Goal: Task Accomplishment & Management: Use online tool/utility

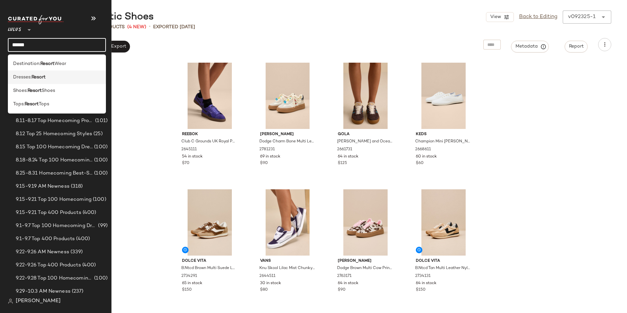
type input "******"
click at [52, 73] on div "Dresses: Resort" at bounding box center [57, 76] width 98 height 13
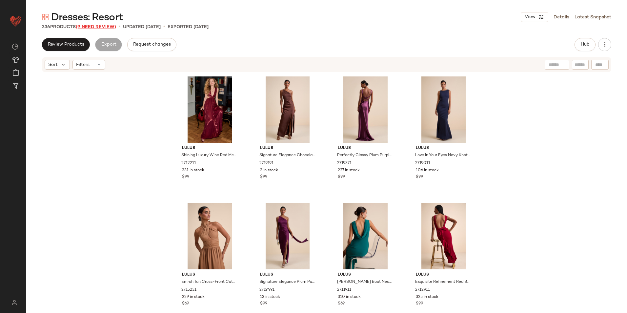
click at [96, 26] on span "(9 Need Review)" at bounding box center [96, 27] width 40 height 5
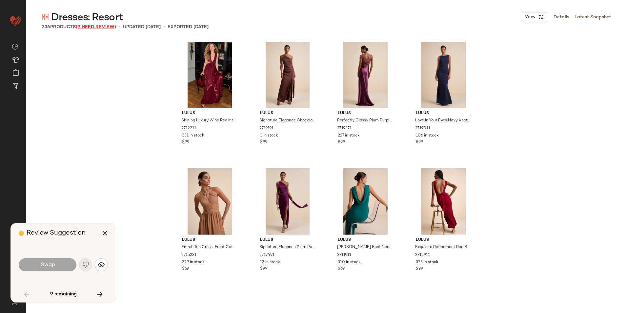
scroll to position [258, 0]
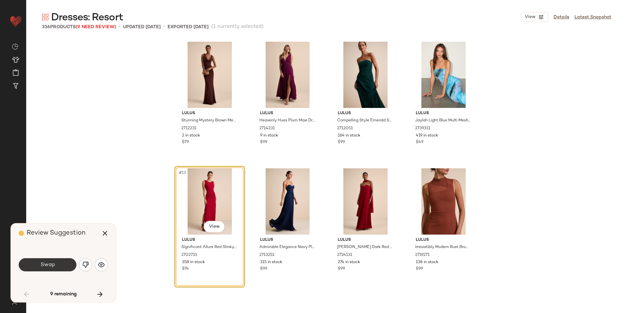
click at [53, 270] on button "Swap" at bounding box center [48, 264] width 58 height 13
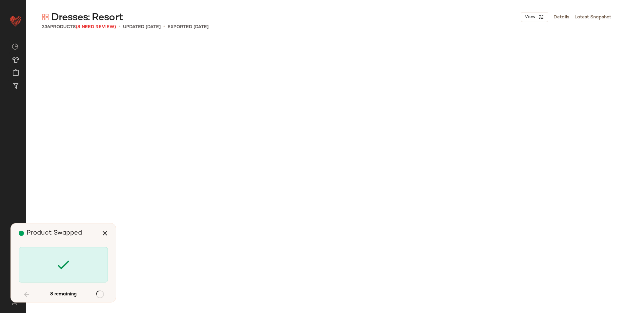
scroll to position [1898, 0]
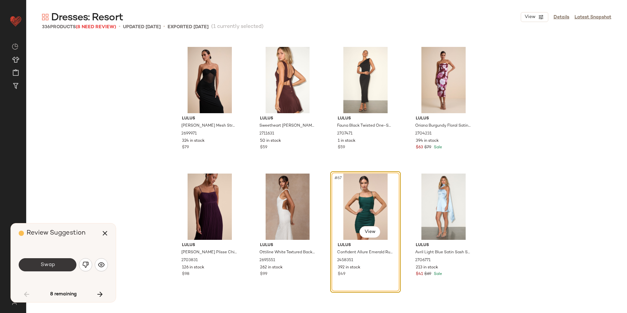
click at [51, 265] on span "Swap" at bounding box center [47, 265] width 15 height 6
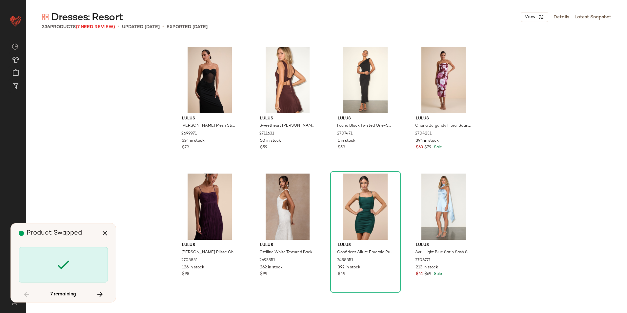
scroll to position [2404, 0]
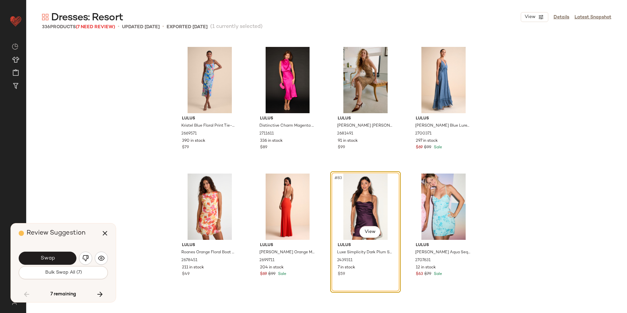
drag, startPoint x: 58, startPoint y: 270, endPoint x: 67, endPoint y: 265, distance: 10.3
click at [59, 270] on span "Bulk Swap All (7)" at bounding box center [63, 272] width 37 height 5
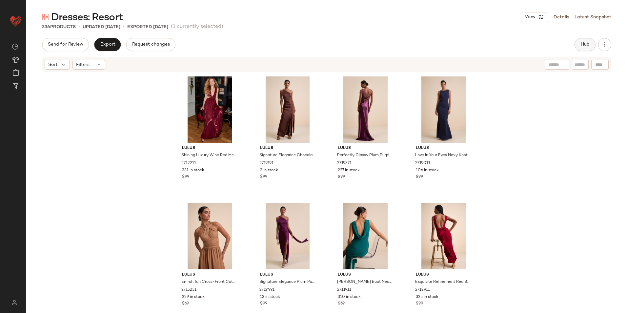
click at [578, 44] on button "Hub" at bounding box center [584, 44] width 21 height 13
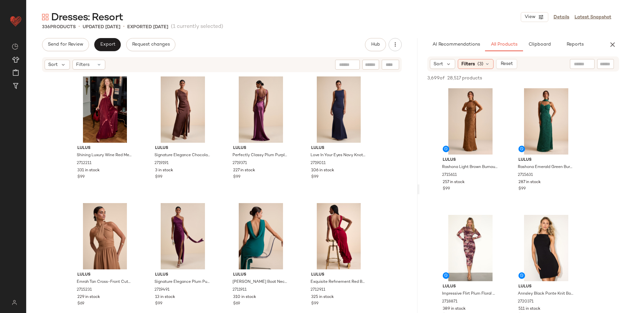
drag, startPoint x: 325, startPoint y: 190, endPoint x: 435, endPoint y: 192, distance: 109.8
click at [435, 192] on div "Dresses: Resort View Details Latest Snapshot 336 Products • updated Aug 27th • …" at bounding box center [326, 161] width 600 height 302
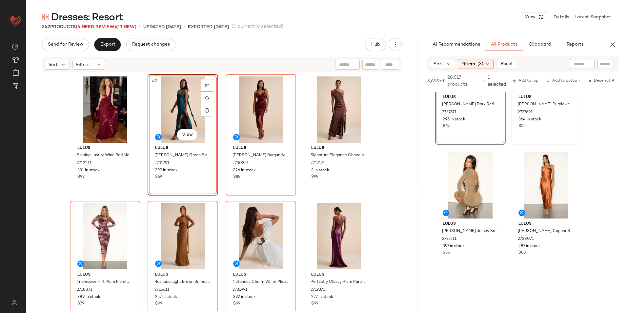
scroll to position [1213, 0]
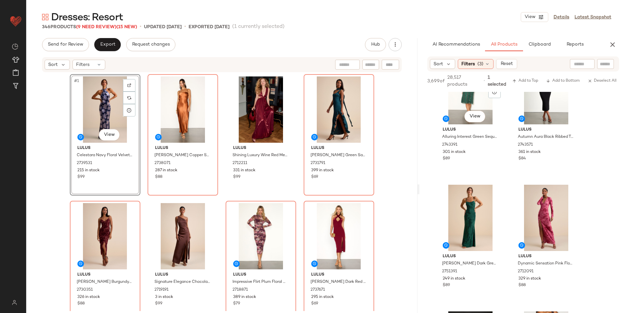
scroll to position [1868, 0]
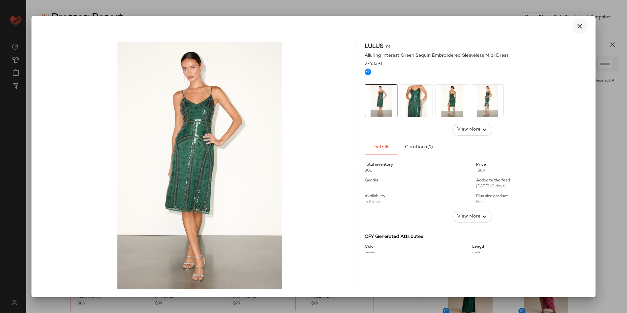
click at [580, 26] on icon "button" at bounding box center [580, 26] width 8 height 8
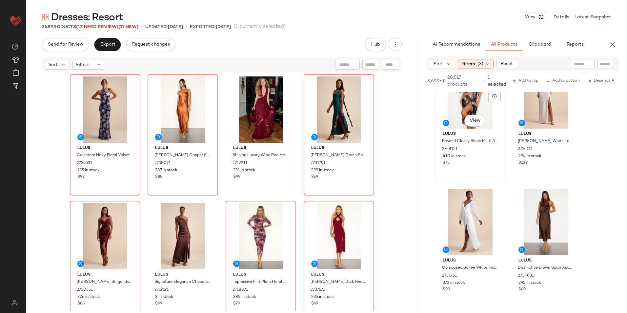
scroll to position [2261, 0]
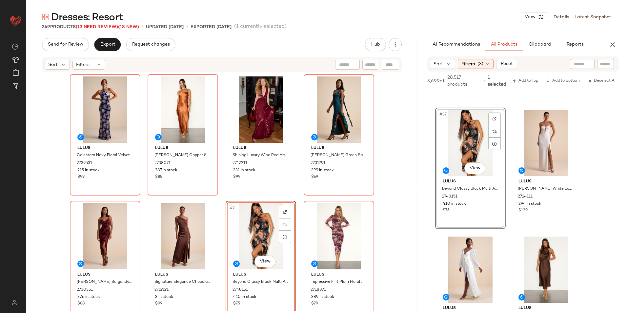
click at [92, 57] on div "Sort Filters" at bounding box center [221, 64] width 391 height 16
click at [92, 60] on div "Filters" at bounding box center [88, 65] width 33 height 10
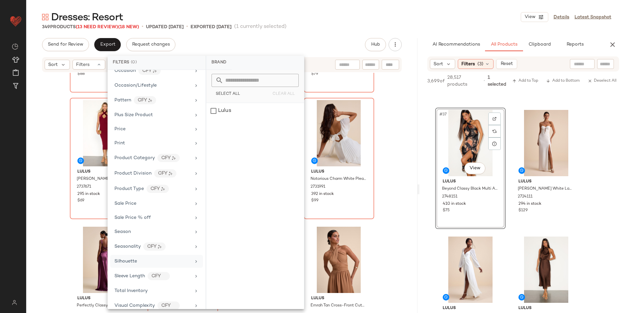
scroll to position [338, 0]
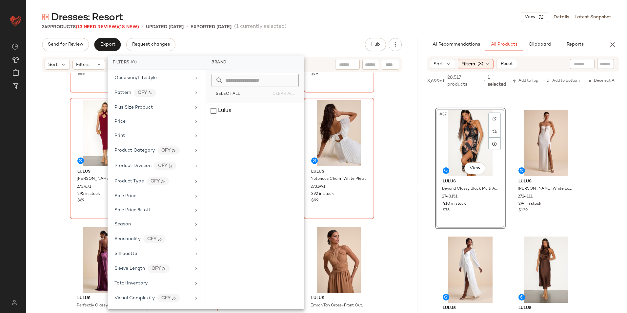
click at [141, 285] on span "Total Inventory" at bounding box center [130, 283] width 33 height 5
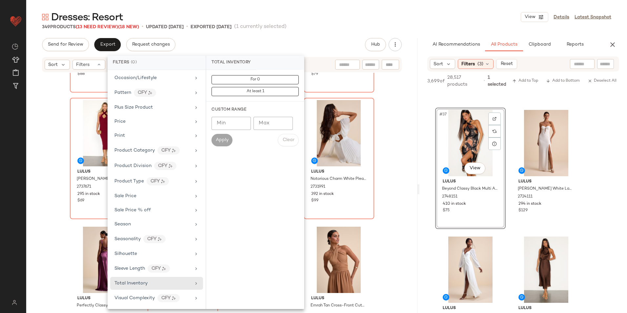
click at [264, 120] on input "Max" at bounding box center [272, 123] width 39 height 13
type input "**"
drag, startPoint x: 227, startPoint y: 140, endPoint x: 243, endPoint y: 128, distance: 19.5
click at [227, 140] on span "Apply" at bounding box center [221, 139] width 13 height 5
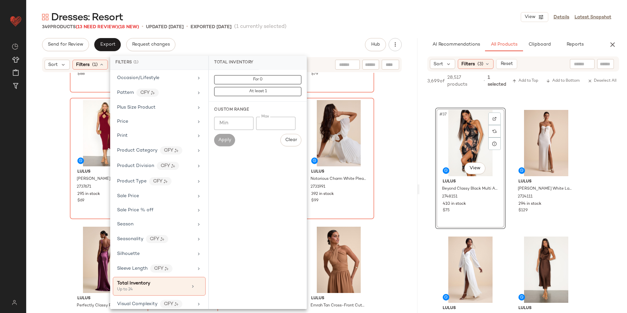
click at [330, 33] on div "Dresses: Resort View Details Latest Snapshot 349 Products (13 Need Review) (18 …" at bounding box center [326, 161] width 600 height 302
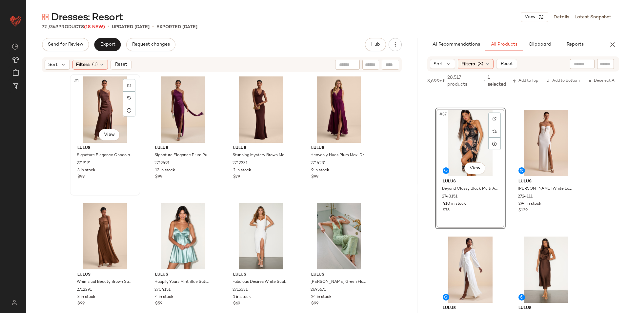
click at [102, 96] on div "#1 View" at bounding box center [105, 109] width 66 height 66
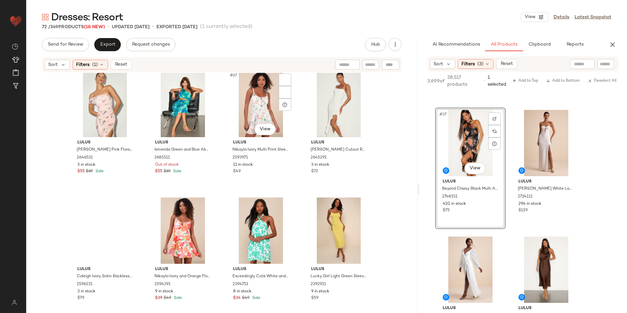
scroll to position [2041, 0]
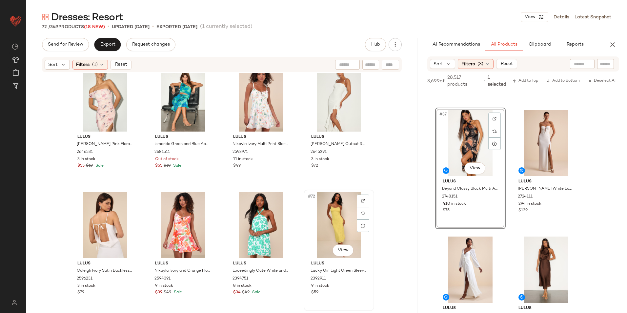
click at [325, 209] on div "#72 View" at bounding box center [339, 225] width 66 height 66
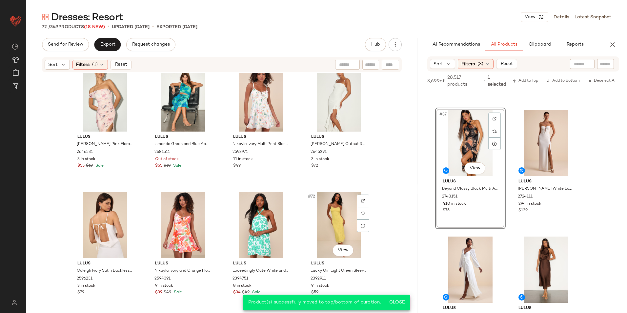
click at [123, 60] on button "Reset" at bounding box center [120, 65] width 21 height 10
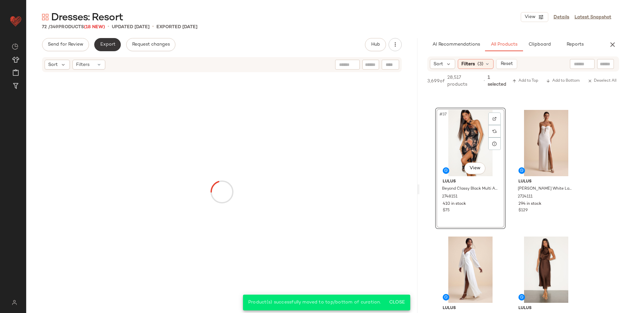
click at [112, 45] on span "Export" at bounding box center [107, 44] width 15 height 5
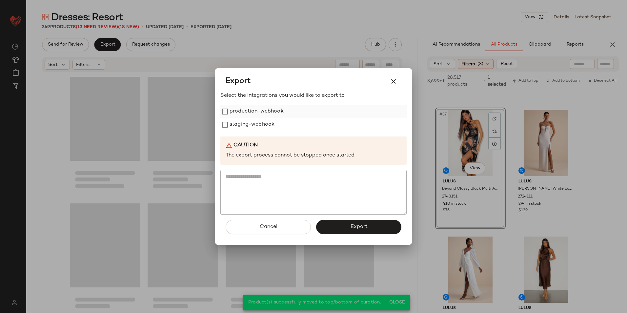
scroll to position [10896, 0]
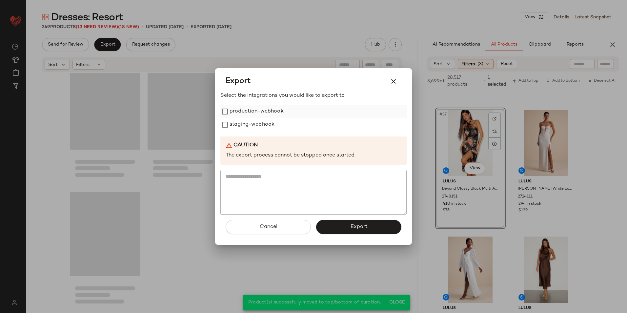
click at [251, 113] on label "production-webhook" at bounding box center [256, 111] width 54 height 13
click at [246, 124] on label "staging-webhook" at bounding box center [251, 124] width 45 height 13
click at [371, 224] on button "Export" at bounding box center [358, 227] width 85 height 14
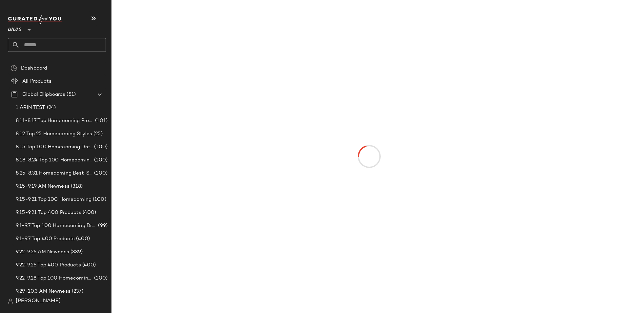
click at [41, 45] on input "text" at bounding box center [63, 45] width 86 height 14
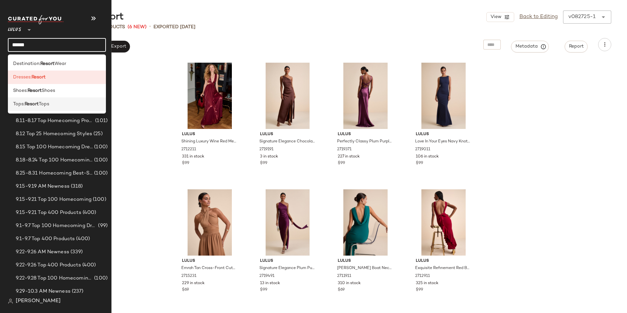
type input "******"
click at [53, 100] on div "Tops: Resort Tops" at bounding box center [57, 103] width 98 height 13
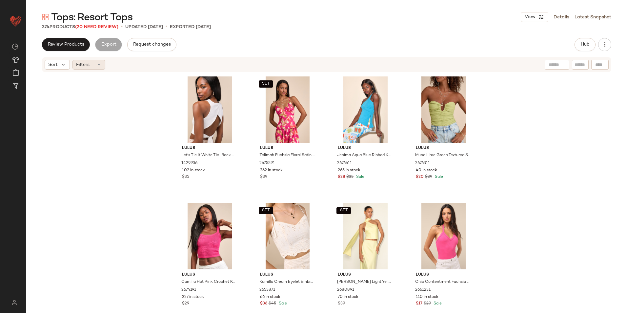
click at [90, 68] on div "Filters" at bounding box center [88, 65] width 33 height 10
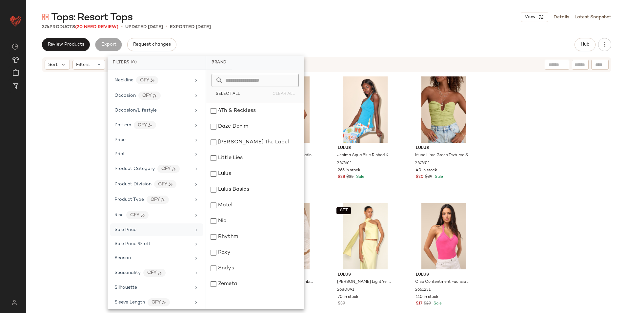
scroll to position [340, 0]
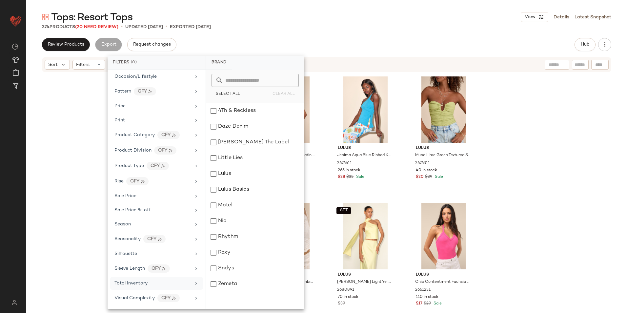
click at [141, 284] on span "Total Inventory" at bounding box center [130, 283] width 33 height 5
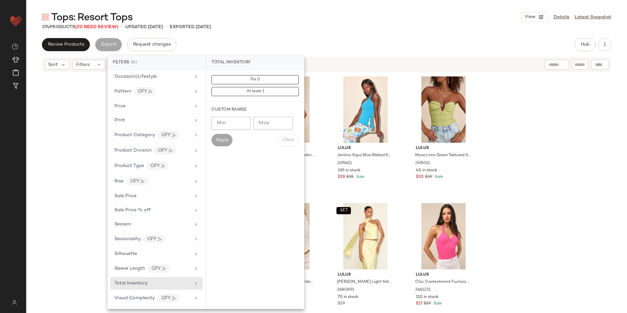
click at [270, 120] on input "Max" at bounding box center [272, 123] width 39 height 13
type input "*"
click at [220, 140] on span "Apply" at bounding box center [221, 139] width 13 height 5
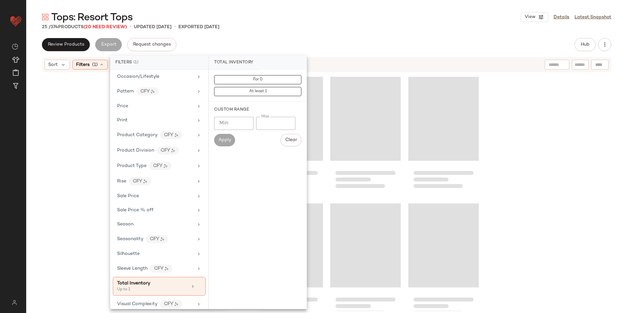
click at [313, 15] on div "Tops: Resort Tops View Details Latest Snapshot" at bounding box center [326, 16] width 600 height 13
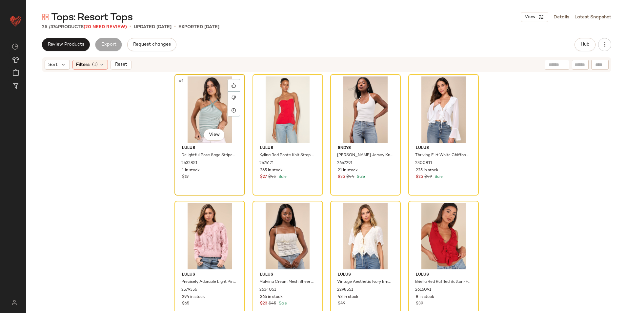
click at [200, 111] on div "#1 View" at bounding box center [210, 109] width 66 height 66
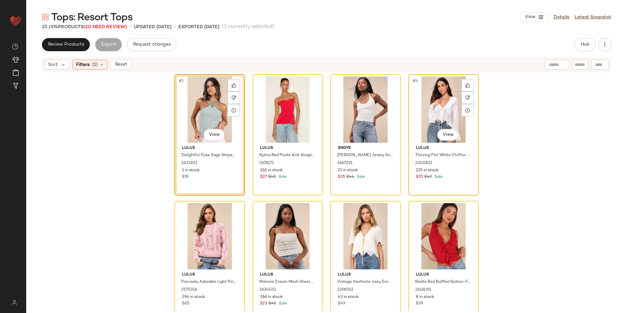
click at [443, 102] on div "#4 View" at bounding box center [443, 109] width 66 height 66
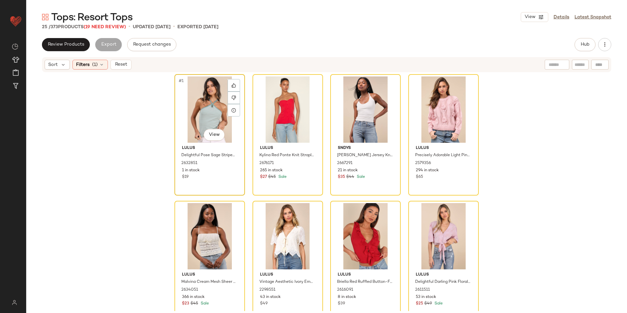
click at [194, 113] on div "#1 View" at bounding box center [210, 109] width 66 height 66
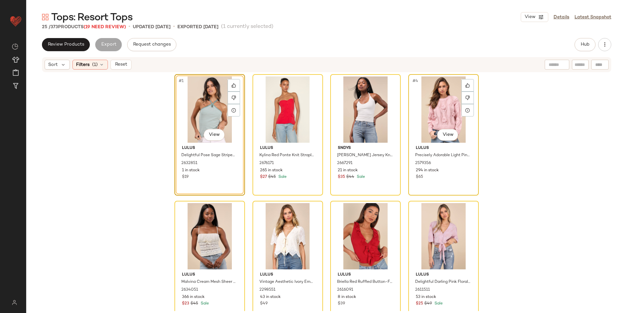
click at [433, 101] on div "#4 View" at bounding box center [443, 109] width 66 height 66
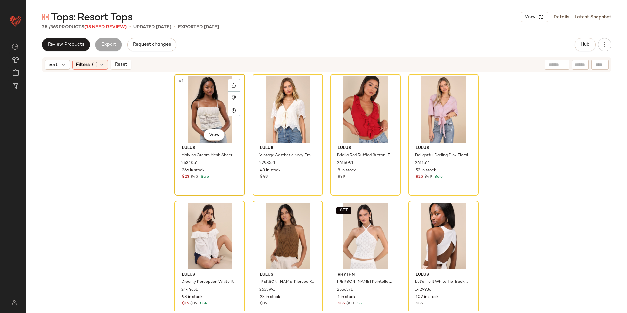
click at [205, 108] on div "#1 View" at bounding box center [210, 109] width 66 height 66
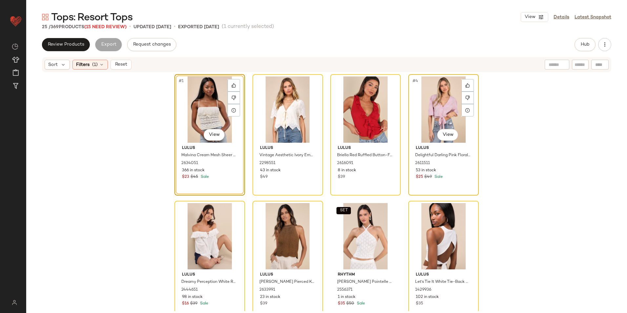
click at [440, 97] on div "#4 View" at bounding box center [443, 109] width 66 height 66
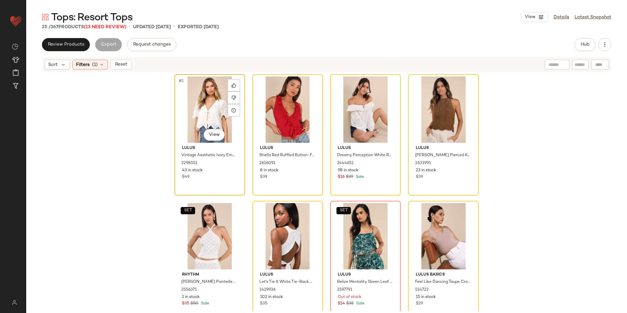
click at [201, 115] on div "#1 View" at bounding box center [210, 109] width 66 height 66
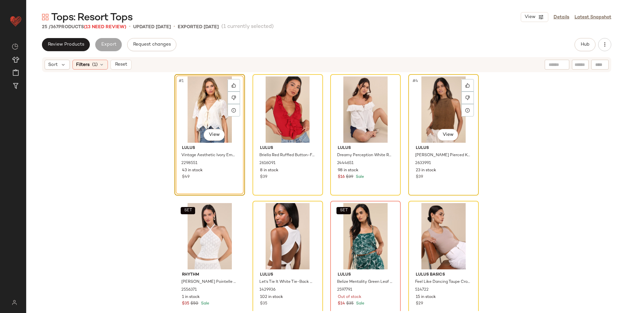
click at [426, 105] on div "#4 View" at bounding box center [443, 109] width 66 height 66
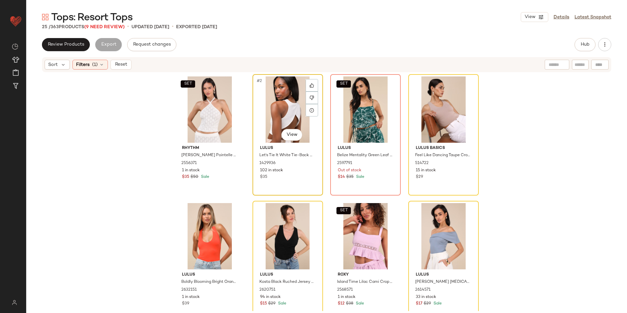
click at [267, 110] on div "#2 View" at bounding box center [288, 109] width 66 height 66
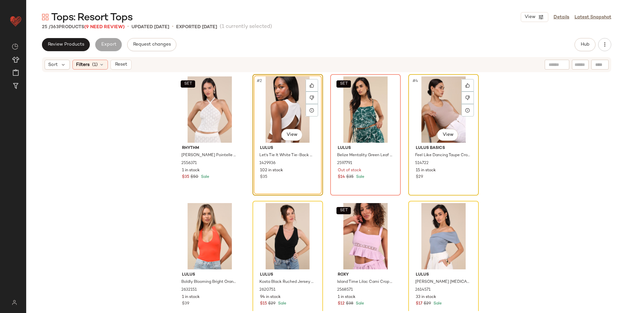
click at [443, 108] on div "#4 View" at bounding box center [443, 109] width 66 height 66
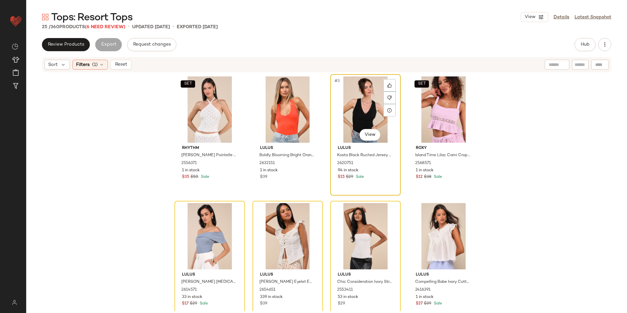
click at [370, 104] on div "#3 View" at bounding box center [365, 109] width 66 height 66
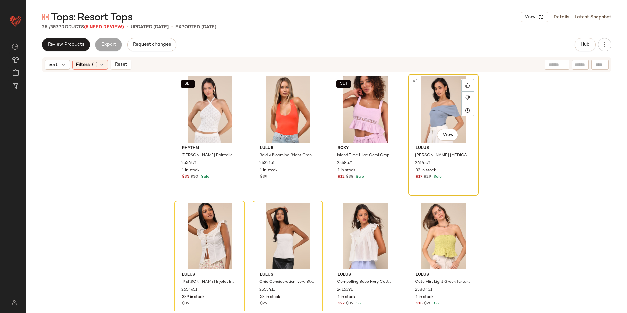
click at [441, 118] on div "#4 View" at bounding box center [443, 109] width 66 height 66
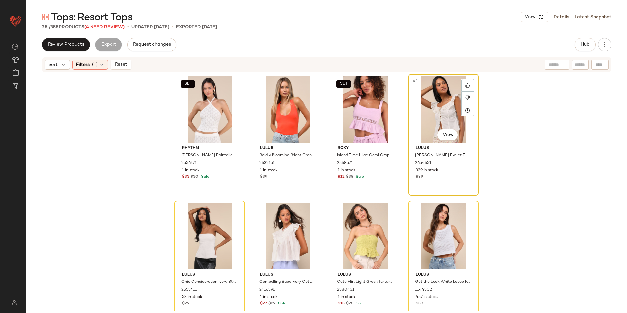
click at [432, 107] on div "#4 View" at bounding box center [443, 109] width 66 height 66
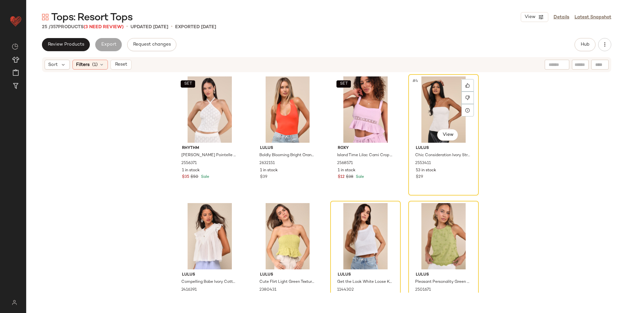
click at [432, 107] on div "#4 View" at bounding box center [443, 109] width 66 height 66
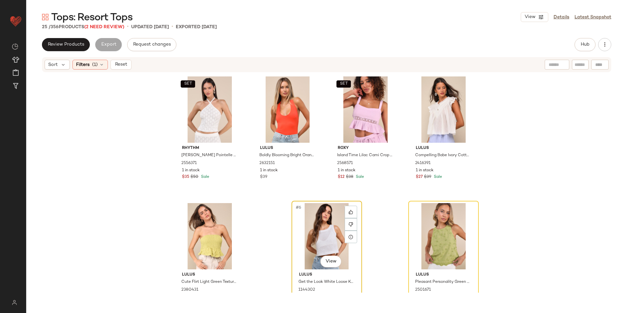
click at [307, 226] on div "#6 View" at bounding box center [327, 236] width 66 height 66
click at [437, 225] on div "#7 View" at bounding box center [443, 236] width 66 height 66
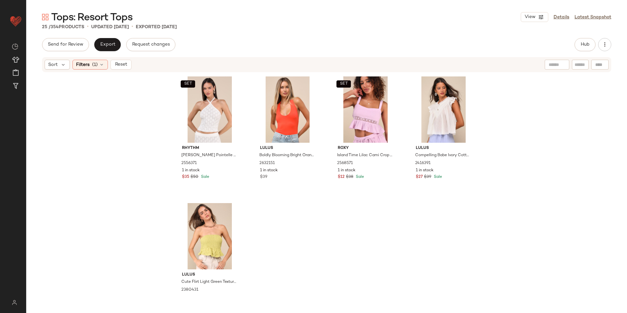
drag, startPoint x: 116, startPoint y: 64, endPoint x: 125, endPoint y: 64, distance: 9.2
click at [117, 64] on span "Reset" at bounding box center [120, 64] width 12 height 5
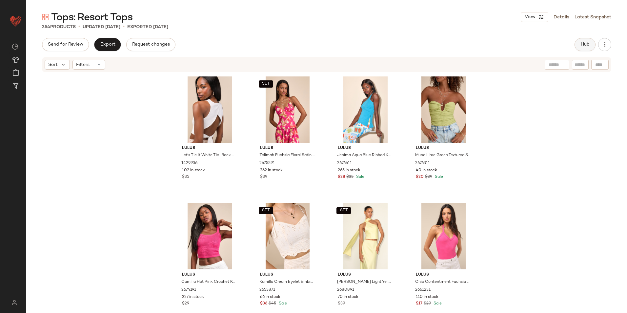
click at [589, 45] on span "Hub" at bounding box center [584, 44] width 9 height 5
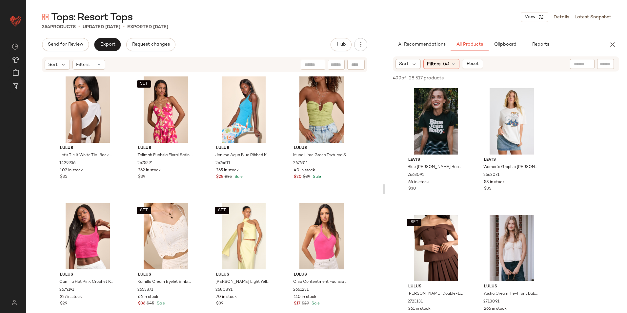
drag, startPoint x: 325, startPoint y: 189, endPoint x: 403, endPoint y: 192, distance: 78.1
click at [396, 193] on div "Tops: Resort Tops View Details Latest Snapshot 354 Products • updated Sep 30th …" at bounding box center [326, 161] width 600 height 302
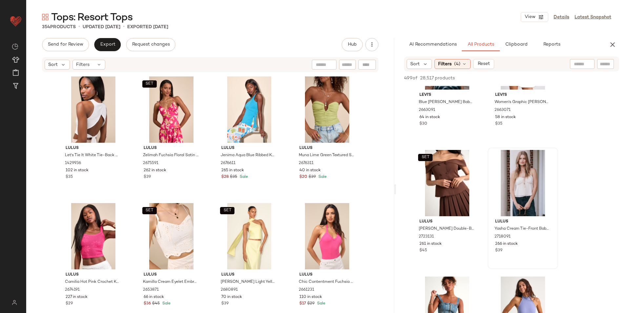
scroll to position [66, 0]
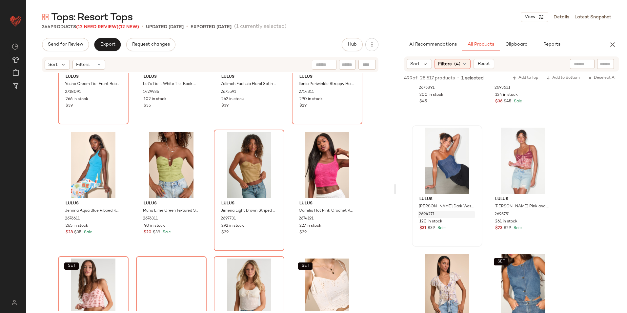
scroll to position [267, 0]
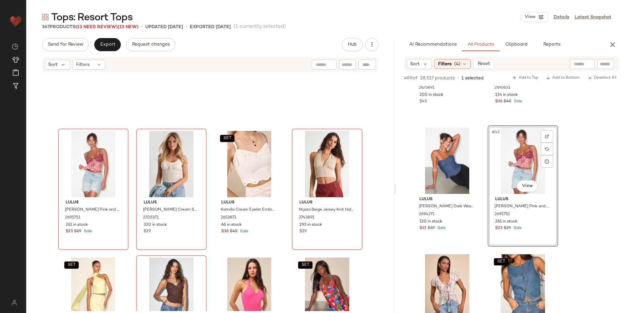
scroll to position [132, 0]
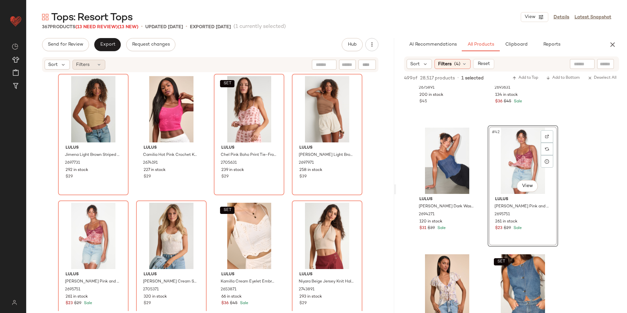
click at [93, 64] on div "Filters" at bounding box center [88, 65] width 33 height 10
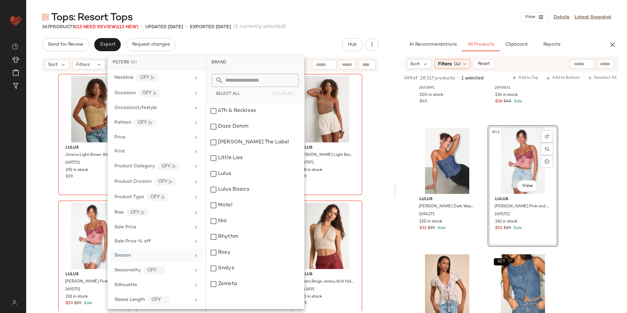
scroll to position [340, 0]
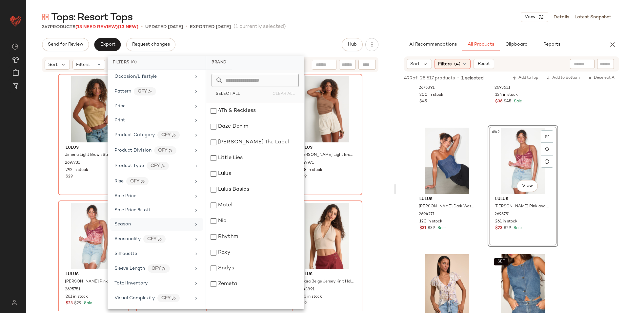
drag, startPoint x: 142, startPoint y: 286, endPoint x: 177, endPoint y: 229, distance: 66.6
click at [142, 285] on div "Total Inventory" at bounding box center [130, 283] width 33 height 7
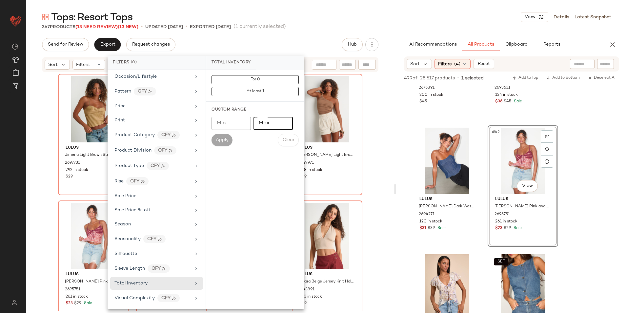
click at [267, 126] on input "Max" at bounding box center [272, 123] width 39 height 13
type input "**"
click at [225, 138] on span "Apply" at bounding box center [221, 139] width 13 height 5
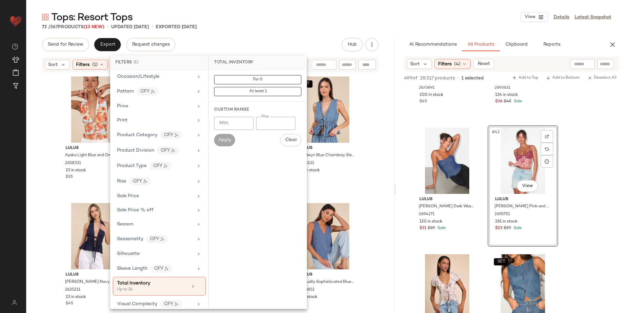
click at [291, 25] on div "72 / 367 Products (13 New) • updated Sep 30th • Exported Aug 27th" at bounding box center [326, 27] width 600 height 7
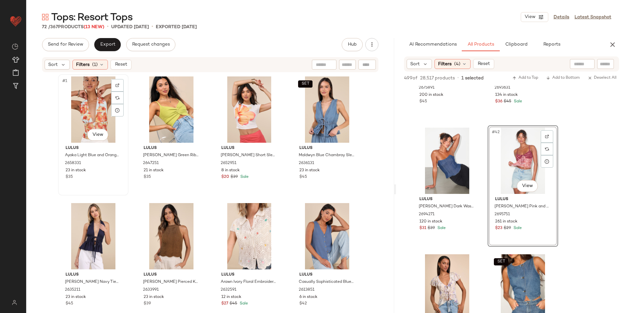
click at [79, 92] on div "#1 View" at bounding box center [93, 109] width 66 height 66
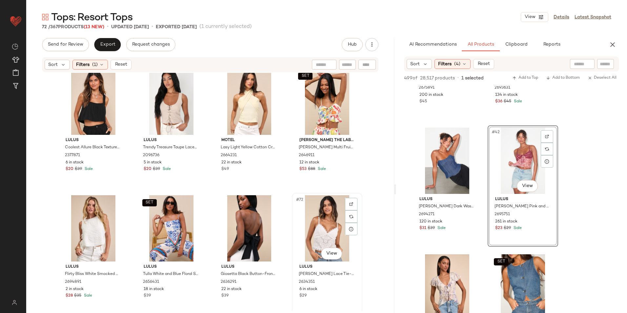
scroll to position [2041, 0]
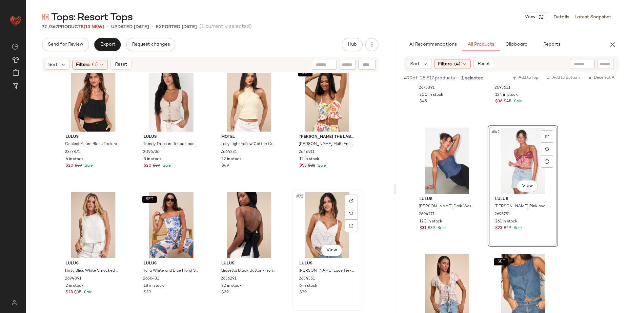
click at [318, 208] on div "#72 View" at bounding box center [327, 225] width 66 height 66
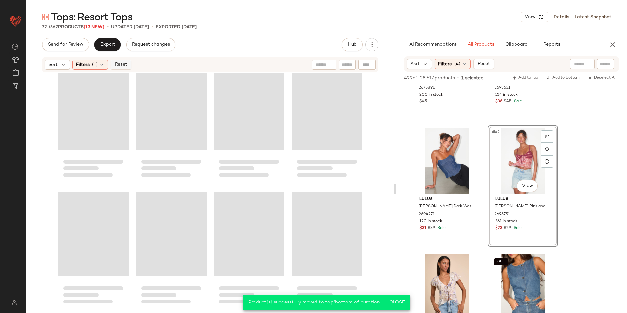
click at [121, 65] on span "Reset" at bounding box center [120, 64] width 12 height 5
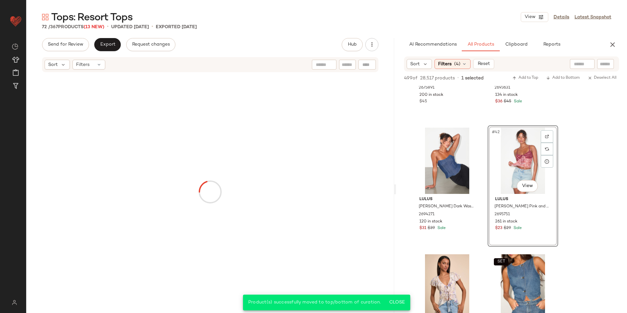
click at [252, 21] on div "Tops: Resort Tops View Details Latest Snapshot" at bounding box center [326, 16] width 600 height 13
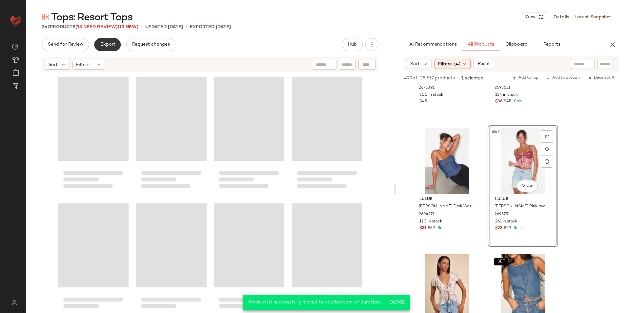
click at [110, 40] on button "Export" at bounding box center [107, 44] width 27 height 13
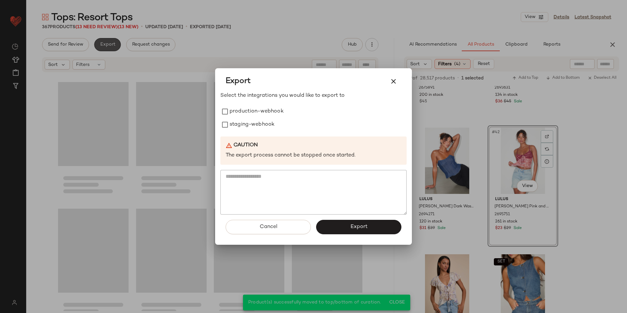
scroll to position [11403, 0]
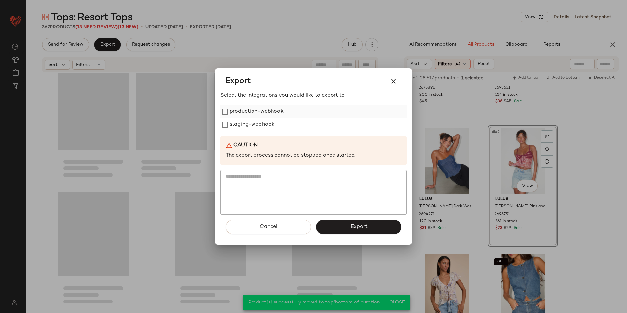
click at [264, 112] on label "production-webhook" at bounding box center [256, 111] width 54 height 13
click at [260, 124] on label "staging-webhook" at bounding box center [251, 124] width 45 height 13
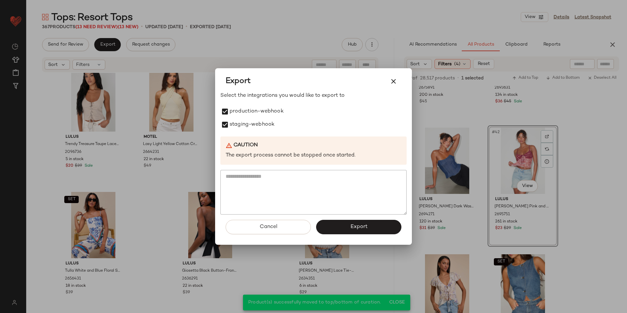
drag, startPoint x: 346, startPoint y: 222, endPoint x: 351, endPoint y: 215, distance: 8.5
click at [346, 223] on button "Export" at bounding box center [358, 227] width 85 height 14
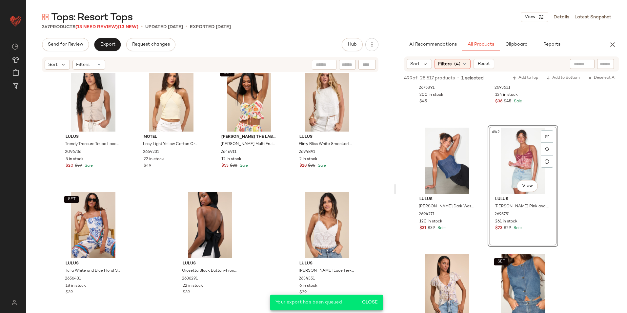
scroll to position [11408, 0]
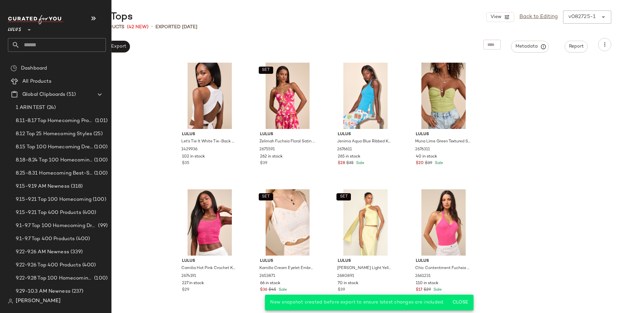
click at [41, 42] on input "text" at bounding box center [63, 45] width 86 height 14
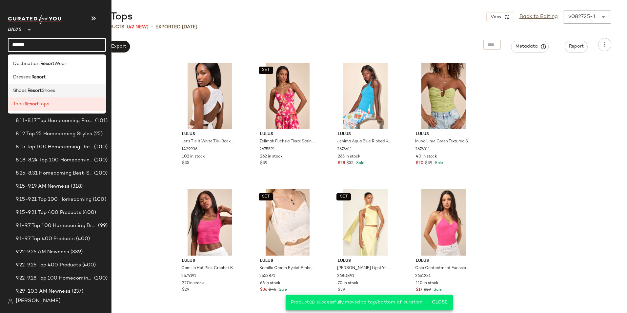
type input "******"
click at [38, 91] on b "Resort" at bounding box center [35, 90] width 14 height 7
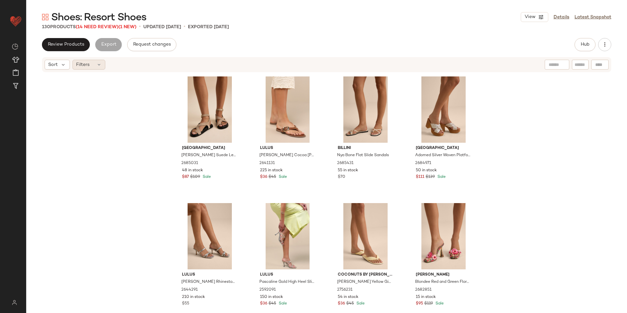
click at [94, 69] on div "Filters" at bounding box center [88, 65] width 33 height 10
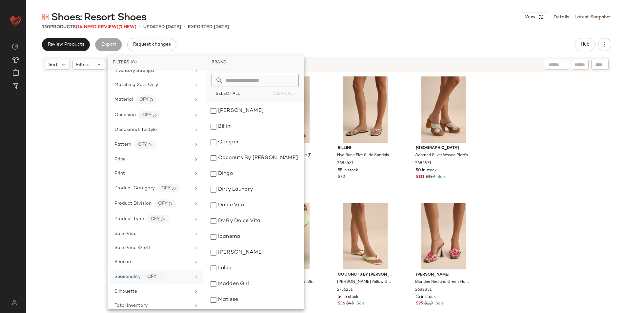
scroll to position [278, 0]
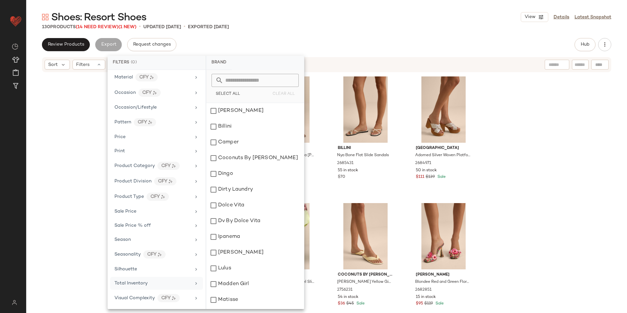
click at [158, 279] on div "Total Inventory" at bounding box center [156, 283] width 93 height 13
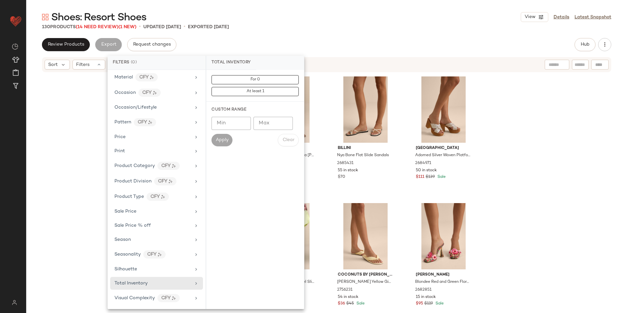
click at [280, 121] on input "Max" at bounding box center [272, 123] width 39 height 13
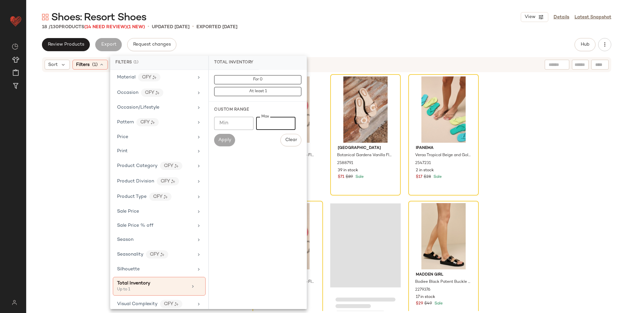
type input "*"
click at [365, 14] on div "Shoes: Resort Shoes View Details Latest Snapshot" at bounding box center [326, 16] width 600 height 13
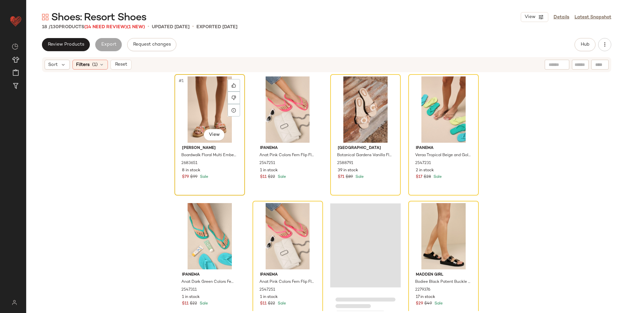
click at [184, 113] on div "#1 View" at bounding box center [210, 109] width 66 height 66
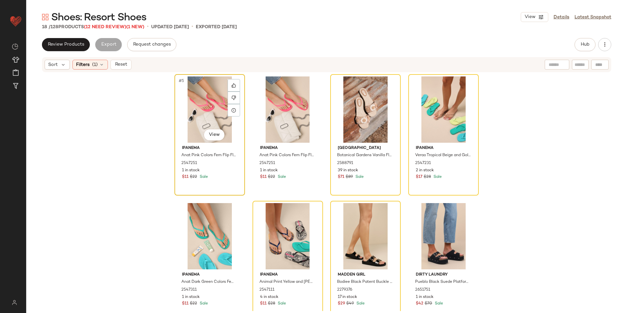
click at [205, 111] on div "#5 View" at bounding box center [210, 109] width 66 height 66
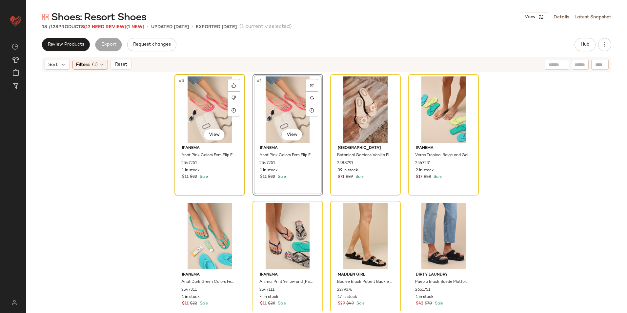
click at [206, 113] on div "#5 View" at bounding box center [210, 109] width 66 height 66
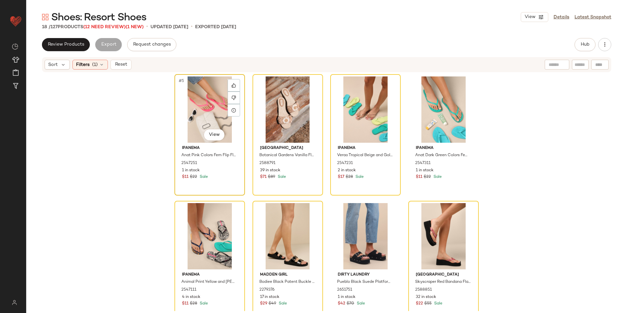
click at [205, 105] on div "#5 View" at bounding box center [210, 109] width 66 height 66
click at [362, 110] on div "#2 View" at bounding box center [365, 109] width 66 height 66
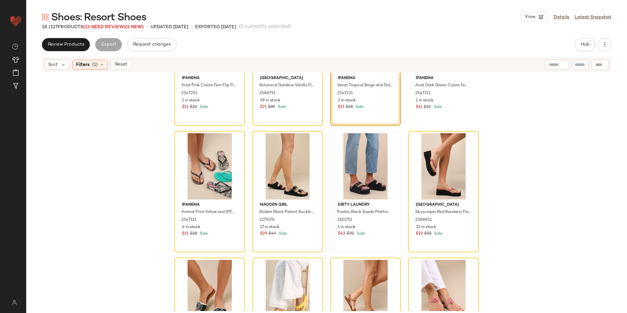
scroll to position [136, 0]
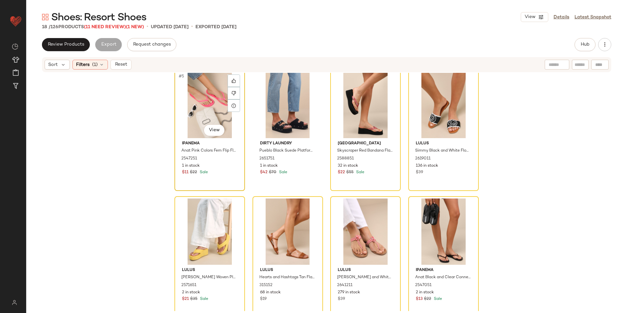
click at [204, 107] on div "#5 View" at bounding box center [210, 105] width 66 height 66
click at [361, 106] on div "#6 View" at bounding box center [365, 105] width 66 height 66
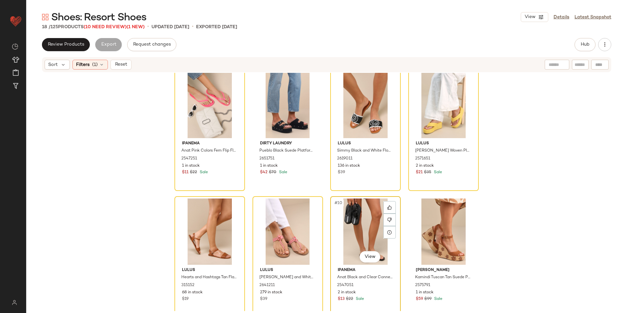
click at [363, 219] on div "#10 View" at bounding box center [365, 231] width 66 height 66
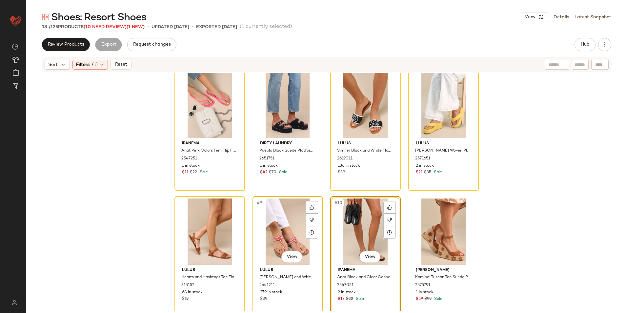
click at [284, 227] on div "#9 View" at bounding box center [288, 231] width 66 height 66
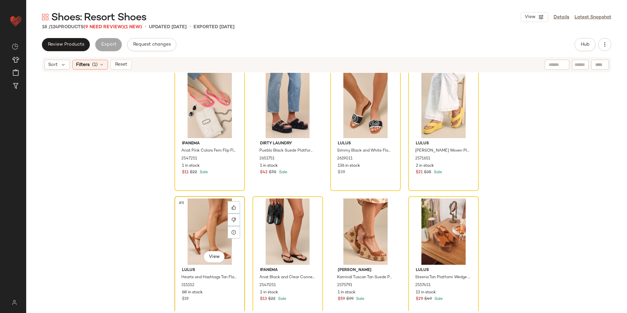
click at [220, 229] on div "#8 View" at bounding box center [210, 231] width 66 height 66
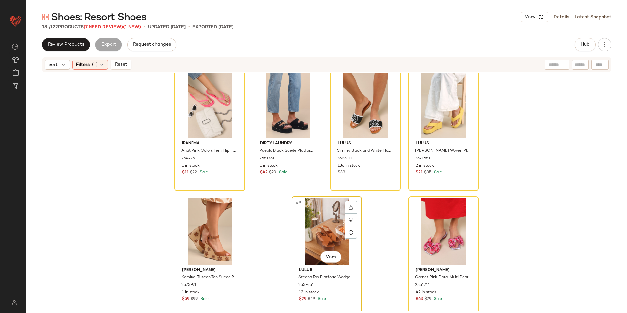
click at [323, 224] on div "#9 View" at bounding box center [327, 231] width 66 height 66
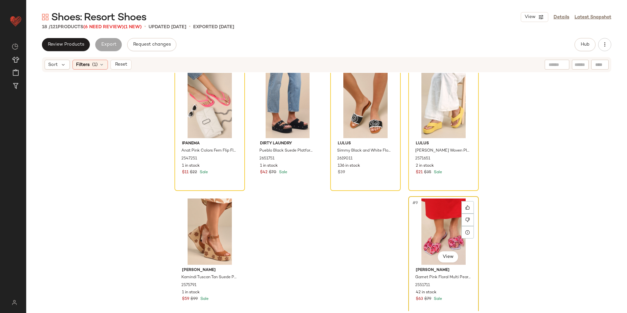
click at [449, 217] on div "#9 View" at bounding box center [443, 231] width 66 height 66
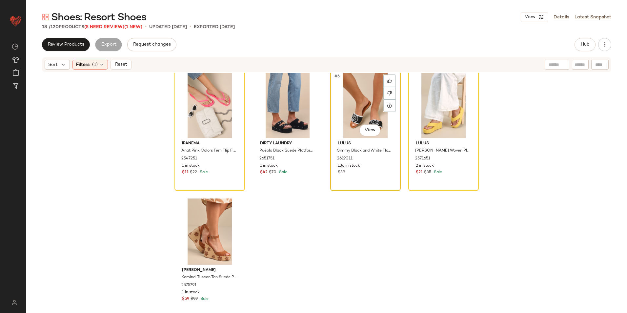
click at [357, 94] on div "#6 View" at bounding box center [365, 105] width 66 height 66
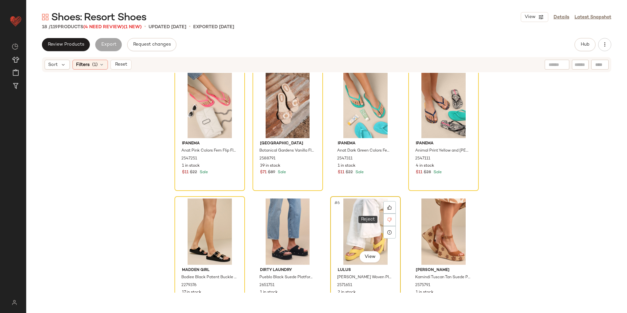
click at [368, 228] on div "#6 View" at bounding box center [365, 231] width 66 height 66
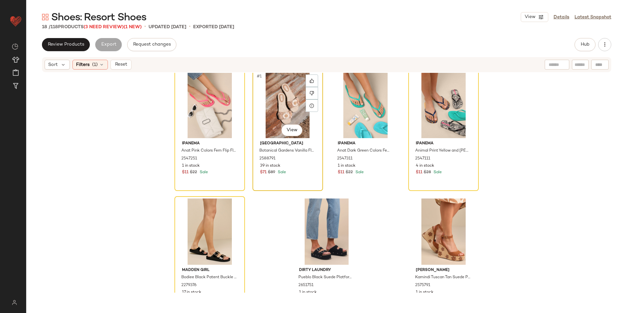
click at [278, 108] on div "#1 View" at bounding box center [288, 105] width 66 height 66
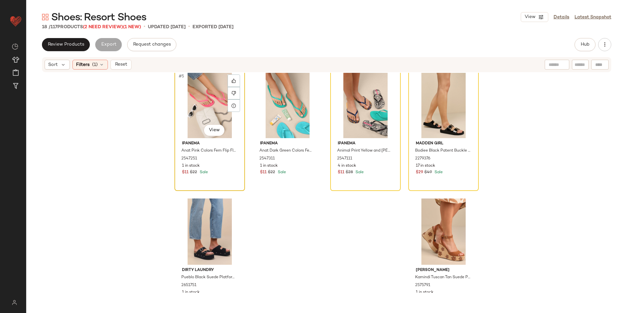
click at [203, 100] on div "#5 View" at bounding box center [210, 105] width 66 height 66
click at [359, 96] on div "#2 View" at bounding box center [365, 105] width 66 height 66
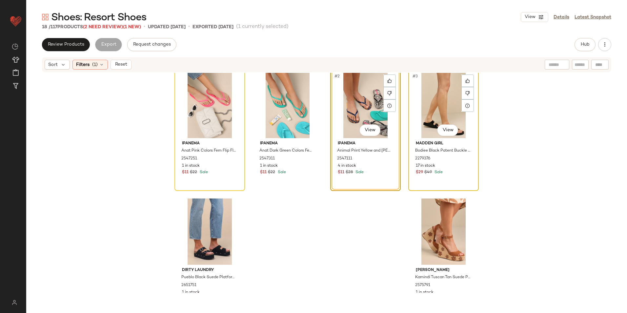
click at [441, 97] on div "#3 View" at bounding box center [443, 105] width 66 height 66
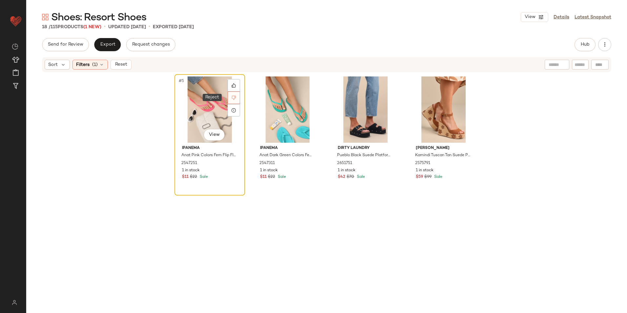
click at [232, 95] on icon at bounding box center [233, 97] width 5 height 5
click at [229, 99] on div at bounding box center [233, 97] width 12 height 12
click at [199, 110] on div "#5 View" at bounding box center [210, 109] width 66 height 66
click at [89, 62] on div "Filters" at bounding box center [88, 65] width 33 height 10
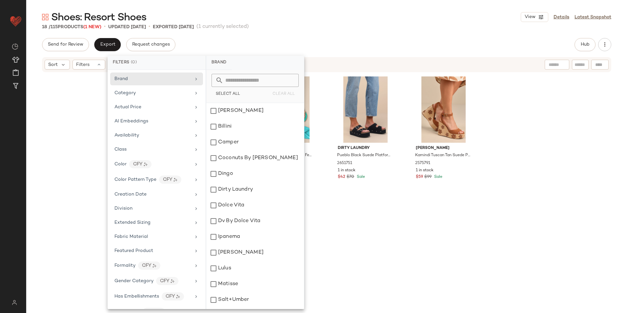
click at [360, 33] on div "Shoes: Resort Shoes View Details Latest Snapshot 18 / 115 Products (1 New) • up…" at bounding box center [326, 161] width 600 height 302
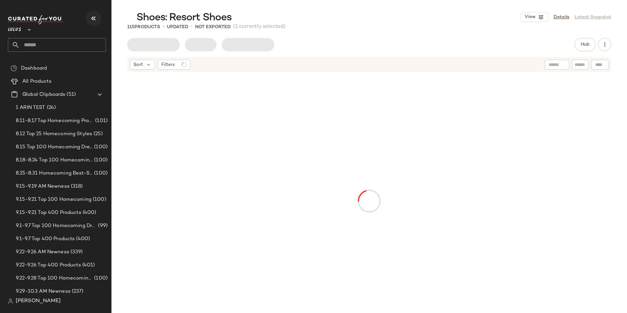
click at [95, 17] on icon "button" at bounding box center [93, 18] width 8 height 8
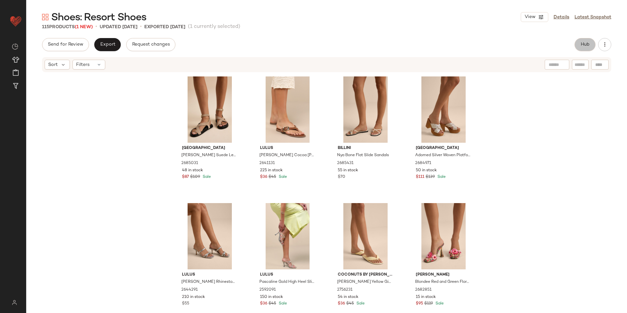
click at [587, 47] on span "Hub" at bounding box center [584, 44] width 9 height 5
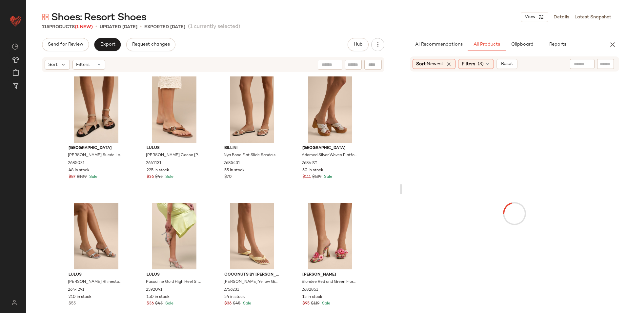
drag, startPoint x: 326, startPoint y: 189, endPoint x: 408, endPoint y: 176, distance: 83.1
click at [408, 176] on div "Shoes: Resort Shoes View Details Latest Snapshot 115 Products (1 New) • updated…" at bounding box center [326, 161] width 600 height 302
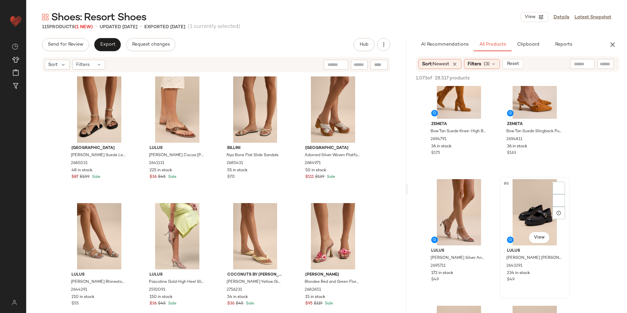
scroll to position [164, 0]
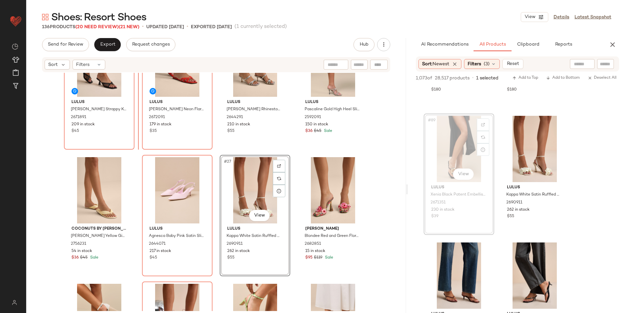
scroll to position [638, 0]
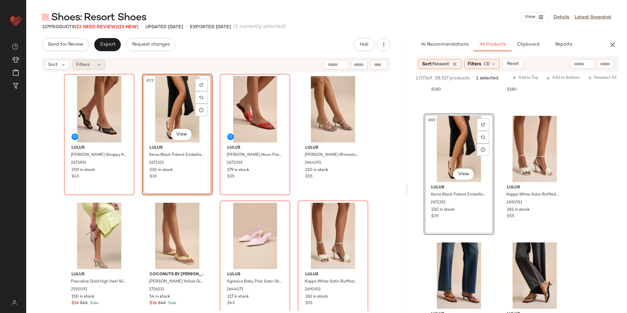
click at [87, 67] on span "Filters" at bounding box center [82, 64] width 13 height 7
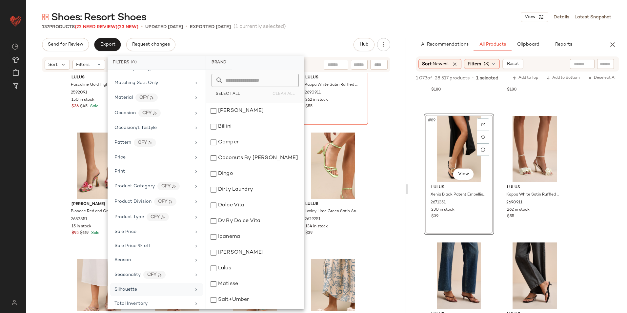
scroll to position [278, 0]
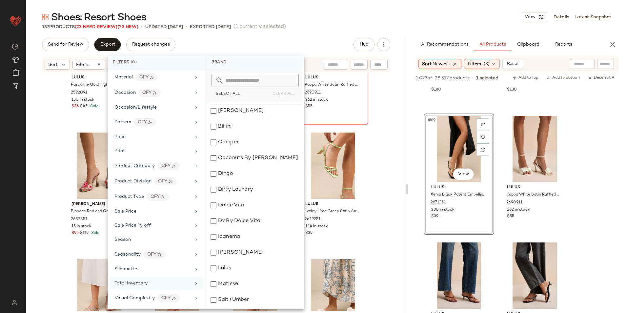
click at [141, 283] on span "Total Inventory" at bounding box center [130, 283] width 33 height 5
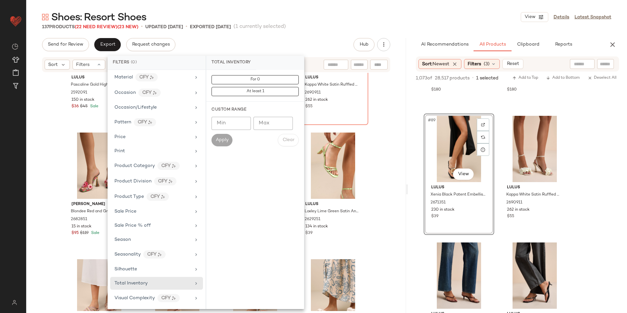
click at [271, 127] on input "Max" at bounding box center [272, 123] width 39 height 13
type input "**"
click at [225, 138] on span "Apply" at bounding box center [221, 139] width 13 height 5
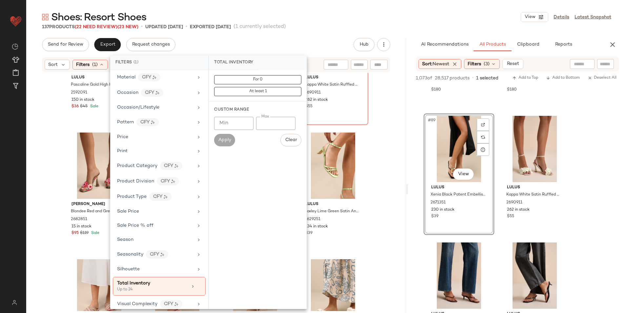
click at [378, 8] on main "Shoes: Resort Shoes View Details Latest Snapshot 137 Products (22 Need Review) …" at bounding box center [313, 156] width 627 height 313
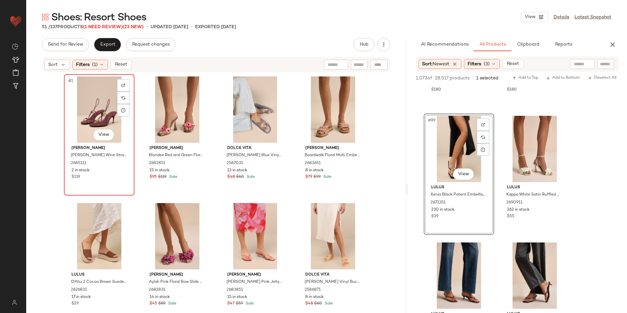
click at [96, 103] on div "#1 View" at bounding box center [99, 109] width 66 height 66
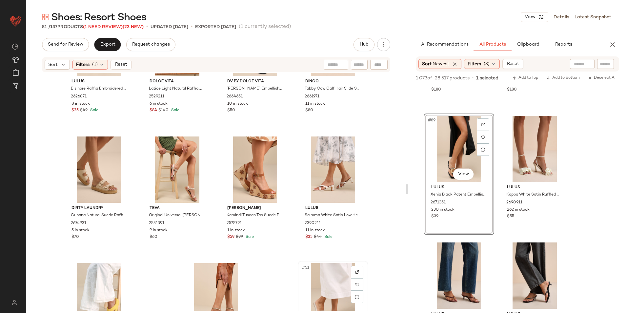
scroll to position [1408, 0]
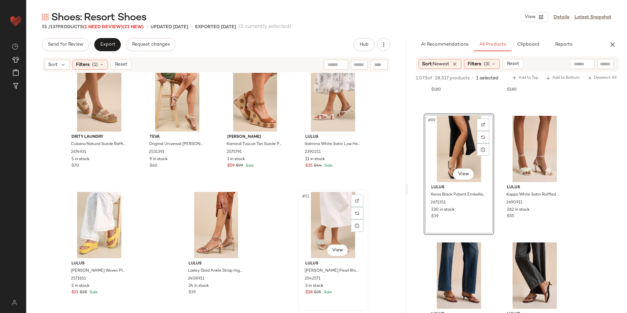
click at [322, 222] on div "#51 View" at bounding box center [333, 225] width 66 height 66
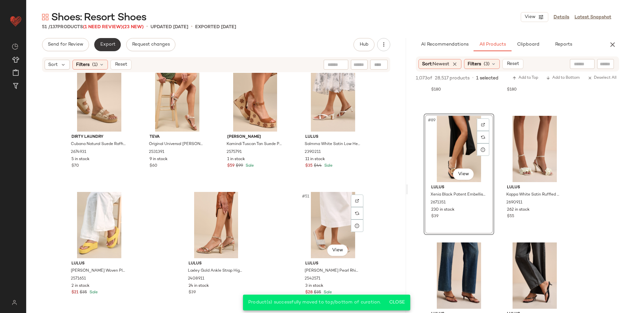
drag, startPoint x: 120, startPoint y: 66, endPoint x: 107, endPoint y: 50, distance: 20.3
click at [120, 65] on span "Reset" at bounding box center [120, 64] width 12 height 5
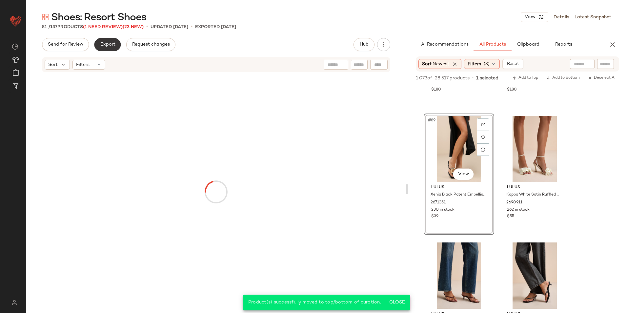
click at [105, 39] on button "Export" at bounding box center [107, 44] width 27 height 13
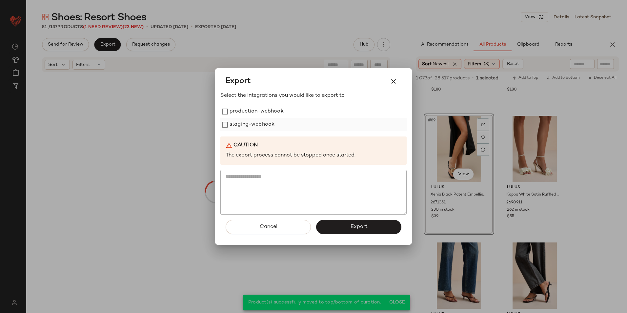
drag, startPoint x: 253, startPoint y: 110, endPoint x: 248, endPoint y: 123, distance: 13.2
click at [253, 112] on label "production-webhook" at bounding box center [256, 111] width 54 height 13
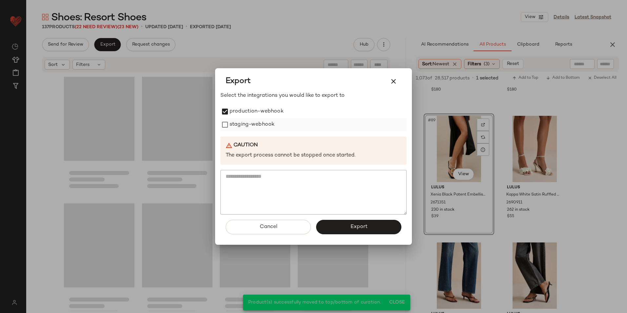
click at [248, 123] on label "staging-webhook" at bounding box center [251, 124] width 45 height 13
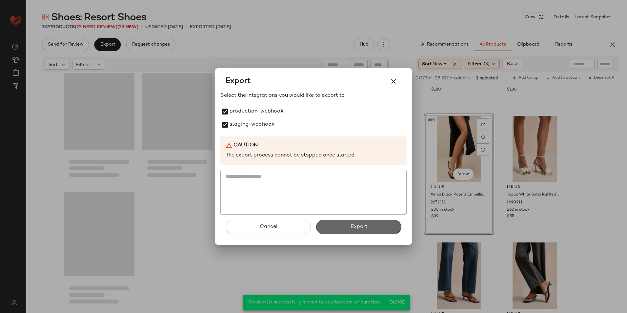
click at [356, 223] on button "Export" at bounding box center [358, 227] width 85 height 14
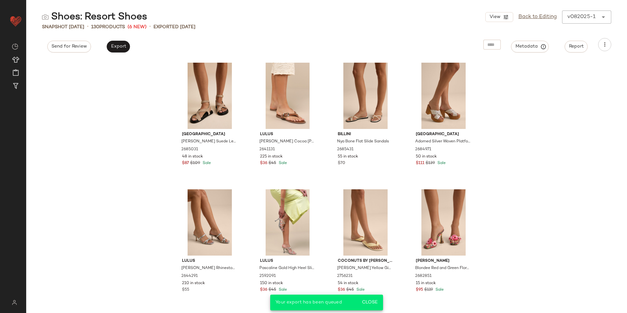
click at [531, 21] on div "View Back to Editing v082025-1 ******" at bounding box center [548, 16] width 126 height 13
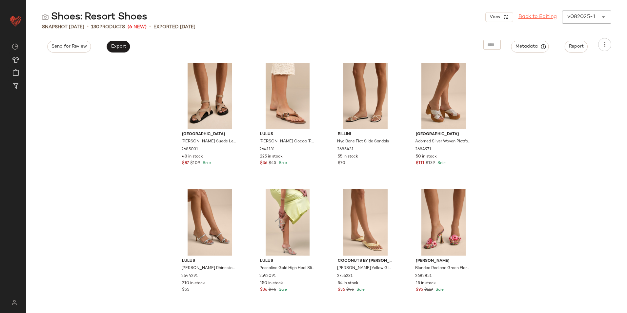
click at [528, 17] on link "Back to Editing" at bounding box center [537, 17] width 38 height 8
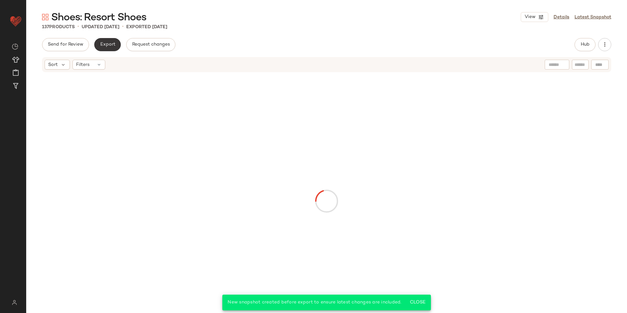
click at [104, 45] on span "Export" at bounding box center [107, 44] width 15 height 5
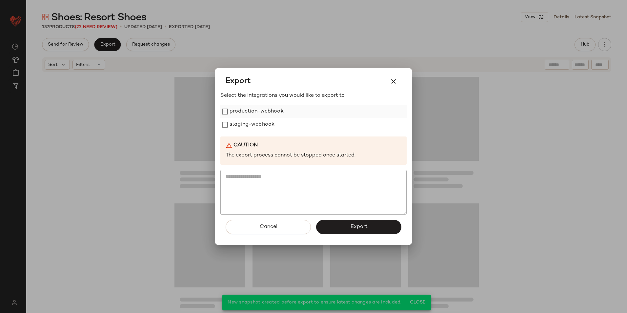
click at [249, 110] on label "production-webhook" at bounding box center [256, 111] width 54 height 13
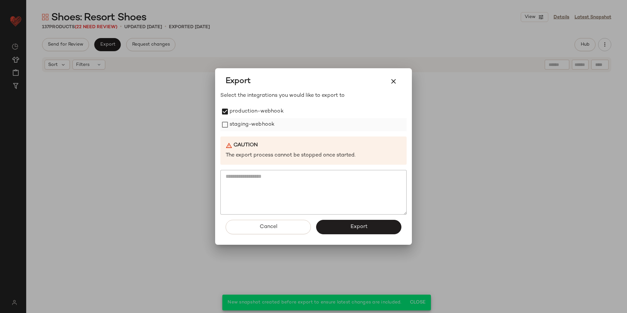
scroll to position [4191, 0]
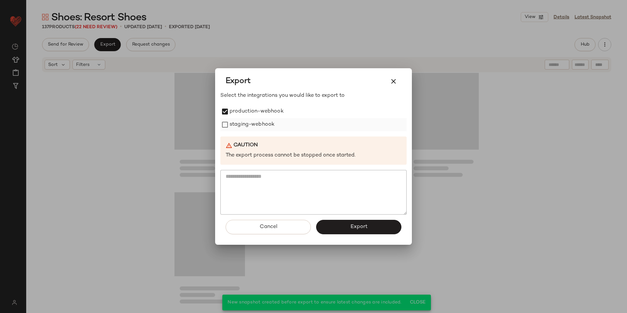
click at [247, 125] on label "staging-webhook" at bounding box center [251, 124] width 45 height 13
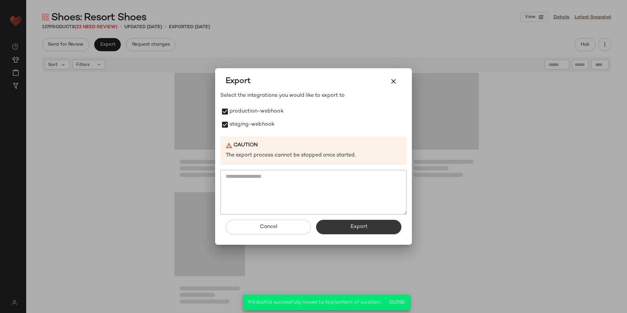
click at [348, 223] on button "Export" at bounding box center [358, 227] width 85 height 14
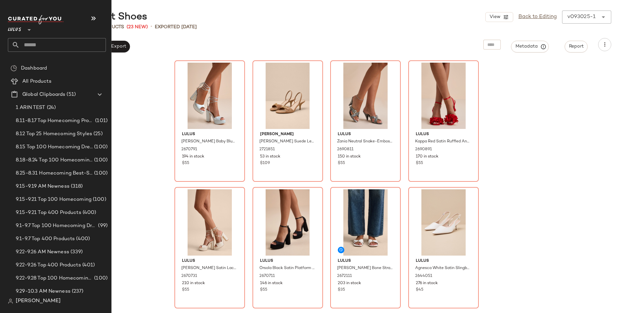
click at [52, 41] on input "text" at bounding box center [63, 45] width 86 height 14
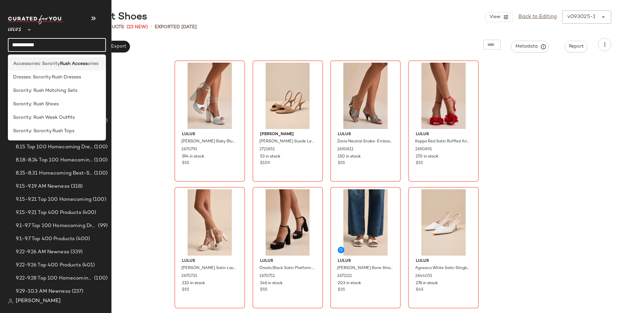
type input "**********"
click at [65, 58] on div "Accessories: Sorority Rush Access ories" at bounding box center [57, 63] width 98 height 13
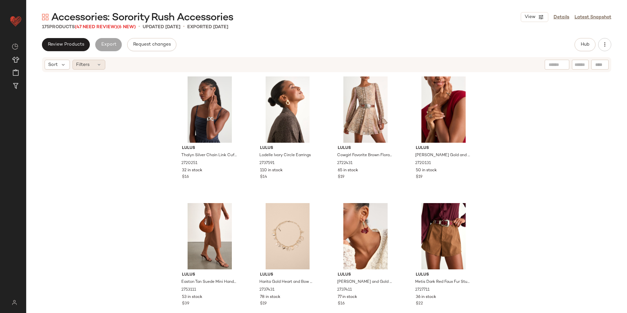
drag, startPoint x: 89, startPoint y: 65, endPoint x: 96, endPoint y: 73, distance: 10.9
click at [89, 66] on span "Filters" at bounding box center [82, 64] width 13 height 7
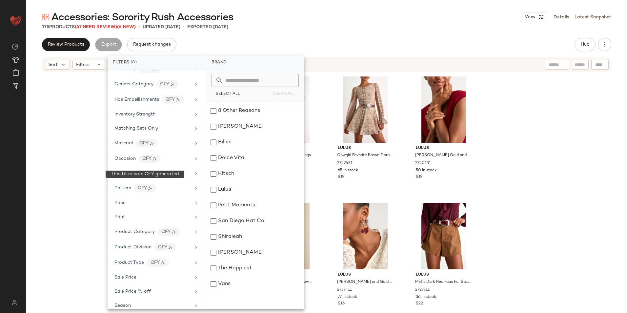
scroll to position [263, 0]
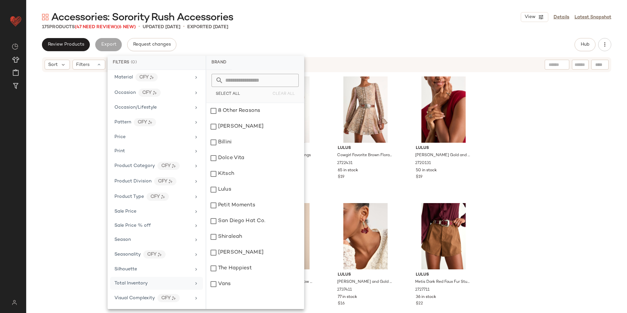
click at [145, 278] on div "Total Inventory" at bounding box center [156, 283] width 93 height 13
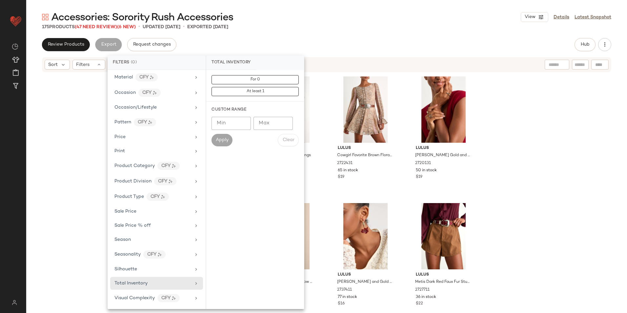
click at [277, 124] on input "Max" at bounding box center [272, 123] width 39 height 13
type input "*"
click at [215, 136] on button "Apply" at bounding box center [221, 140] width 21 height 12
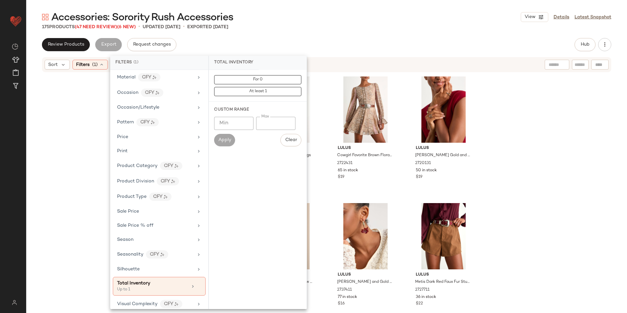
click at [302, 45] on div "Review Products Export Request changes Hub" at bounding box center [326, 44] width 569 height 13
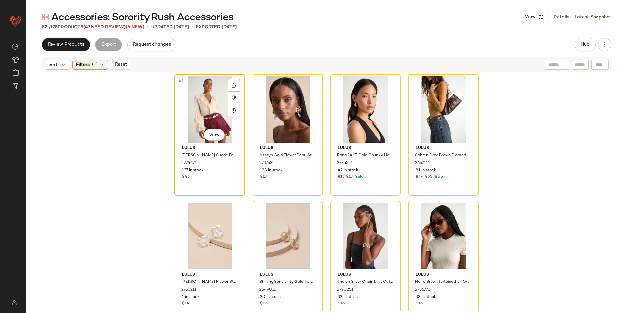
click at [203, 111] on div "#1 View" at bounding box center [210, 109] width 66 height 66
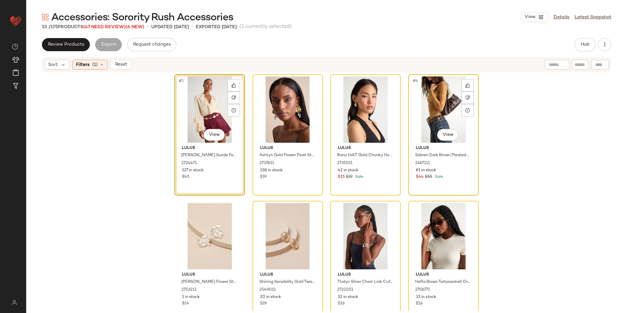
click at [435, 100] on div "#4 View" at bounding box center [443, 109] width 66 height 66
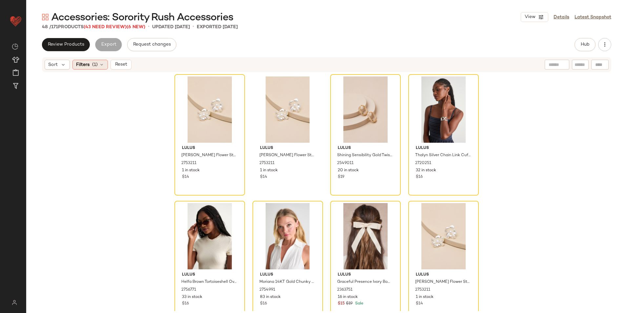
click at [98, 66] on div "Filters (1)" at bounding box center [89, 65] width 35 height 10
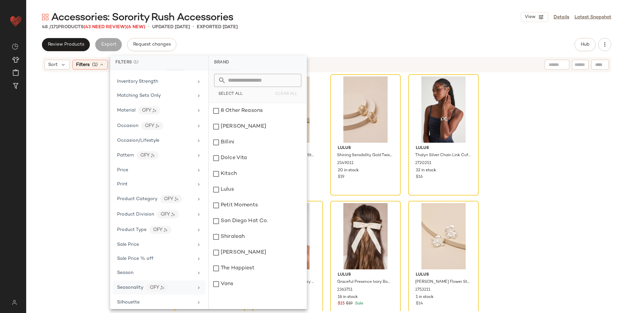
scroll to position [268, 0]
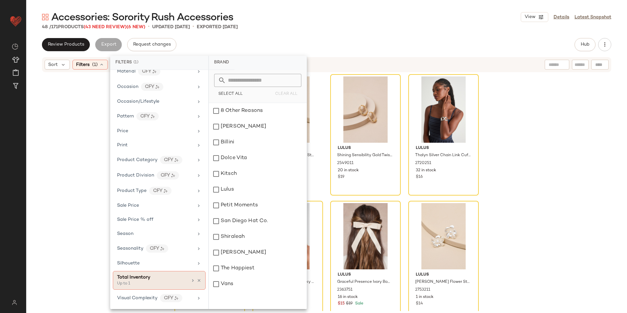
click at [155, 280] on div "Total Inventory" at bounding box center [152, 277] width 70 height 7
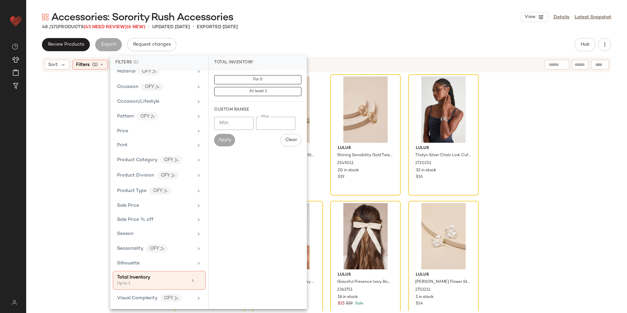
click at [342, 20] on div "Accessories: Sorority Rush Accessories View Details Latest Snapshot" at bounding box center [326, 16] width 600 height 13
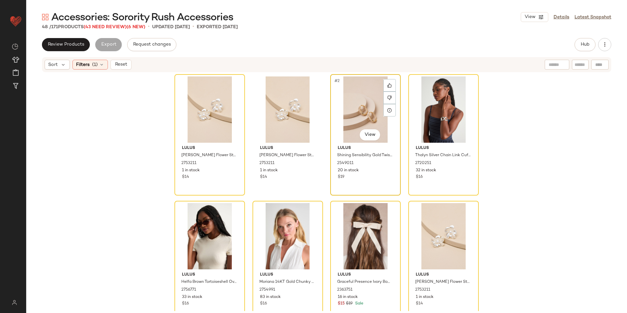
click at [367, 109] on div "#2 View" at bounding box center [365, 109] width 66 height 66
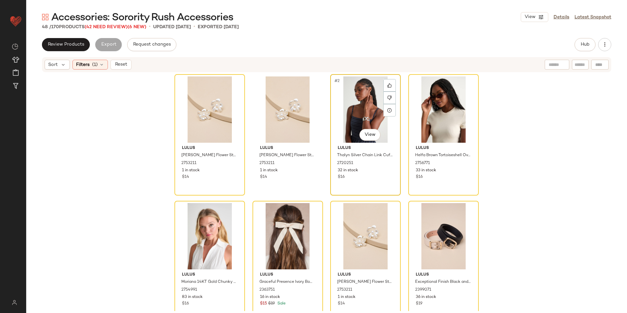
click at [362, 107] on div "#2 View" at bounding box center [365, 109] width 66 height 66
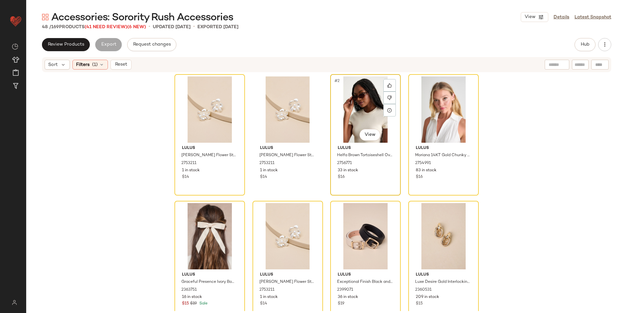
click at [365, 118] on div "#2 View" at bounding box center [365, 109] width 66 height 66
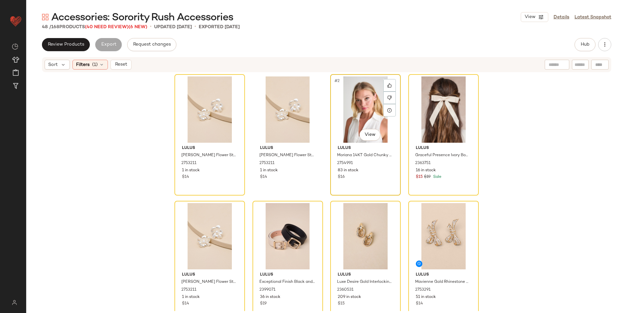
click at [362, 100] on div "#2 View" at bounding box center [365, 109] width 66 height 66
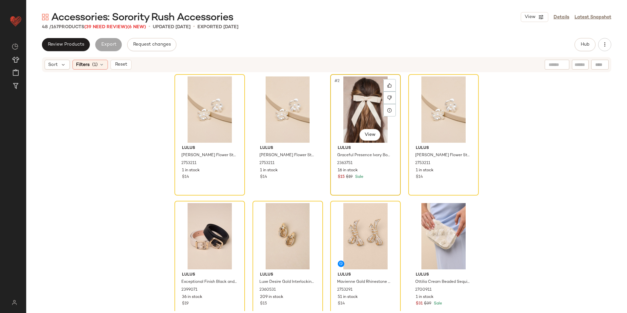
click at [355, 108] on div "#2 View" at bounding box center [365, 109] width 66 height 66
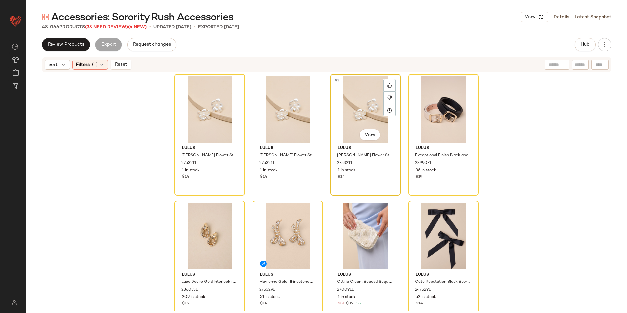
click at [360, 109] on div "#2 View" at bounding box center [365, 109] width 66 height 66
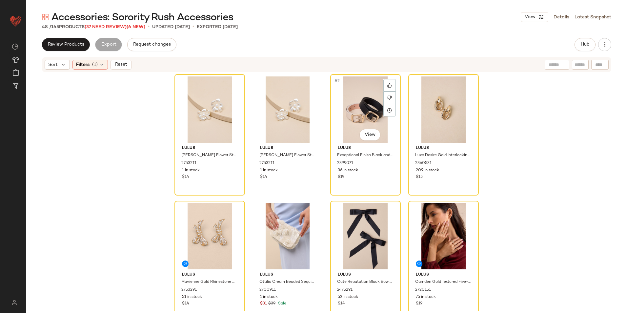
click at [360, 109] on div "#2 View" at bounding box center [365, 109] width 66 height 66
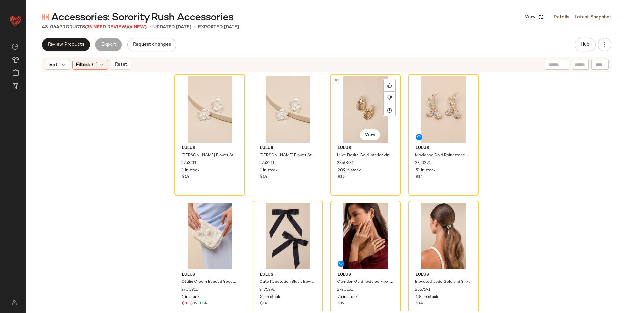
click at [360, 109] on div "#2 View" at bounding box center [365, 109] width 66 height 66
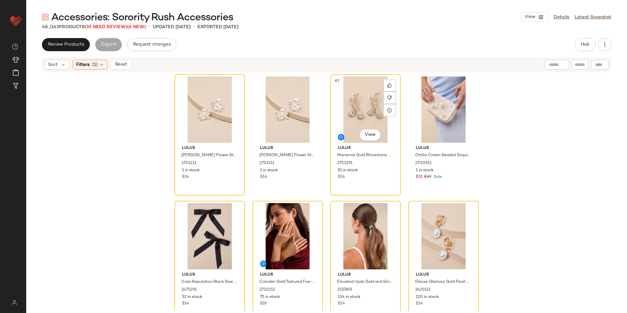
click at [360, 110] on div "#2 View" at bounding box center [365, 109] width 66 height 66
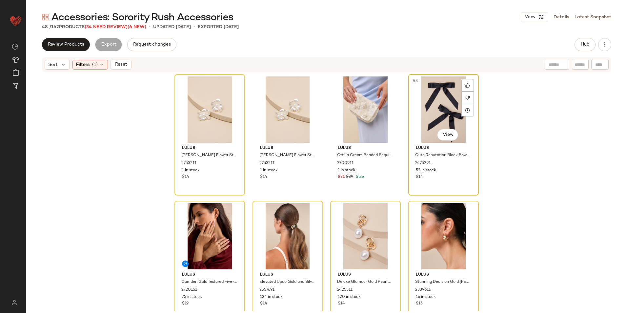
click at [445, 100] on div "#3 View" at bounding box center [443, 109] width 66 height 66
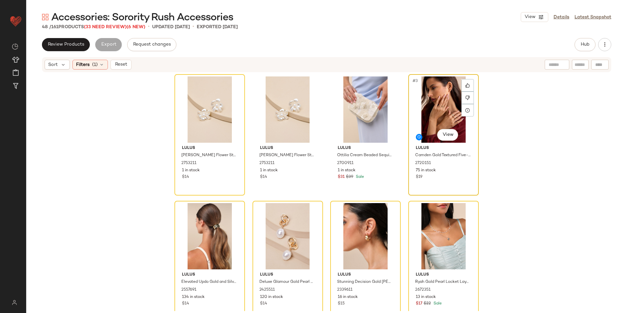
click at [442, 103] on div "#3 View" at bounding box center [443, 109] width 66 height 66
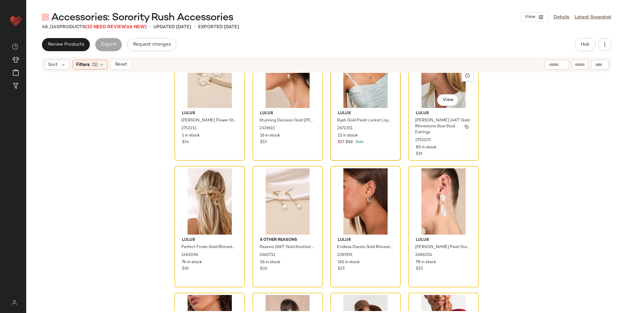
scroll to position [169, 0]
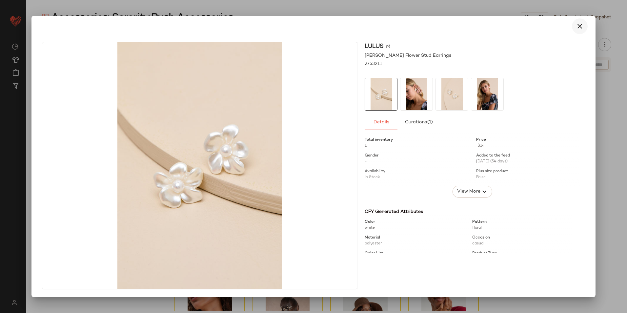
click at [581, 27] on icon "button" at bounding box center [580, 26] width 8 height 8
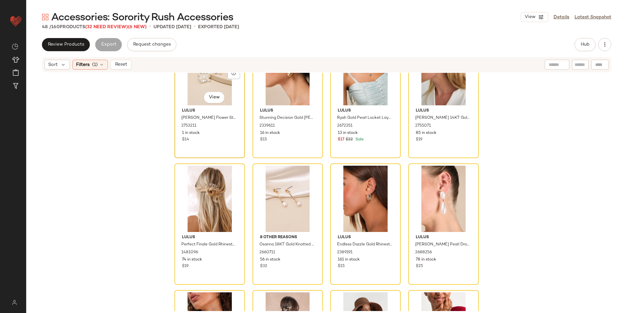
click at [191, 78] on div "#7 View" at bounding box center [210, 72] width 66 height 66
click at [443, 199] on div "#11 View" at bounding box center [443, 199] width 66 height 66
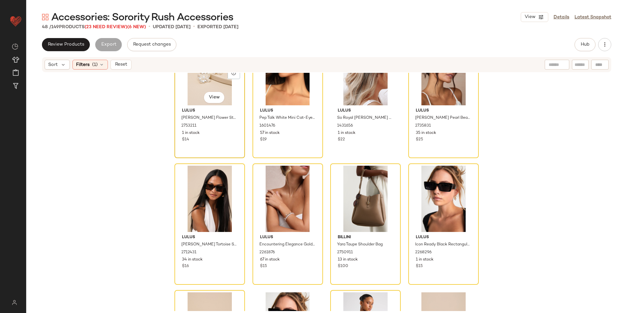
click at [198, 80] on div "#7 View" at bounding box center [210, 72] width 66 height 66
click at [430, 194] on div "#11 View" at bounding box center [443, 199] width 66 height 66
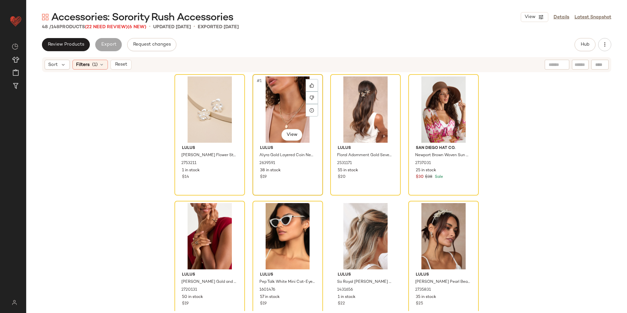
click at [283, 115] on div "#1 View" at bounding box center [288, 109] width 66 height 66
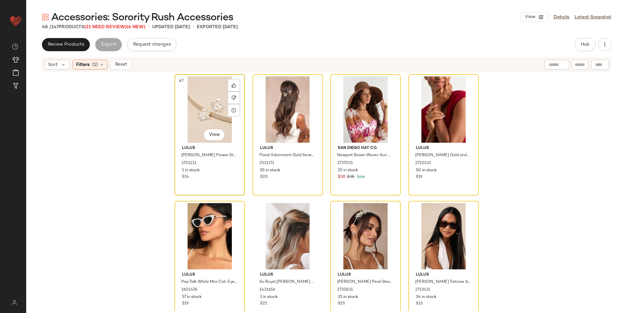
click at [206, 109] on div "#7 View" at bounding box center [210, 109] width 66 height 66
click at [288, 114] on div "#1 View" at bounding box center [288, 109] width 66 height 66
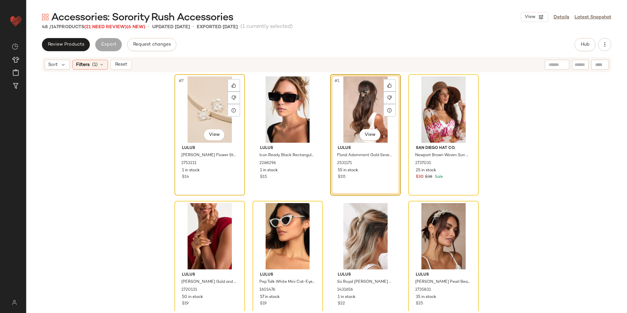
click at [187, 96] on div "#7 View" at bounding box center [210, 109] width 66 height 66
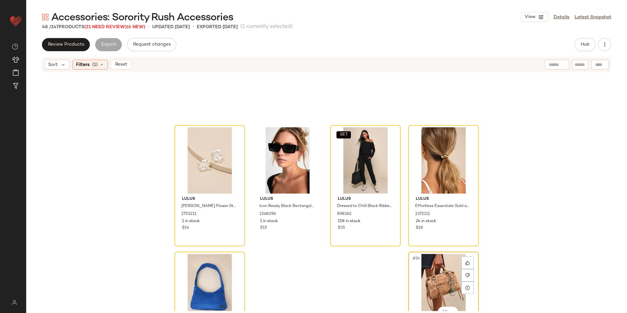
scroll to position [649, 0]
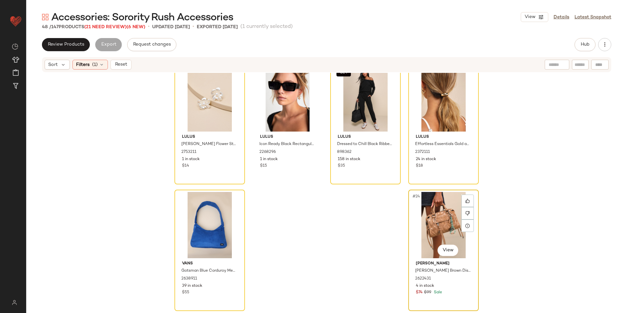
click at [438, 224] on div "#24 View" at bounding box center [443, 225] width 66 height 66
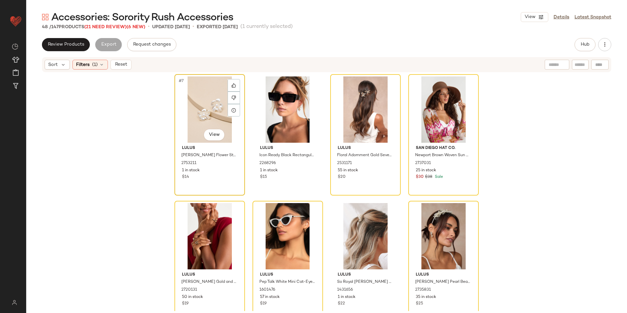
click at [196, 113] on div "#7 View" at bounding box center [210, 109] width 66 height 66
click at [204, 113] on div "#7 View" at bounding box center [210, 109] width 66 height 66
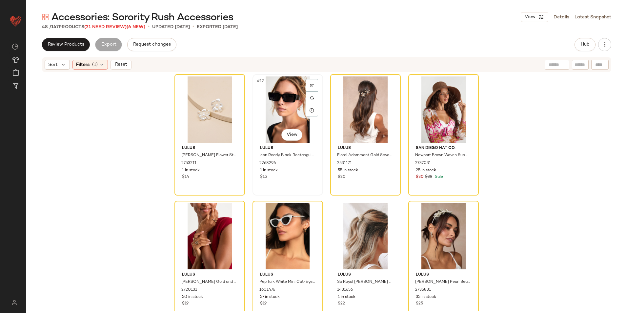
click at [287, 98] on div "#12 View" at bounding box center [288, 109] width 66 height 66
click at [352, 111] on div "#1 View" at bounding box center [365, 109] width 66 height 66
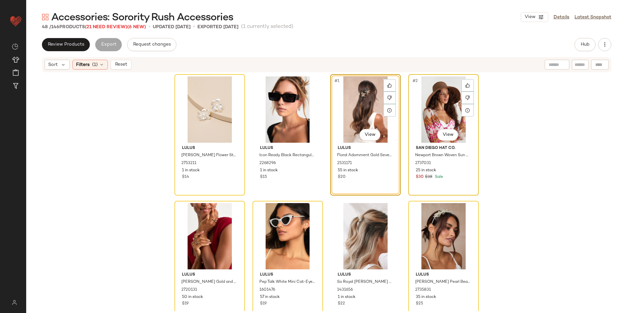
click at [435, 92] on div "#2 View" at bounding box center [443, 109] width 66 height 66
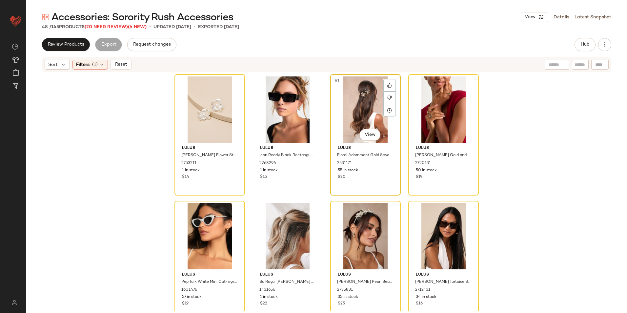
click at [347, 119] on div "#1 View" at bounding box center [365, 109] width 66 height 66
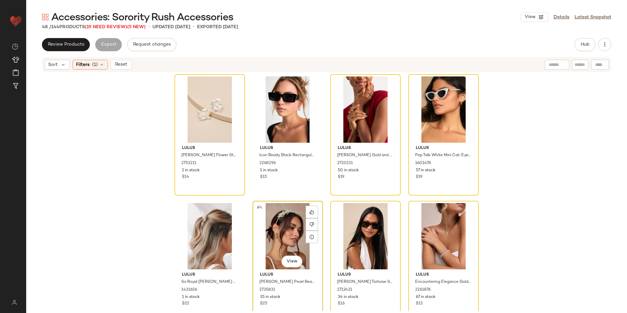
click at [300, 223] on div "#4 View" at bounding box center [288, 236] width 66 height 66
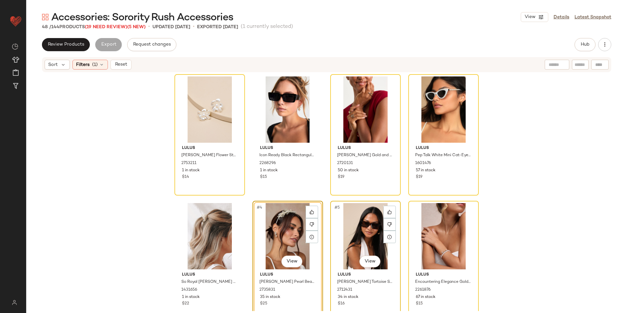
click at [350, 230] on div "#5 View" at bounding box center [365, 236] width 66 height 66
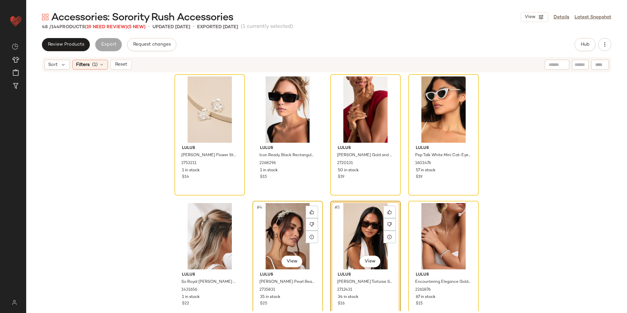
click at [270, 238] on div "#4 View" at bounding box center [288, 236] width 66 height 66
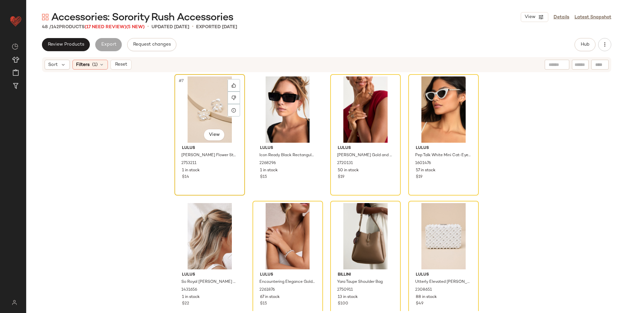
click at [203, 101] on div "#7 View" at bounding box center [210, 109] width 66 height 66
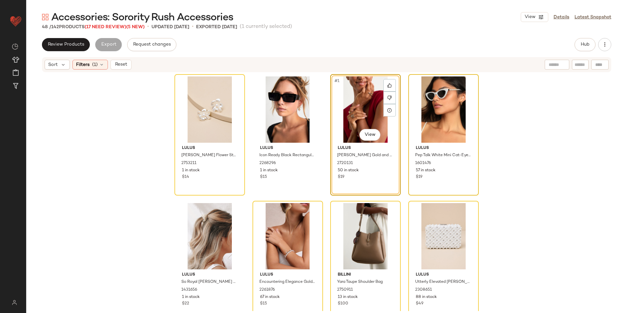
click at [447, 99] on div at bounding box center [443, 109] width 66 height 66
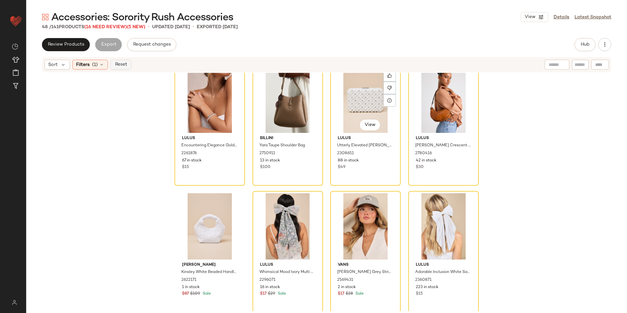
scroll to position [202, 0]
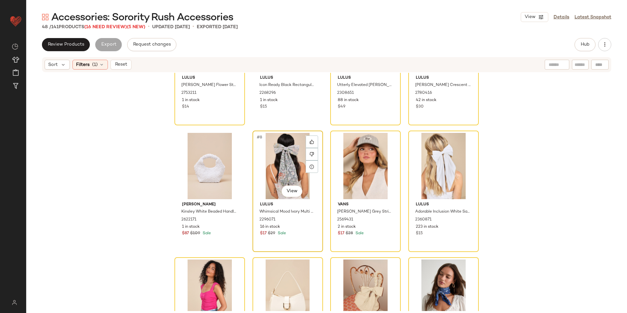
click at [288, 157] on div "#8 View" at bounding box center [288, 166] width 66 height 66
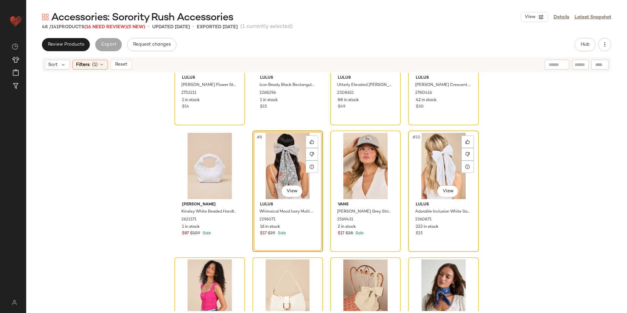
click at [432, 164] on div "#10 View" at bounding box center [443, 166] width 66 height 66
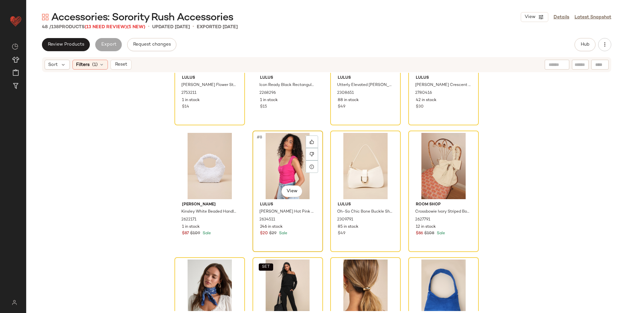
click at [289, 163] on div "#8 View" at bounding box center [288, 166] width 66 height 66
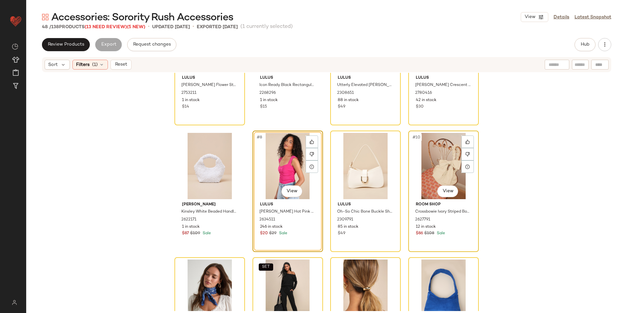
click at [441, 169] on div "#10 View" at bounding box center [443, 166] width 66 height 66
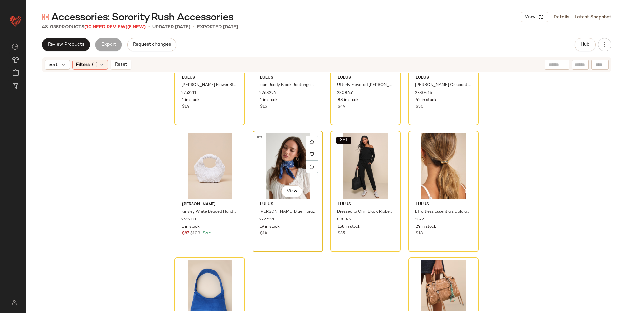
click at [275, 159] on div "#8 View" at bounding box center [288, 166] width 66 height 66
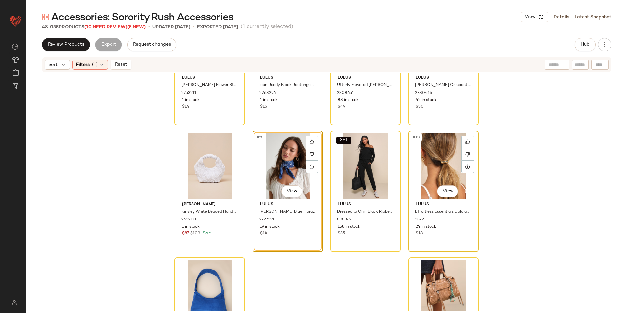
click at [436, 170] on div "#10 View" at bounding box center [443, 166] width 66 height 66
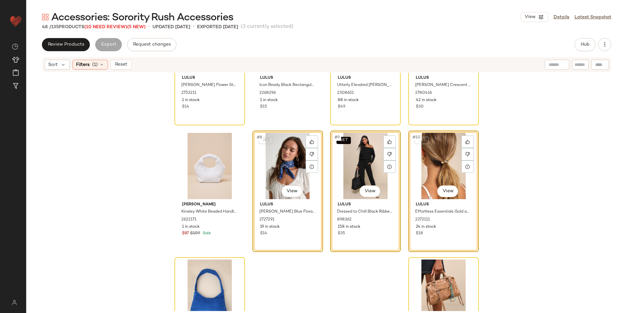
scroll to position [143, 0]
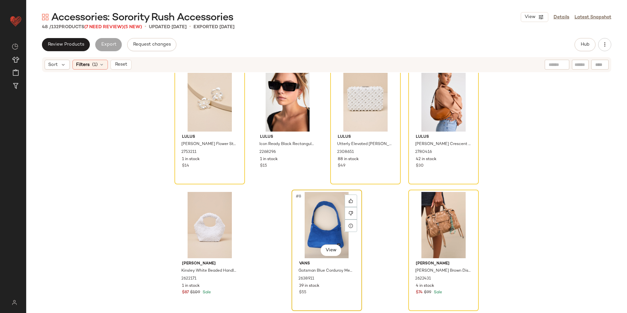
click at [325, 221] on div "#8 View" at bounding box center [327, 225] width 66 height 66
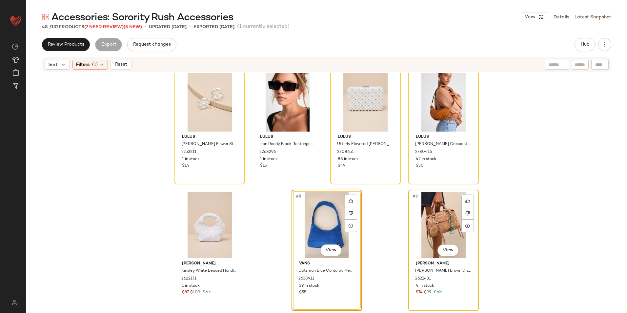
click at [440, 229] on div "#9 View" at bounding box center [443, 225] width 66 height 66
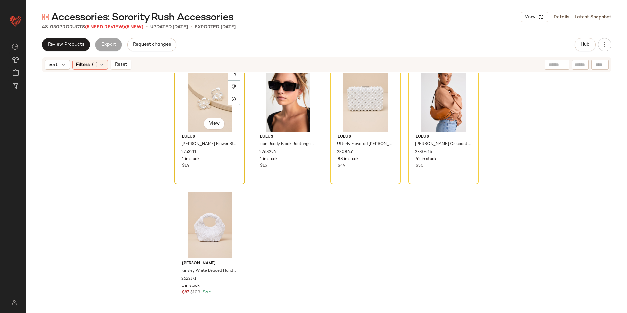
click at [190, 100] on div "#7 View" at bounding box center [210, 98] width 66 height 66
click at [468, 106] on div "#6 View" at bounding box center [443, 98] width 66 height 66
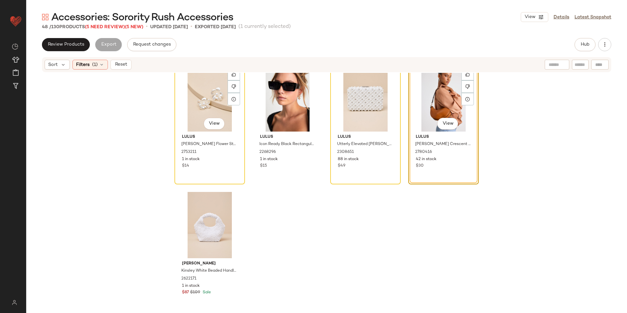
scroll to position [29, 0]
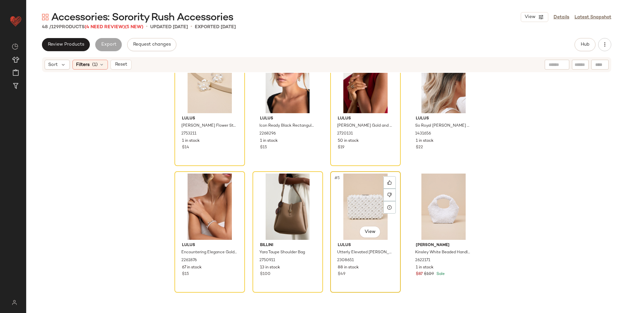
click at [351, 207] on div "#5 View" at bounding box center [365, 206] width 66 height 66
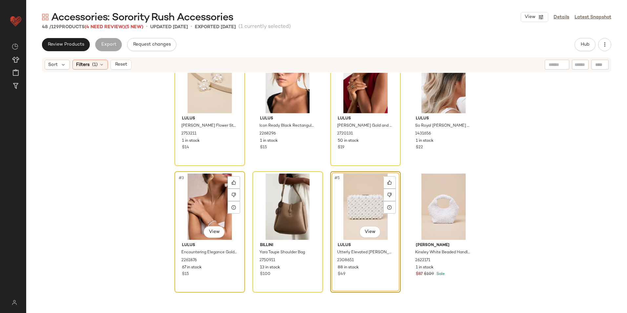
click at [186, 219] on div "#3 View" at bounding box center [210, 206] width 66 height 66
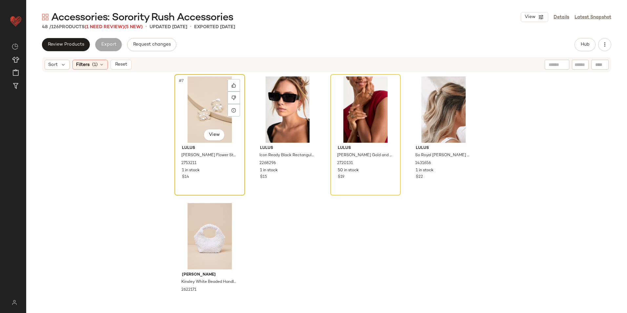
click at [206, 100] on div "#7 View" at bounding box center [210, 109] width 66 height 66
click at [378, 105] on div "#1 View" at bounding box center [365, 109] width 66 height 66
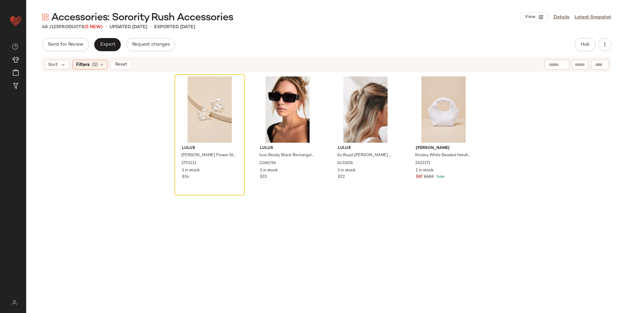
click at [117, 58] on div "Sort Filters (1) Reset" at bounding box center [326, 64] width 569 height 15
drag, startPoint x: 120, startPoint y: 63, endPoint x: 128, endPoint y: 60, distance: 9.3
click at [120, 64] on span "Reset" at bounding box center [120, 64] width 12 height 5
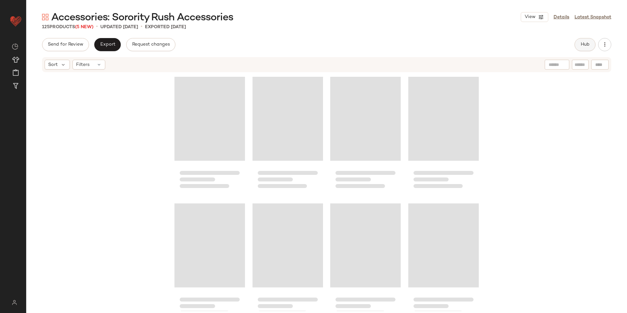
click at [580, 42] on span "Hub" at bounding box center [584, 44] width 9 height 5
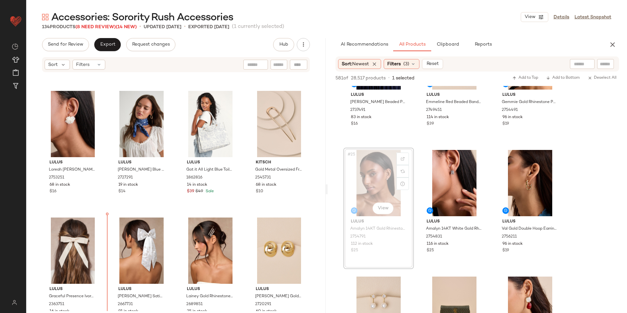
scroll to position [1529, 0]
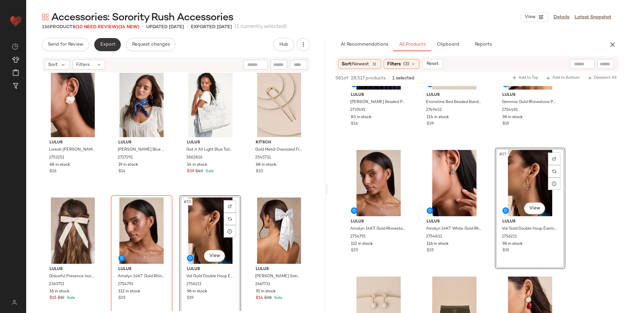
click at [101, 45] on span "Export" at bounding box center [107, 44] width 15 height 5
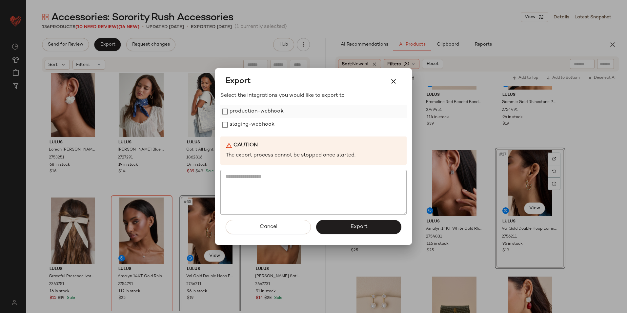
drag, startPoint x: 236, startPoint y: 109, endPoint x: 234, endPoint y: 117, distance: 8.1
click at [236, 110] on label "production-webhook" at bounding box center [256, 111] width 54 height 13
drag, startPoint x: 233, startPoint y: 121, endPoint x: 259, endPoint y: 140, distance: 31.7
click at [232, 122] on label "staging-webhook" at bounding box center [251, 124] width 45 height 13
click at [370, 221] on button "Export" at bounding box center [358, 227] width 85 height 14
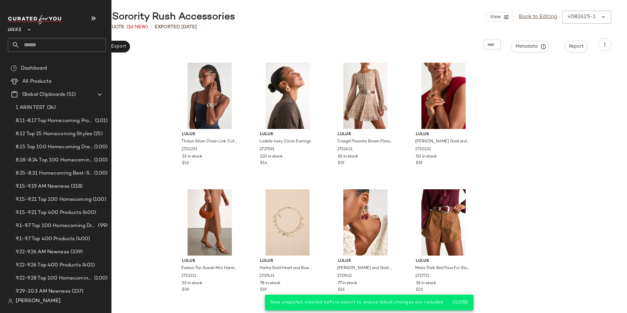
click at [31, 46] on input "text" at bounding box center [63, 45] width 86 height 14
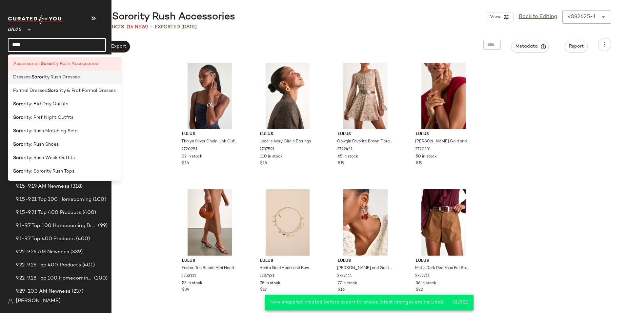
type input "****"
click at [30, 76] on span "Dresses:" at bounding box center [22, 77] width 18 height 7
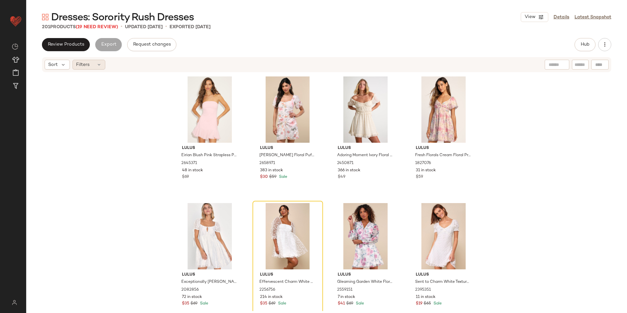
click at [89, 67] on span "Filters" at bounding box center [82, 64] width 13 height 7
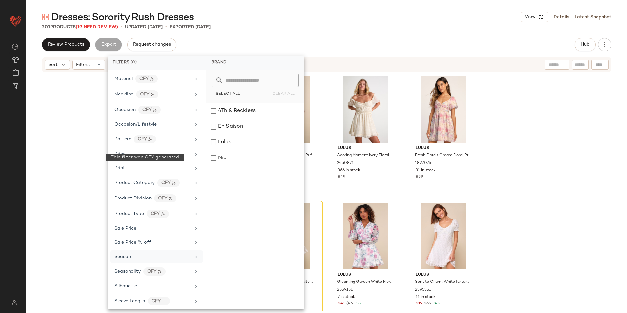
scroll to position [324, 0]
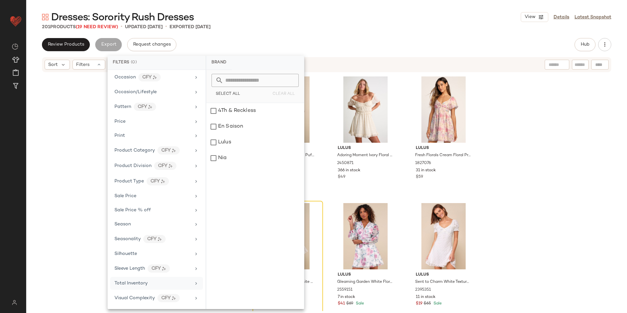
click at [157, 287] on div "Total Inventory" at bounding box center [156, 283] width 93 height 13
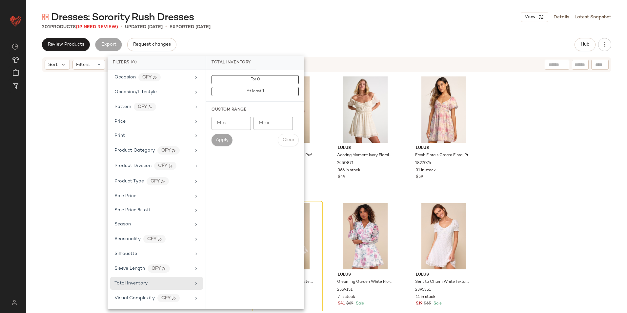
click at [265, 125] on input "Max" at bounding box center [272, 123] width 39 height 13
click at [245, 80] on button "For 0" at bounding box center [254, 79] width 87 height 9
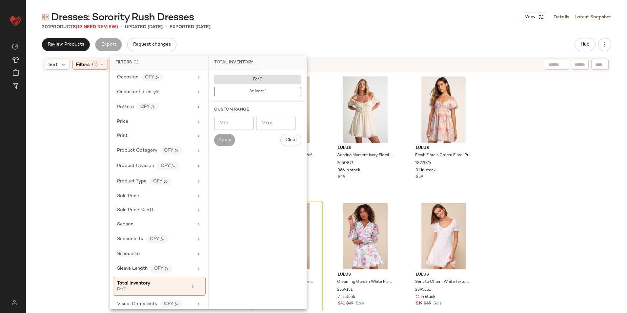
click at [284, 29] on div "201 Products (19 Need Review) • updated Aug 26th • Exported Aug 26th" at bounding box center [326, 27] width 600 height 7
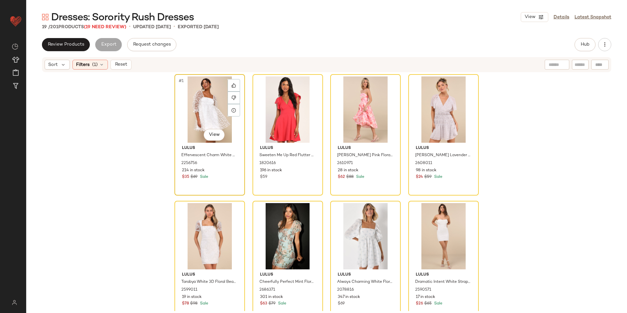
click at [204, 103] on div "#1 View" at bounding box center [210, 109] width 66 height 66
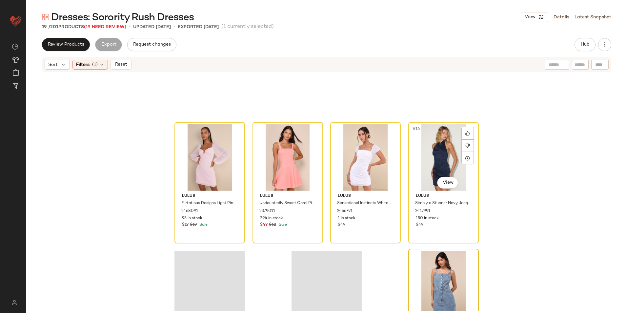
scroll to position [396, 0]
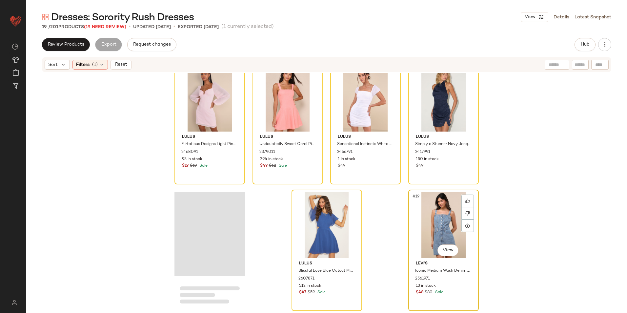
click at [436, 217] on div "#19 View" at bounding box center [443, 225] width 66 height 66
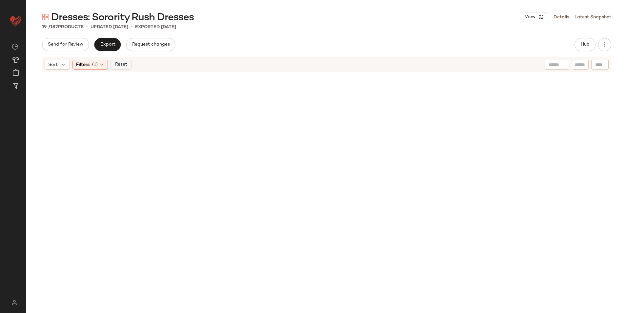
click at [115, 65] on span "Reset" at bounding box center [120, 64] width 12 height 5
click at [381, 45] on div "Send for Review Export Request changes Hub" at bounding box center [326, 44] width 569 height 13
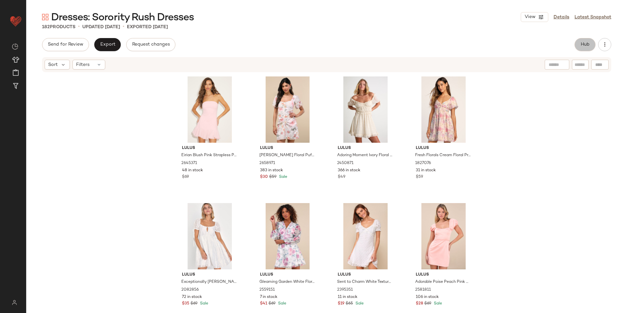
click at [590, 44] on button "Hub" at bounding box center [584, 44] width 21 height 13
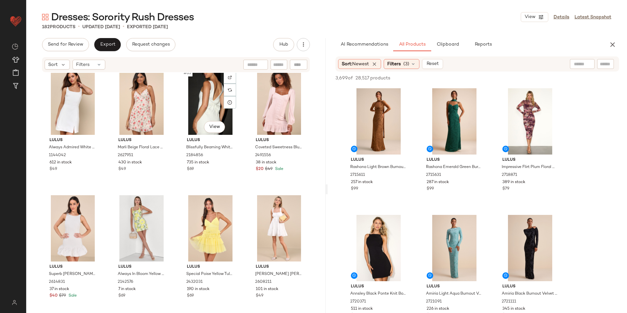
scroll to position [1873, 0]
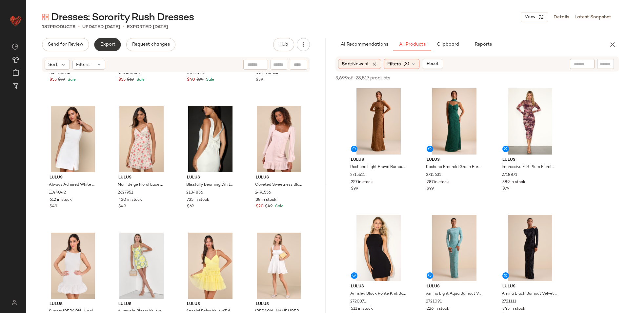
click at [100, 40] on button "Export" at bounding box center [107, 44] width 27 height 13
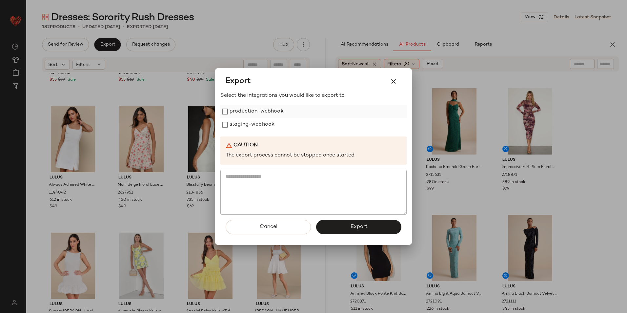
drag, startPoint x: 240, startPoint y: 108, endPoint x: 242, endPoint y: 116, distance: 8.4
click at [241, 113] on label "production-webhook" at bounding box center [256, 111] width 54 height 13
click at [243, 127] on label "staging-webhook" at bounding box center [251, 124] width 45 height 13
click at [358, 225] on span "Export" at bounding box center [358, 227] width 17 height 6
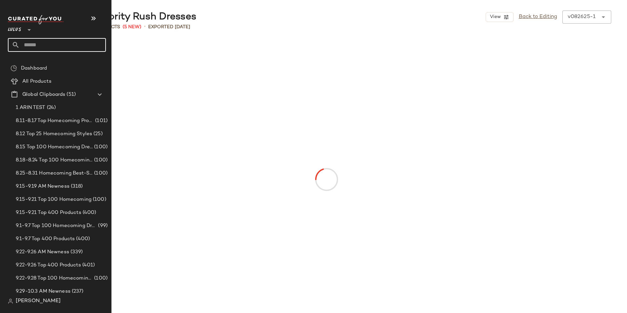
click at [39, 41] on input "text" at bounding box center [63, 45] width 86 height 14
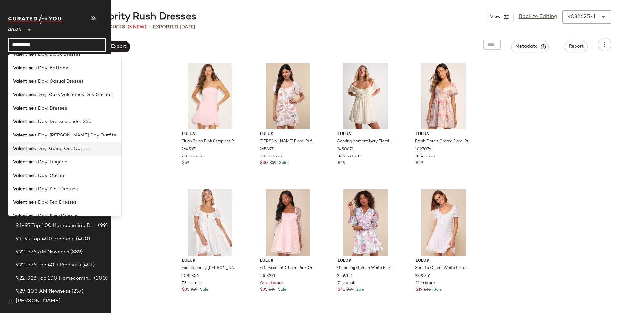
scroll to position [72, 0]
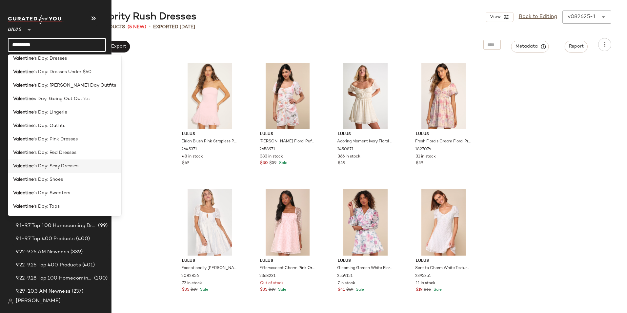
type input "*********"
click at [69, 165] on span "'s Day: Sexy Dresses" at bounding box center [56, 166] width 45 height 7
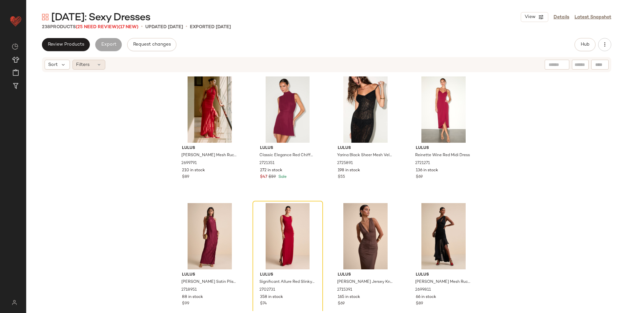
click at [96, 65] on div "Filters" at bounding box center [88, 65] width 33 height 10
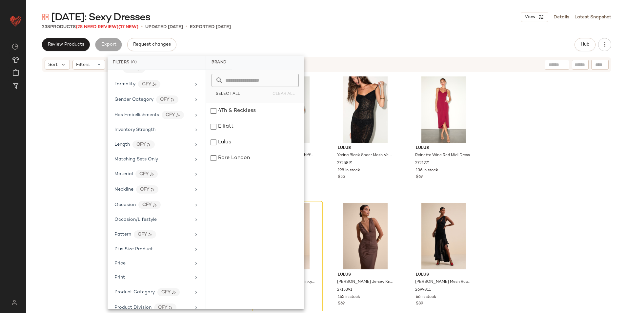
scroll to position [338, 0]
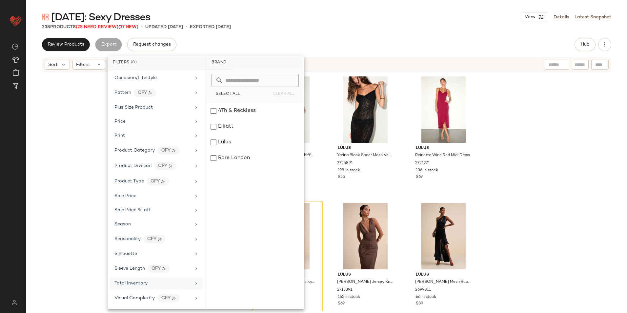
click at [137, 279] on div "Total Inventory" at bounding box center [156, 283] width 93 height 13
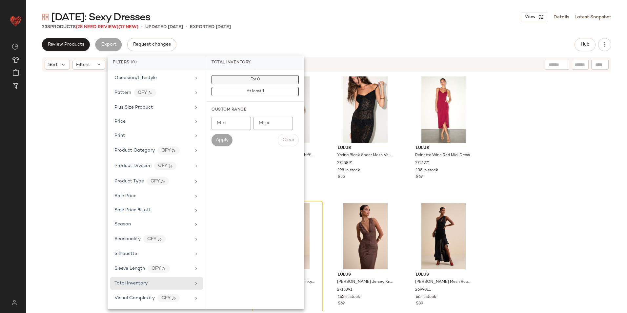
click at [267, 75] on button "For 0" at bounding box center [254, 79] width 87 height 9
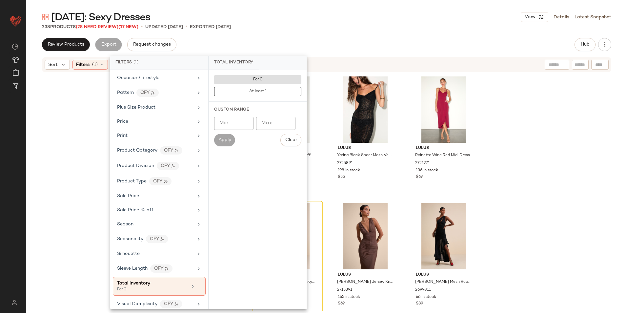
click at [306, 36] on div "Valentine's Day: Sexy Dresses View Details Latest Snapshot 238 Products (25 Nee…" at bounding box center [326, 161] width 600 height 302
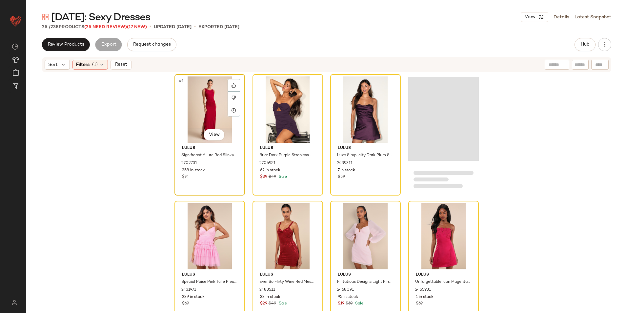
click at [204, 104] on div "#1 View" at bounding box center [210, 109] width 66 height 66
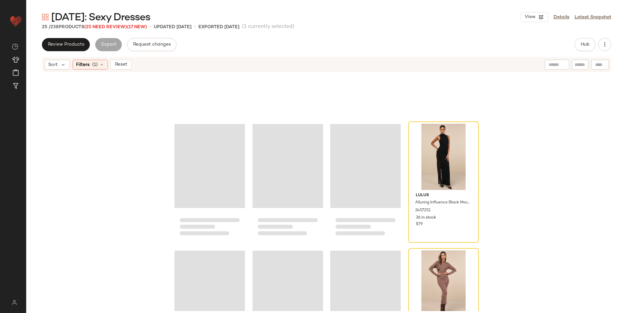
scroll to position [649, 0]
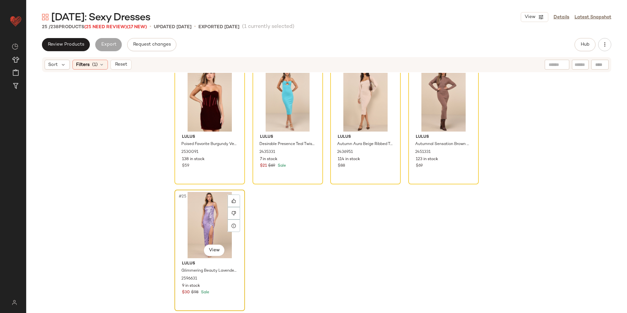
click at [196, 215] on div "#25 View" at bounding box center [210, 225] width 66 height 66
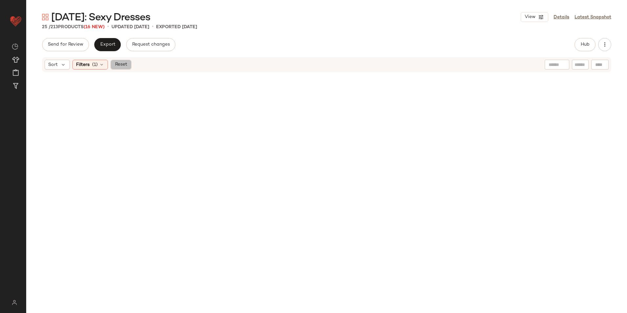
click at [127, 61] on button "Reset" at bounding box center [120, 65] width 21 height 10
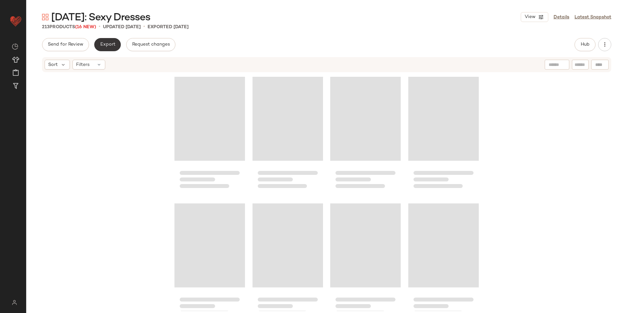
click at [103, 46] on span "Export" at bounding box center [107, 44] width 15 height 5
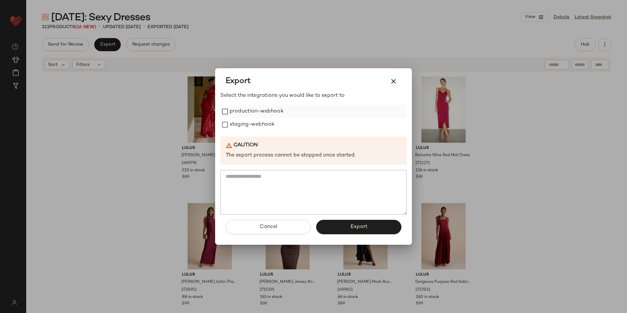
click at [241, 112] on label "production-webhook" at bounding box center [256, 111] width 54 height 13
click at [241, 124] on label "staging-webhook" at bounding box center [251, 124] width 45 height 13
click at [334, 229] on button "Export" at bounding box center [358, 227] width 85 height 14
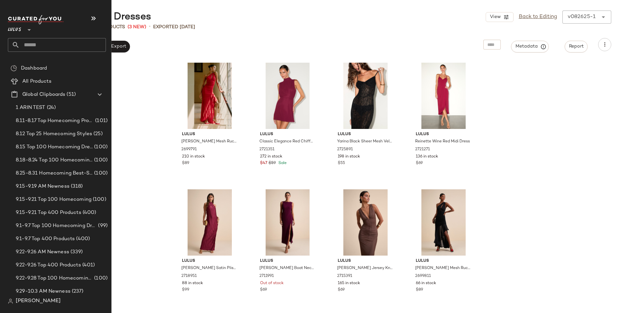
click at [24, 44] on input "text" at bounding box center [63, 45] width 86 height 14
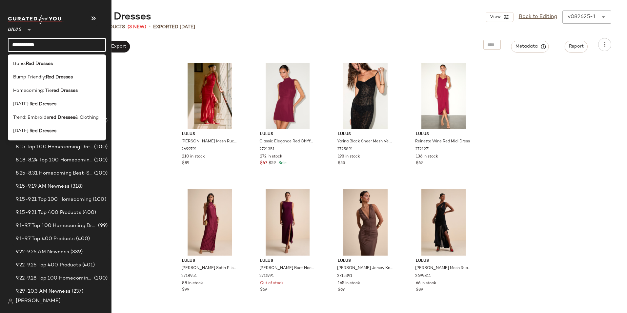
type input "**********"
click at [48, 138] on div "Boho: Red Dresses Bump Friendly: Red Dresses Homecoming: Tie red Dresses New Ye…" at bounding box center [57, 97] width 98 height 86
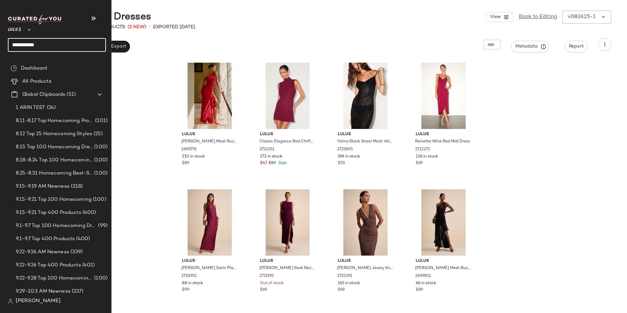
click at [58, 48] on input "**********" at bounding box center [57, 45] width 98 height 14
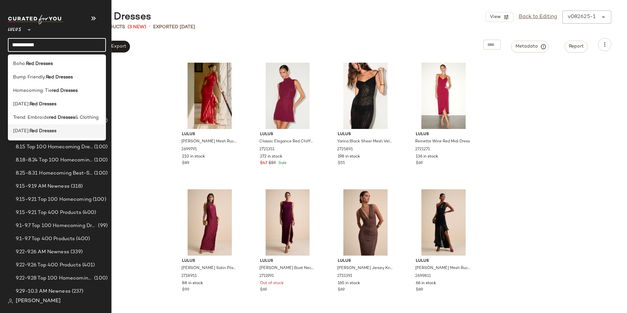
click at [53, 131] on b "Red Dresses" at bounding box center [42, 130] width 27 height 7
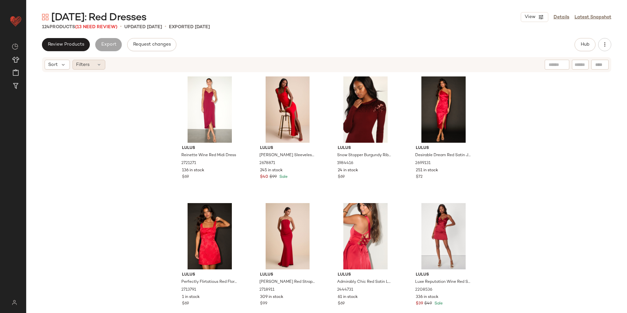
click at [95, 65] on div "Filters" at bounding box center [88, 65] width 33 height 10
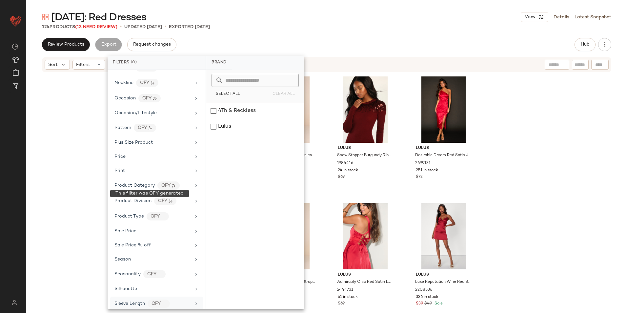
scroll to position [338, 0]
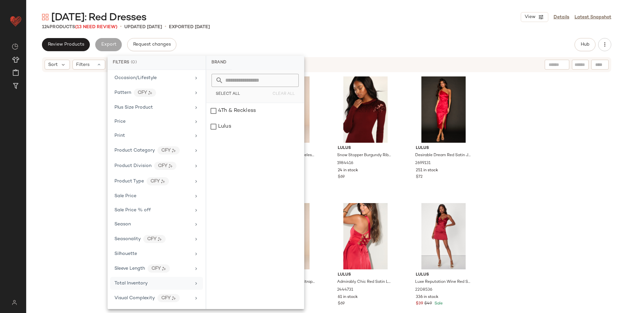
click at [153, 281] on div "Total Inventory" at bounding box center [152, 283] width 76 height 7
click at [262, 76] on button "For 0" at bounding box center [254, 79] width 87 height 9
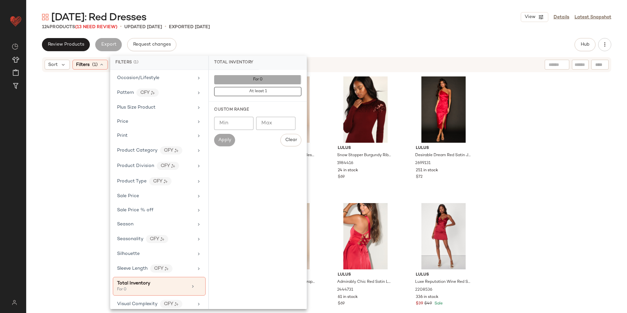
click at [317, 31] on div "Valentine's Day: Red Dresses View Details Latest Snapshot 124 Products (13 Need…" at bounding box center [326, 161] width 600 height 302
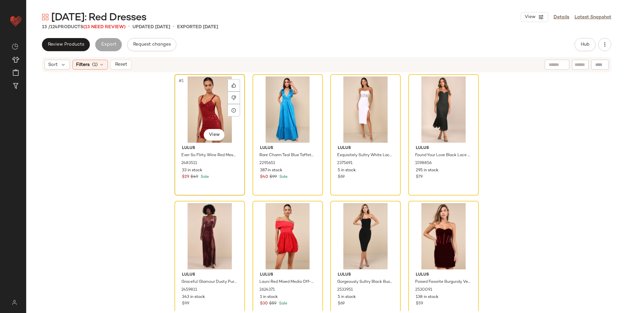
click at [197, 105] on div "#1 View" at bounding box center [210, 109] width 66 height 66
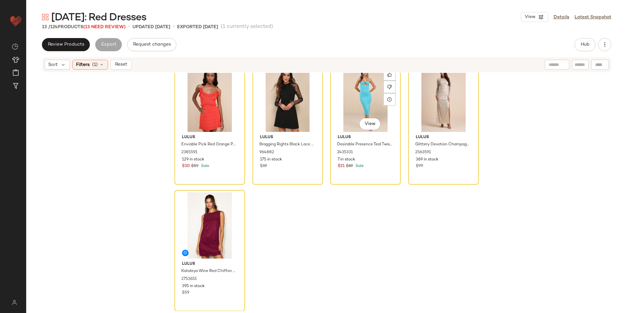
scroll to position [269, 0]
drag, startPoint x: 184, startPoint y: 213, endPoint x: 187, endPoint y: 214, distance: 3.8
click at [182, 213] on div "#13 View" at bounding box center [210, 225] width 66 height 66
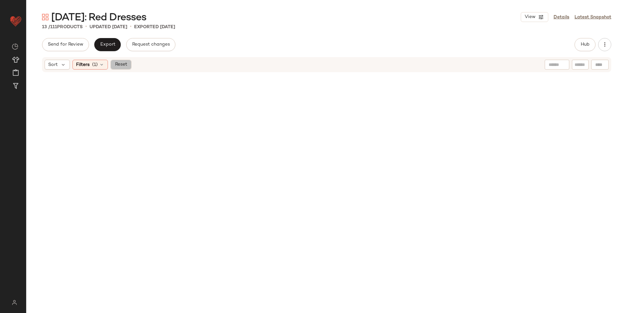
click at [119, 63] on span "Reset" at bounding box center [120, 64] width 12 height 5
click at [279, 27] on div "13 / 111 Products • updated Sep 30th • Exported Aug 28th" at bounding box center [326, 27] width 600 height 7
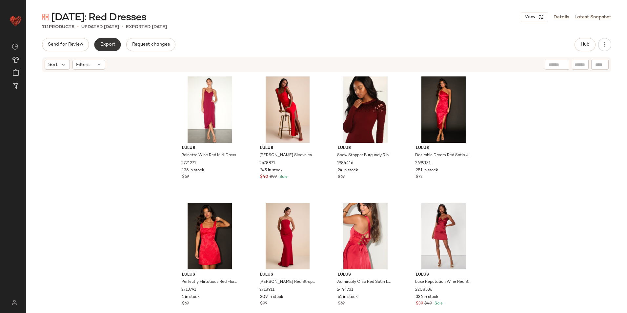
click at [103, 44] on span "Export" at bounding box center [107, 44] width 15 height 5
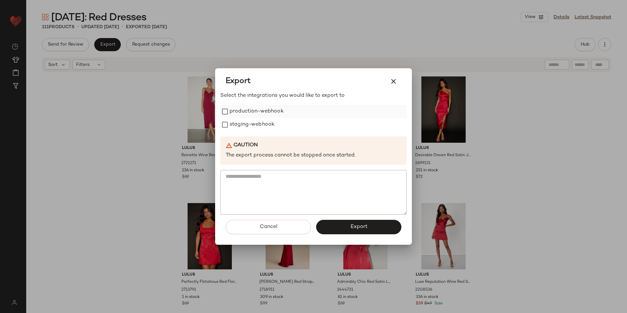
drag, startPoint x: 242, startPoint y: 108, endPoint x: 242, endPoint y: 115, distance: 7.6
click at [242, 112] on label "production-webhook" at bounding box center [256, 111] width 54 height 13
click at [243, 120] on div "production-webhook staging-webhook" at bounding box center [313, 118] width 186 height 26
click at [245, 124] on label "staging-webhook" at bounding box center [251, 124] width 45 height 13
click at [344, 224] on button "Export" at bounding box center [358, 227] width 85 height 14
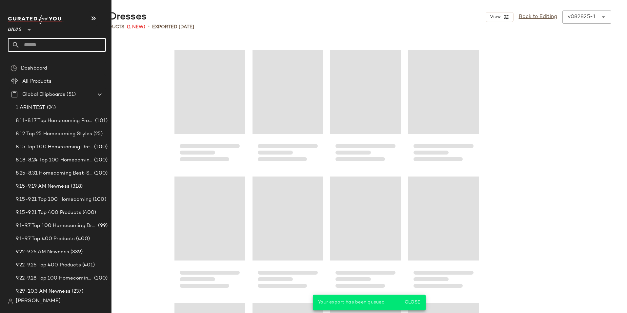
click at [33, 45] on input "text" at bounding box center [63, 45] width 86 height 14
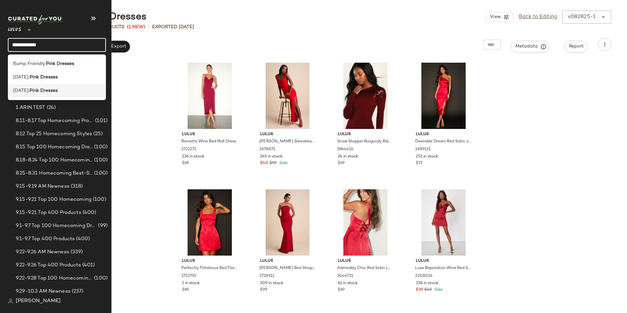
type input "**********"
click at [28, 90] on span "[DATE]:" at bounding box center [21, 90] width 16 height 7
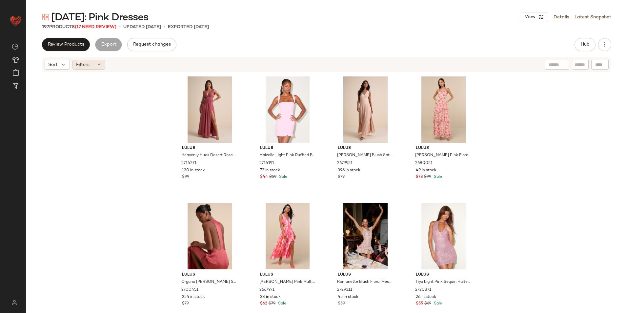
drag, startPoint x: 97, startPoint y: 64, endPoint x: 91, endPoint y: 69, distance: 6.8
click at [96, 64] on div "Filters" at bounding box center [88, 65] width 33 height 10
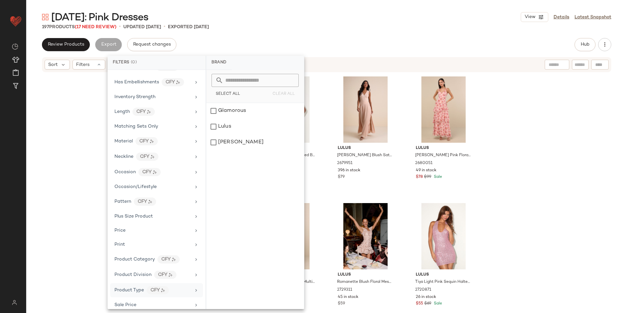
scroll to position [338, 0]
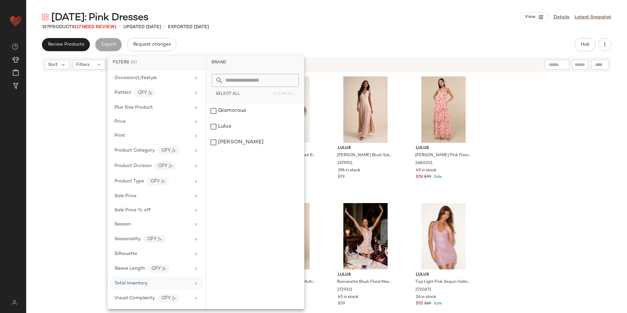
click at [150, 283] on div "Total Inventory" at bounding box center [152, 283] width 76 height 7
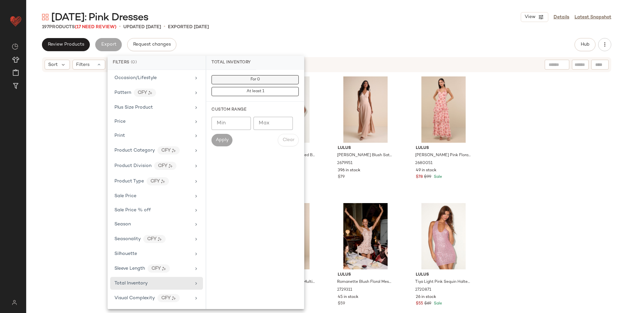
click at [266, 80] on button "For 0" at bounding box center [254, 79] width 87 height 9
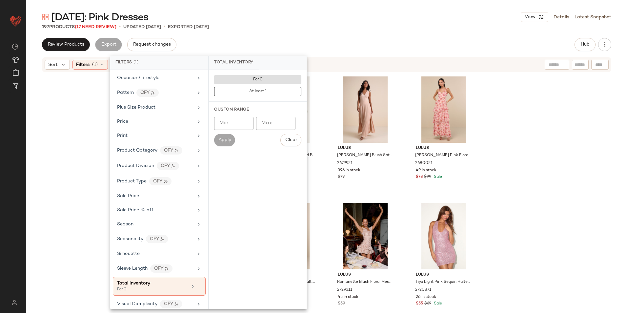
click at [300, 18] on div "[DATE]: Pink Dresses View Details Latest Snapshot" at bounding box center [326, 16] width 600 height 13
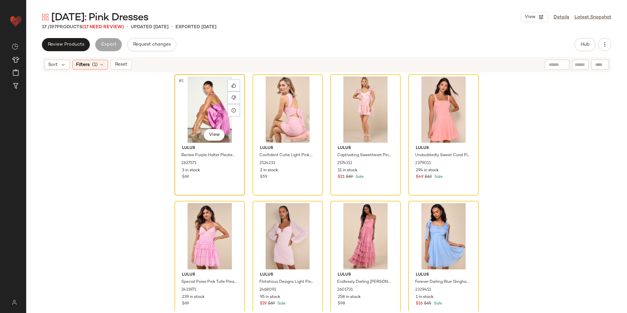
click at [206, 97] on div "#1 View" at bounding box center [210, 109] width 66 height 66
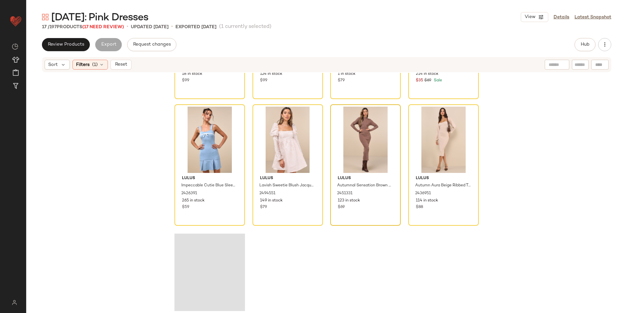
scroll to position [396, 0]
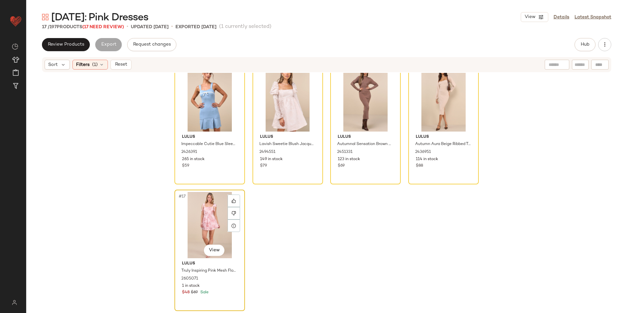
click at [210, 224] on div "#17 View" at bounding box center [210, 225] width 66 height 66
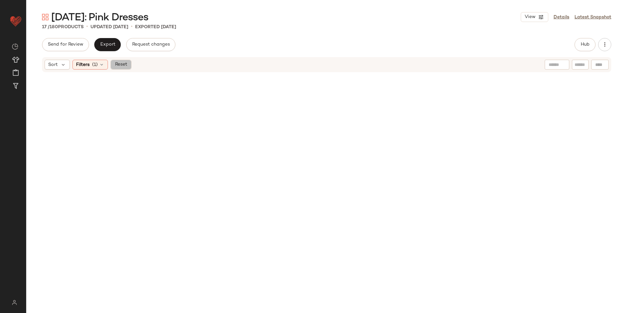
click at [124, 66] on span "Reset" at bounding box center [120, 64] width 12 height 5
click at [323, 31] on div "[DATE]: Pink Dresses View Details Latest Snapshot 17 / 180 Products • updated […" at bounding box center [326, 161] width 600 height 302
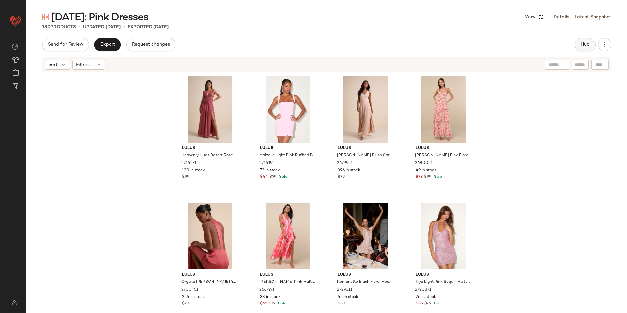
click at [582, 45] on span "Hub" at bounding box center [584, 44] width 9 height 5
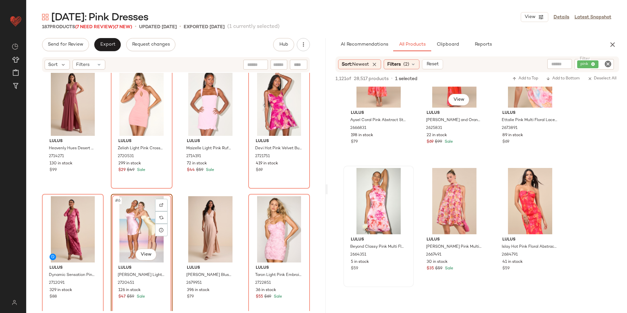
scroll to position [1442, 0]
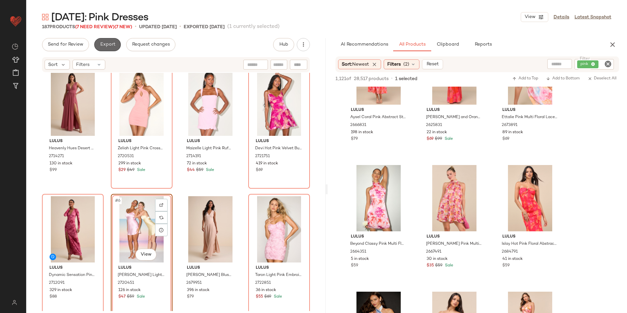
click at [110, 49] on button "Export" at bounding box center [107, 44] width 27 height 13
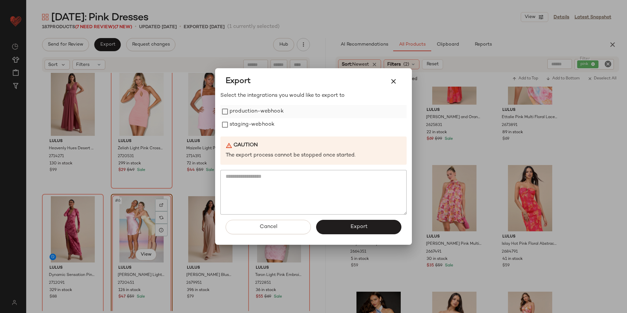
click at [231, 113] on label "production-webhook" at bounding box center [256, 111] width 54 height 13
click at [233, 125] on label "staging-webhook" at bounding box center [251, 124] width 45 height 13
click at [331, 225] on button "Export" at bounding box center [358, 227] width 85 height 14
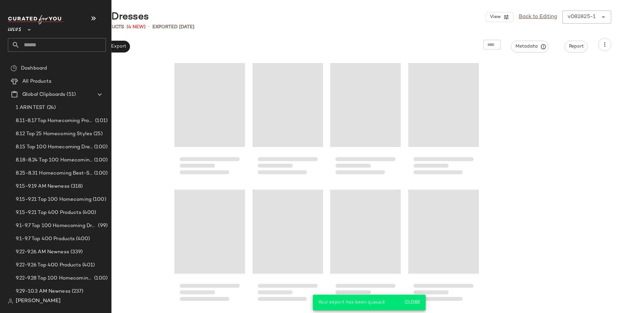
click at [35, 47] on input "text" at bounding box center [63, 45] width 86 height 14
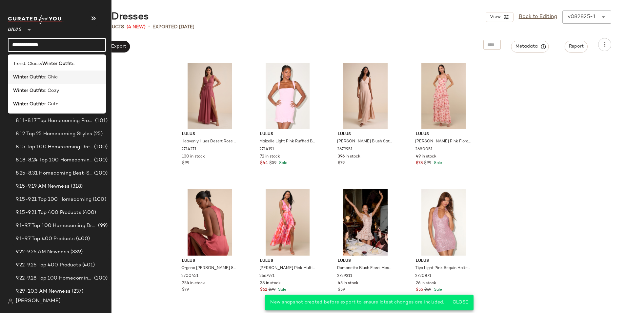
type input "**********"
click at [35, 77] on b "Winter Outfit" at bounding box center [28, 77] width 30 height 7
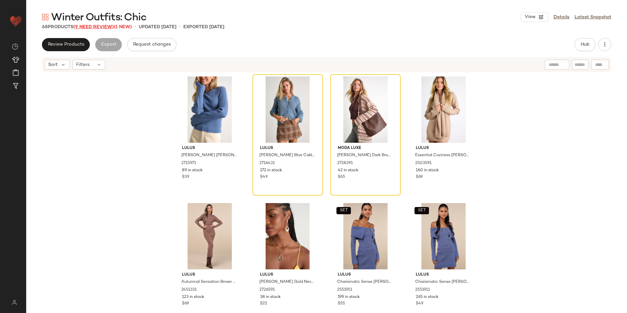
click at [104, 27] on span "(9 Need Review)" at bounding box center [93, 27] width 40 height 5
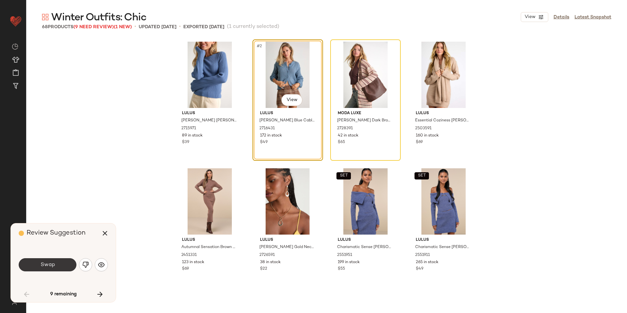
click at [61, 265] on button "Swap" at bounding box center [48, 264] width 58 height 13
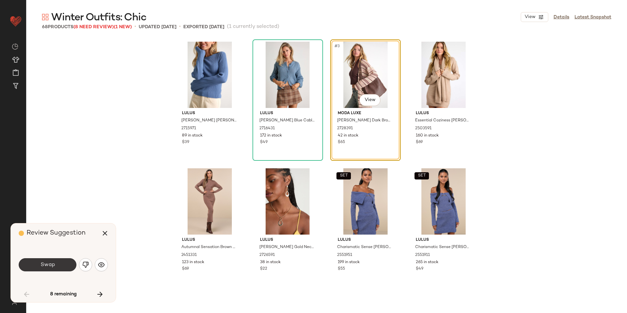
click at [54, 265] on span "Swap" at bounding box center [47, 265] width 15 height 6
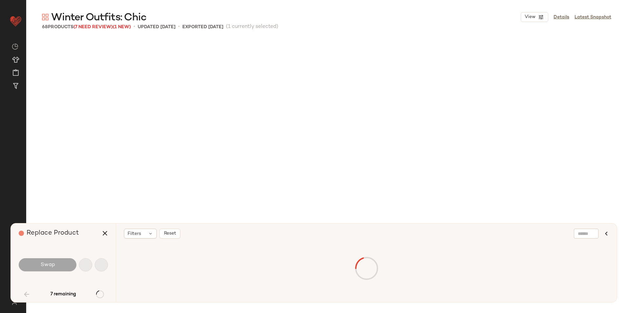
scroll to position [511, 0]
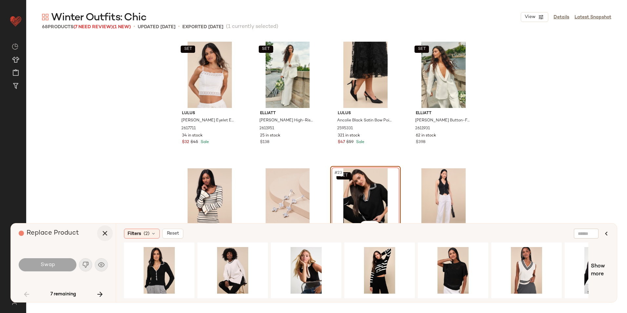
click at [102, 235] on icon "button" at bounding box center [105, 233] width 8 height 8
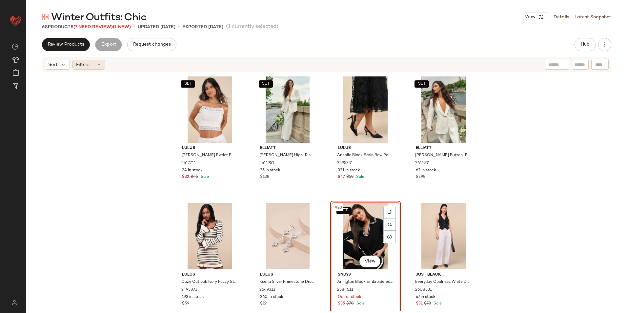
click at [93, 62] on div "Filters" at bounding box center [88, 65] width 33 height 10
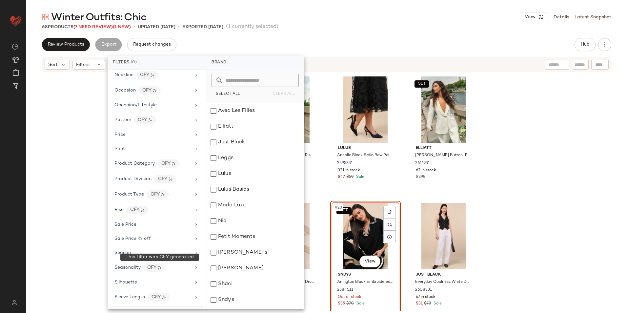
scroll to position [355, 0]
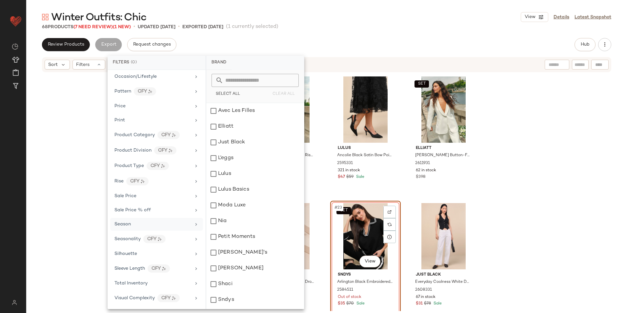
drag, startPoint x: 152, startPoint y: 287, endPoint x: 177, endPoint y: 218, distance: 73.6
click at [152, 287] on div "Total Inventory" at bounding box center [156, 283] width 93 height 13
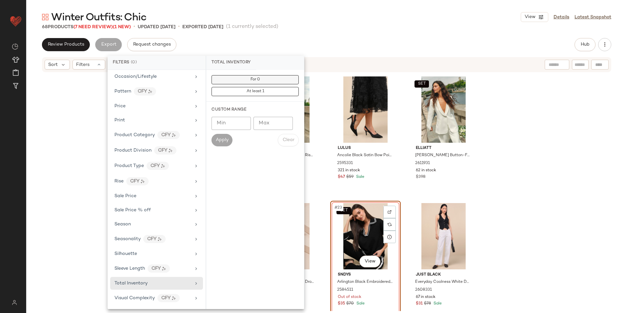
click at [267, 77] on button "For 0" at bounding box center [254, 79] width 87 height 9
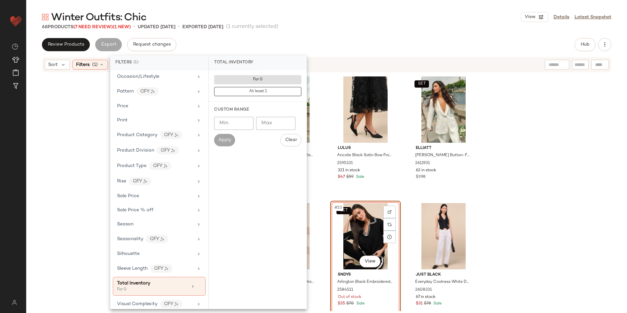
click at [332, 32] on div "Winter Outfits: Chic View Details Latest Snapshot 68 Products (7 Need Review) (…" at bounding box center [326, 161] width 600 height 302
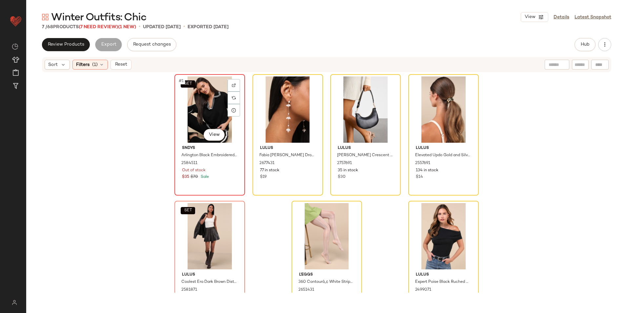
click at [202, 107] on div "SET #1 View" at bounding box center [210, 109] width 66 height 66
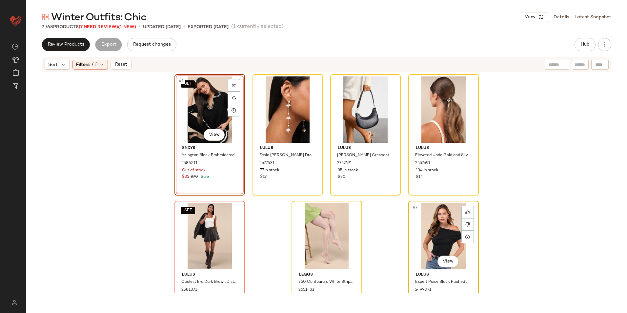
click at [425, 233] on div "#7 View" at bounding box center [443, 236] width 66 height 66
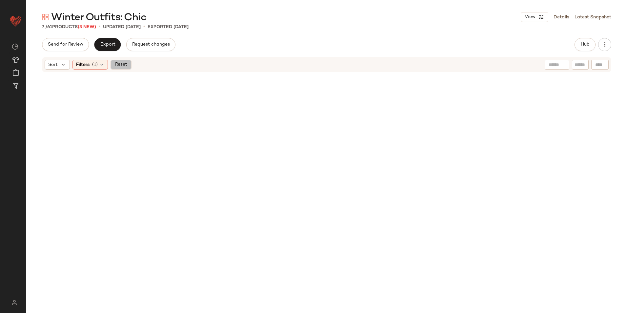
click at [122, 63] on span "Reset" at bounding box center [120, 64] width 12 height 5
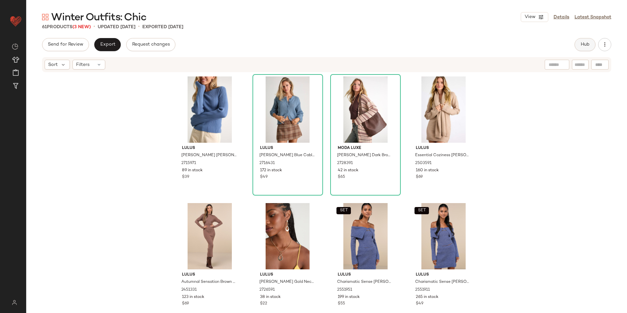
click at [587, 42] on span "Hub" at bounding box center [584, 44] width 9 height 5
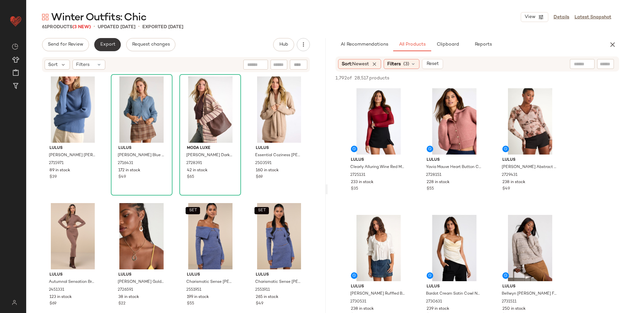
click at [106, 42] on span "Export" at bounding box center [107, 44] width 15 height 5
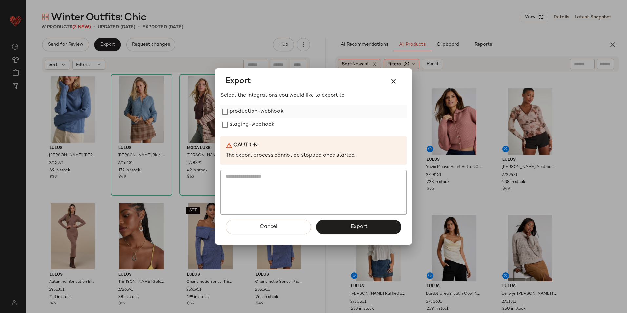
click at [239, 113] on label "production-webhook" at bounding box center [256, 111] width 54 height 13
click at [240, 124] on label "staging-webhook" at bounding box center [251, 124] width 45 height 13
click at [340, 226] on button "Export" at bounding box center [358, 227] width 85 height 14
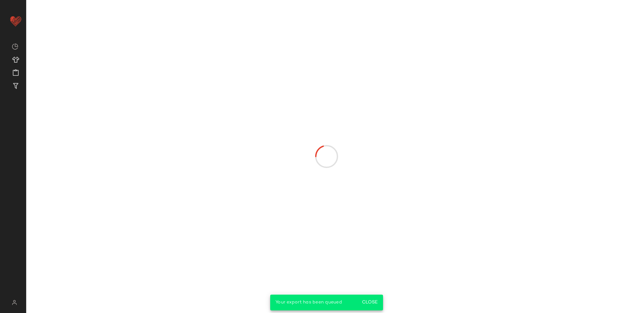
click at [0, 0] on input "text" at bounding box center [0, 0] width 0 height 0
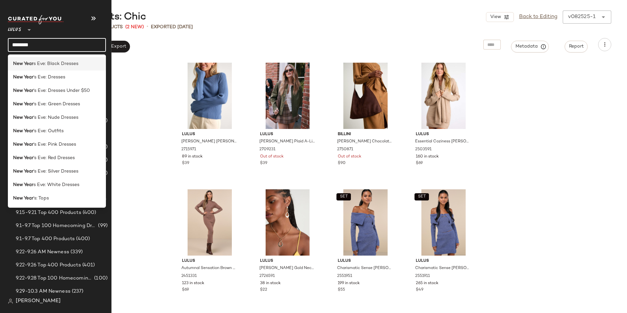
type input "********"
click at [62, 62] on span "s Eve: Black Dresses" at bounding box center [55, 63] width 45 height 7
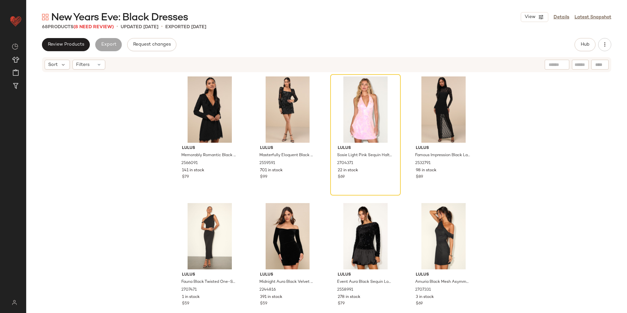
drag, startPoint x: 96, startPoint y: 61, endPoint x: 100, endPoint y: 70, distance: 10.4
click at [96, 63] on div "Filters" at bounding box center [88, 65] width 33 height 10
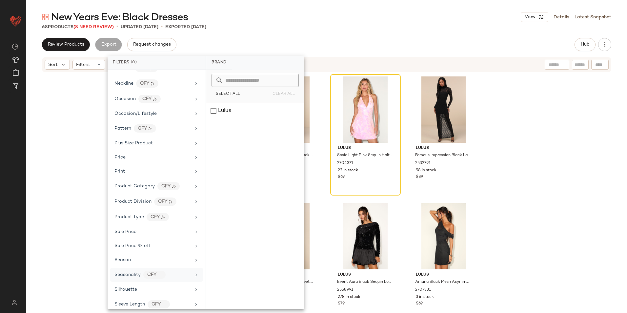
scroll to position [338, 0]
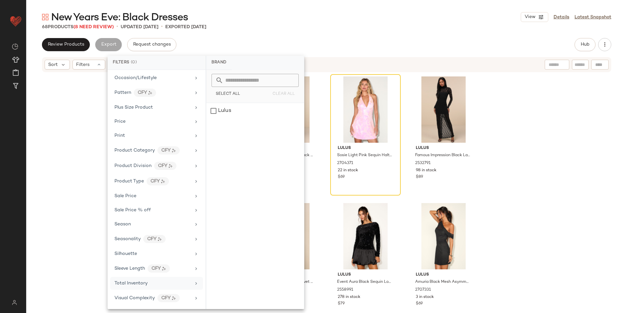
click at [144, 283] on span "Total Inventory" at bounding box center [130, 283] width 33 height 5
drag, startPoint x: 273, startPoint y: 76, endPoint x: 291, endPoint y: 48, distance: 32.8
click at [273, 75] on button "For 0" at bounding box center [254, 79] width 87 height 9
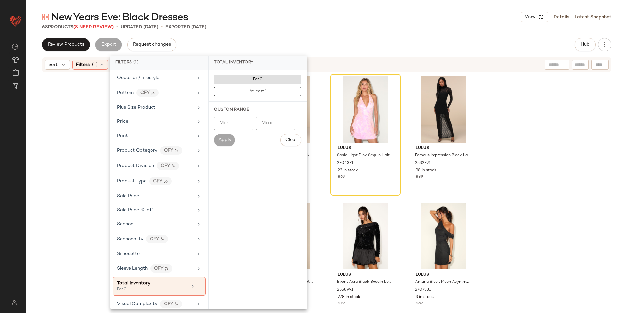
click at [302, 30] on div "New Years Eve: Black Dresses View Details Latest Snapshot 68 Products (8 Need R…" at bounding box center [326, 161] width 600 height 302
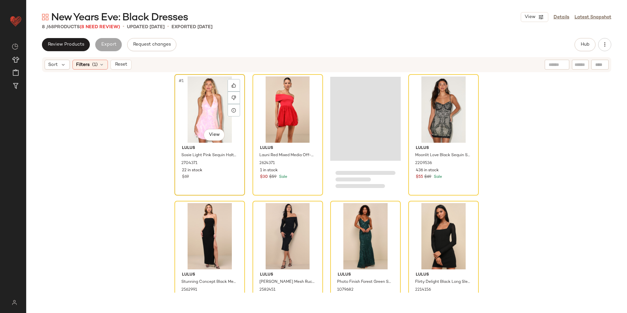
click at [207, 113] on div "#1 View" at bounding box center [210, 109] width 66 height 66
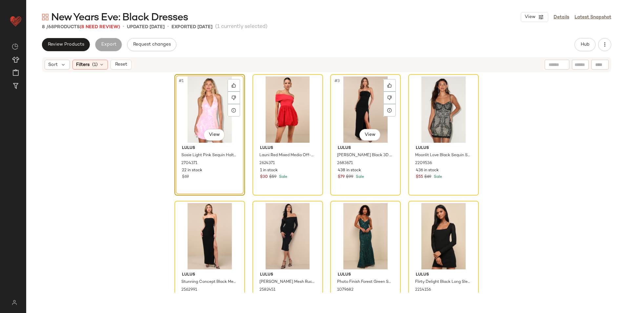
scroll to position [29, 0]
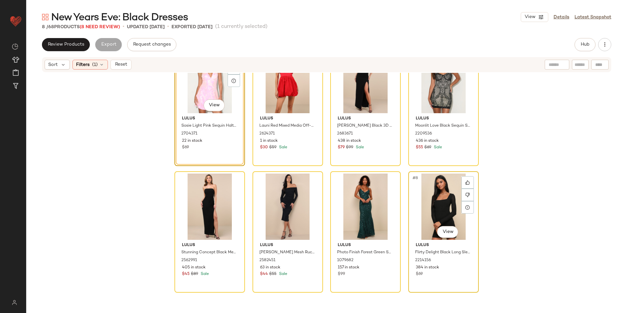
click at [422, 206] on div "#8 View" at bounding box center [443, 206] width 66 height 66
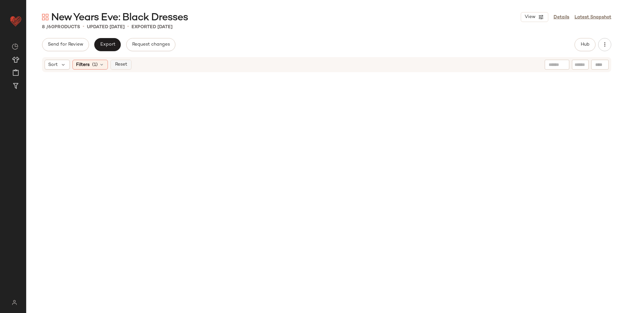
click at [123, 65] on span "Reset" at bounding box center [120, 64] width 12 height 5
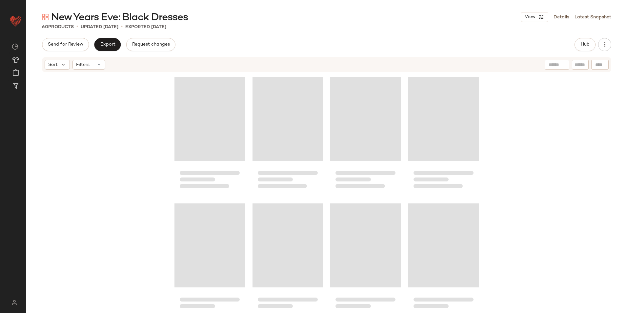
click at [323, 26] on div "60 Products • updated [DATE] • Exported [DATE]" at bounding box center [326, 27] width 600 height 7
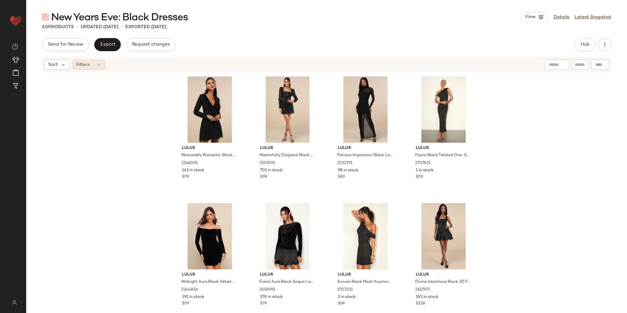
drag, startPoint x: 99, startPoint y: 62, endPoint x: 114, endPoint y: 77, distance: 22.0
click at [99, 62] on div "Filters" at bounding box center [88, 65] width 33 height 10
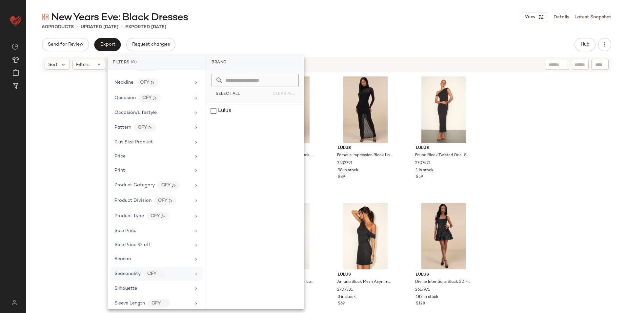
scroll to position [338, 0]
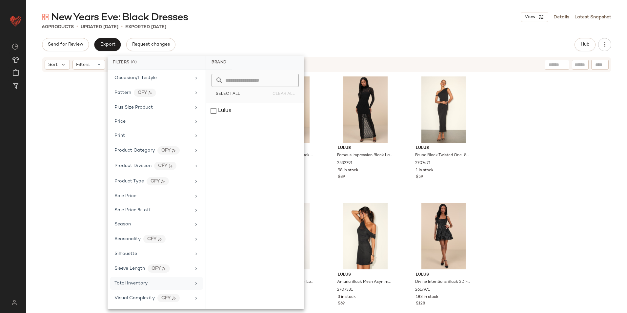
click at [127, 281] on span "Total Inventory" at bounding box center [130, 283] width 33 height 5
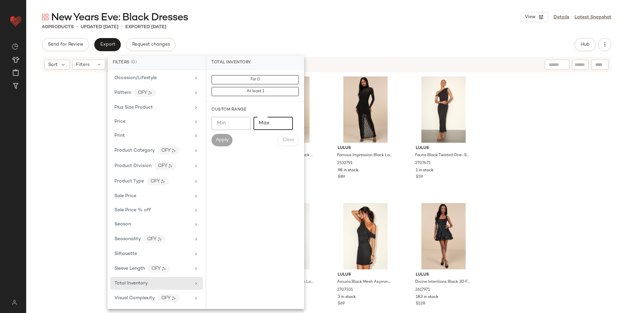
click at [264, 119] on input "Max" at bounding box center [272, 123] width 39 height 13
type input "**"
click at [225, 141] on span "Apply" at bounding box center [221, 139] width 13 height 5
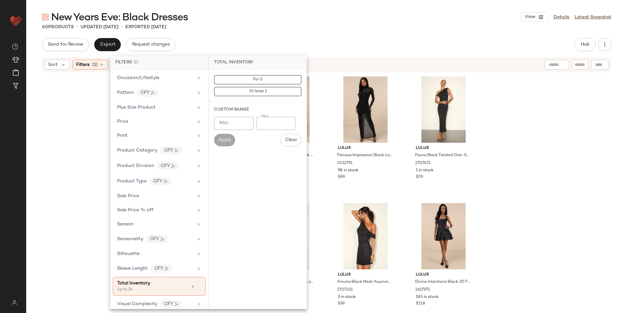
click at [323, 16] on div "New Years Eve: Black Dresses View Details Latest Snapshot" at bounding box center [326, 16] width 600 height 13
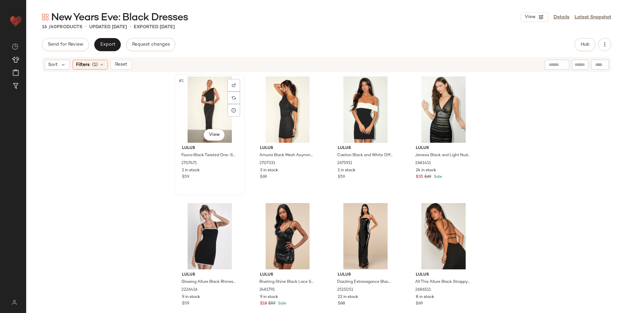
click at [194, 100] on div "#1 View" at bounding box center [210, 109] width 66 height 66
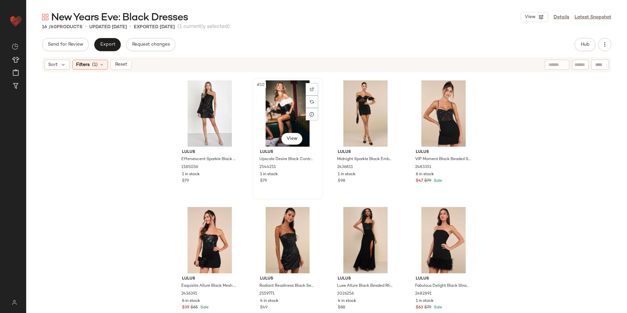
scroll to position [269, 0]
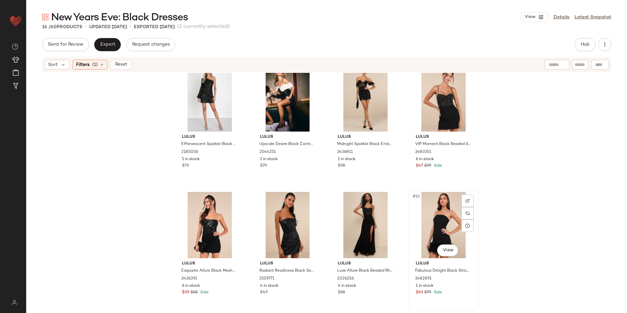
click at [422, 219] on div "#16 View" at bounding box center [443, 225] width 66 height 66
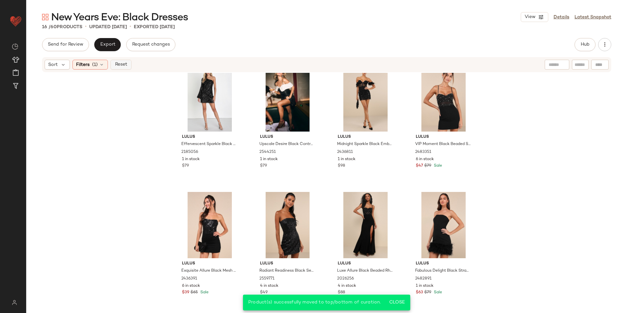
click at [126, 66] on span "Reset" at bounding box center [120, 64] width 12 height 5
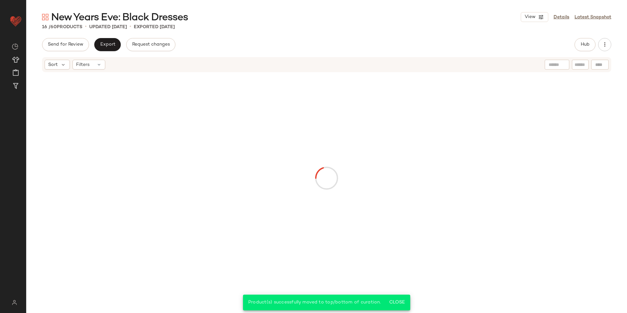
click at [226, 36] on div "New Years Eve: Black Dresses View Details Latest Snapshot 16 / 60 Products • up…" at bounding box center [326, 161] width 600 height 302
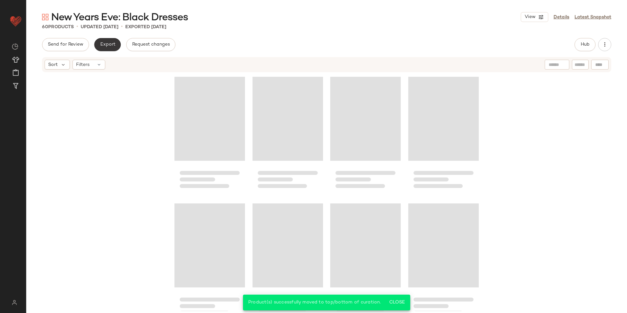
scroll to position [1661, 0]
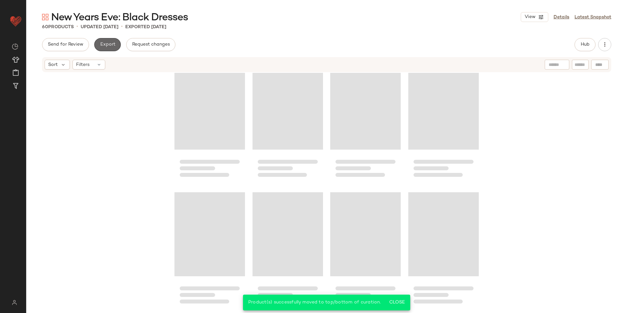
drag, startPoint x: 101, startPoint y: 41, endPoint x: 102, endPoint y: 44, distance: 3.7
click at [102, 44] on button "Export" at bounding box center [107, 44] width 27 height 13
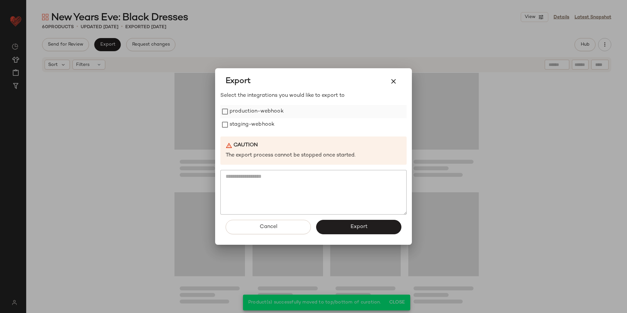
click at [238, 112] on label "production-webhook" at bounding box center [256, 111] width 54 height 13
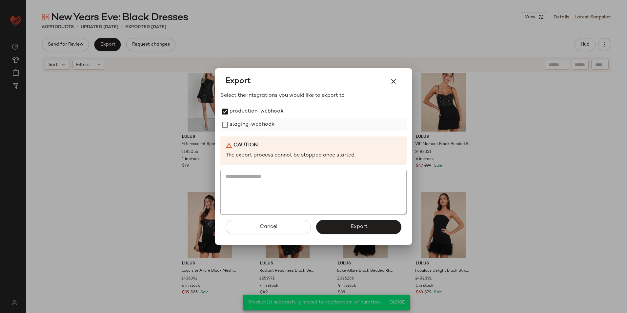
drag, startPoint x: 239, startPoint y: 122, endPoint x: 242, endPoint y: 127, distance: 5.6
click at [240, 124] on label "staging-webhook" at bounding box center [251, 124] width 45 height 13
click at [353, 225] on span "Export" at bounding box center [358, 227] width 17 height 6
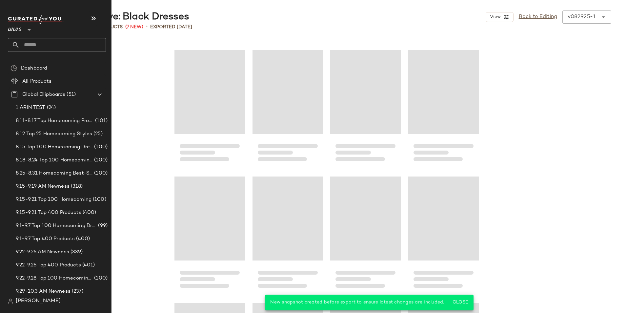
click at [38, 42] on input "text" at bounding box center [63, 45] width 86 height 14
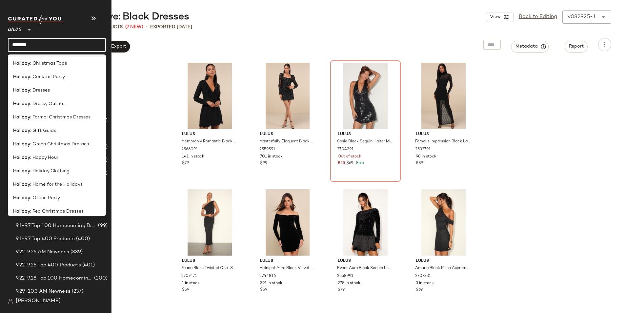
scroll to position [131, 0]
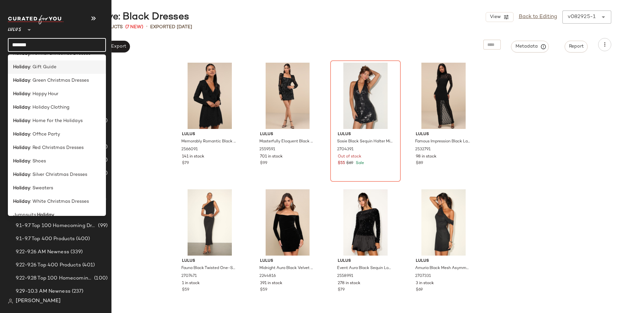
type input "*******"
click at [56, 70] on div "Holiday : Gift Guide" at bounding box center [57, 66] width 98 height 13
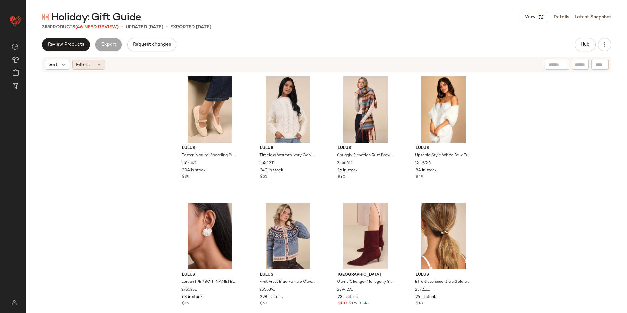
click at [91, 66] on div "Filters" at bounding box center [88, 65] width 33 height 10
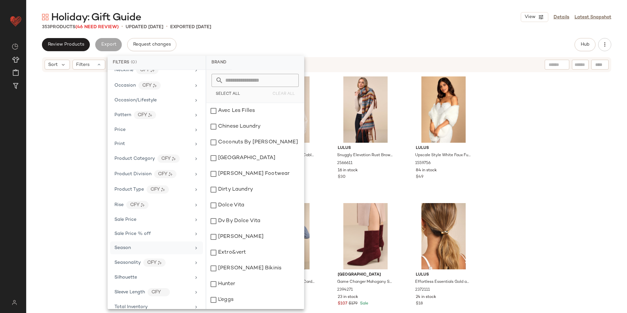
scroll to position [355, 0]
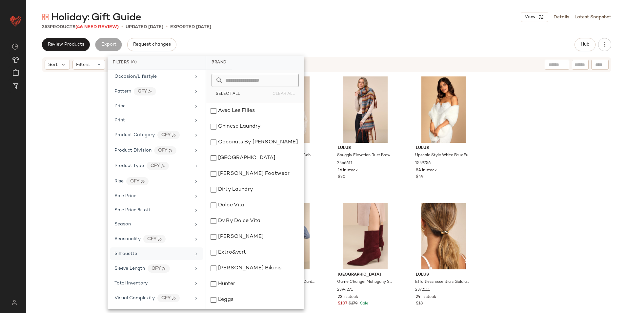
drag, startPoint x: 152, startPoint y: 286, endPoint x: 164, endPoint y: 256, distance: 32.7
click at [152, 286] on div "Total Inventory" at bounding box center [156, 283] width 93 height 13
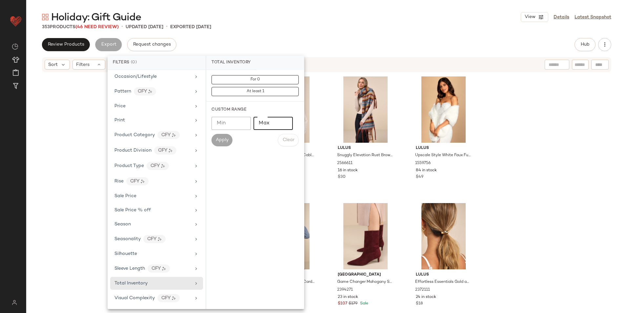
click at [275, 123] on input "Max" at bounding box center [272, 123] width 39 height 13
click at [255, 79] on span "For 0" at bounding box center [255, 79] width 10 height 5
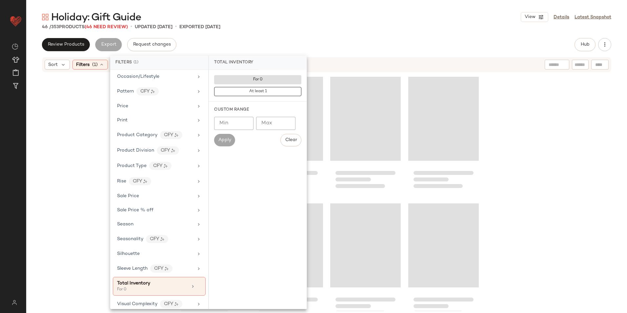
click at [341, 27] on div "46 / 353 Products (46 Need Review) • updated [DATE] • Exported [DATE]" at bounding box center [326, 27] width 600 height 7
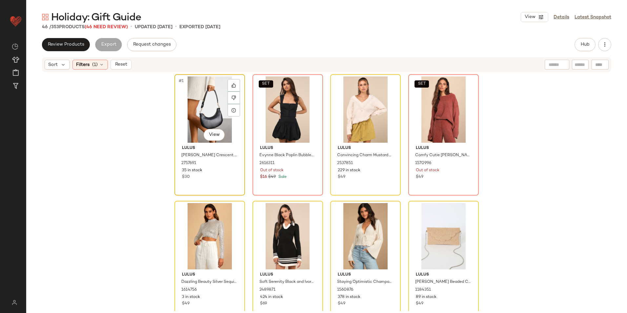
click at [210, 109] on div "#1 View" at bounding box center [210, 109] width 66 height 66
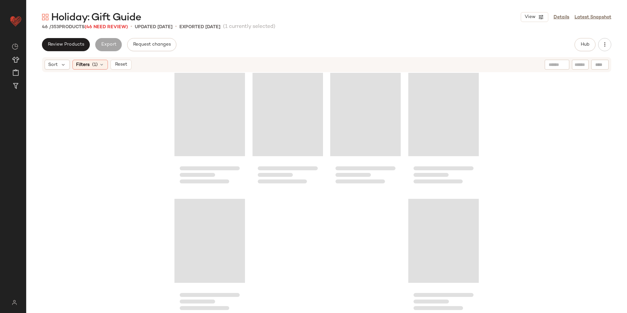
scroll to position [1282, 0]
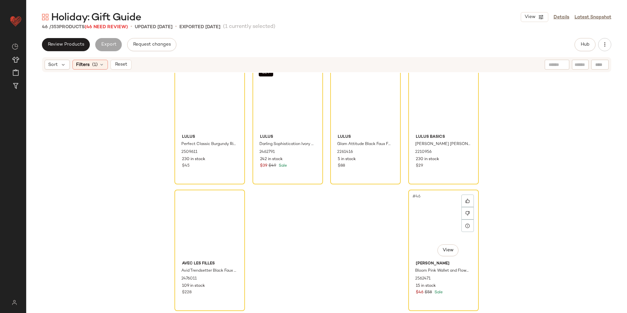
click at [435, 218] on div "#46 View" at bounding box center [443, 225] width 66 height 66
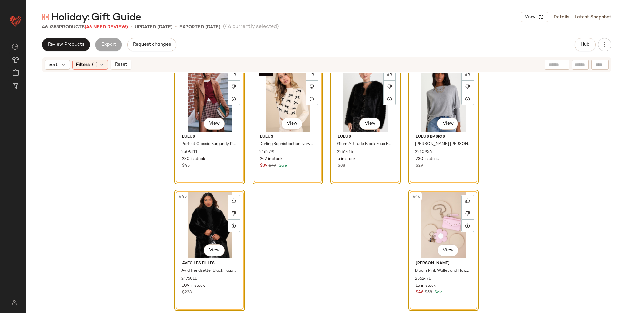
click at [428, 222] on div "#46 View" at bounding box center [443, 225] width 66 height 66
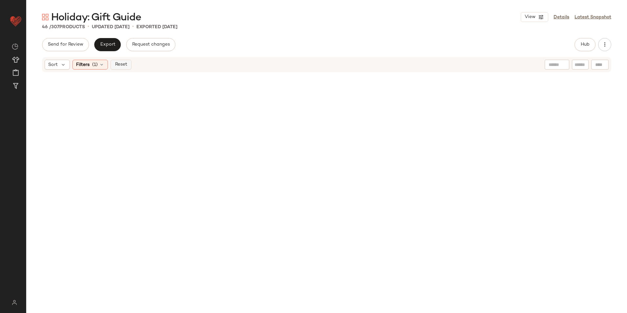
click at [124, 63] on span "Reset" at bounding box center [120, 64] width 12 height 5
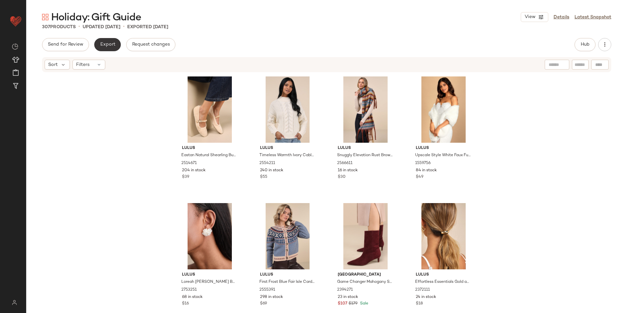
click at [104, 44] on span "Export" at bounding box center [107, 44] width 15 height 5
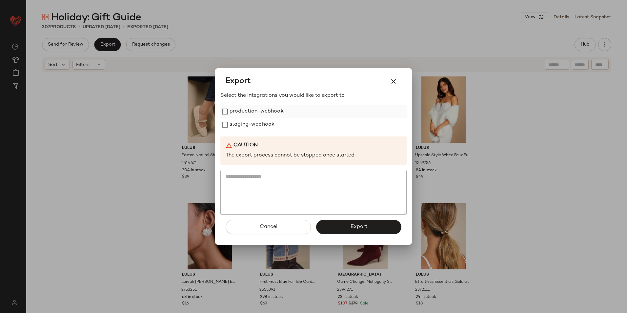
click at [249, 113] on label "production-webhook" at bounding box center [256, 111] width 54 height 13
drag, startPoint x: 250, startPoint y: 124, endPoint x: 261, endPoint y: 138, distance: 18.0
click at [250, 125] on label "staging-webhook" at bounding box center [251, 124] width 45 height 13
drag, startPoint x: 332, startPoint y: 228, endPoint x: 308, endPoint y: 182, distance: 52.6
click at [333, 228] on button "Export" at bounding box center [358, 227] width 85 height 14
